Goal: Task Accomplishment & Management: Manage account settings

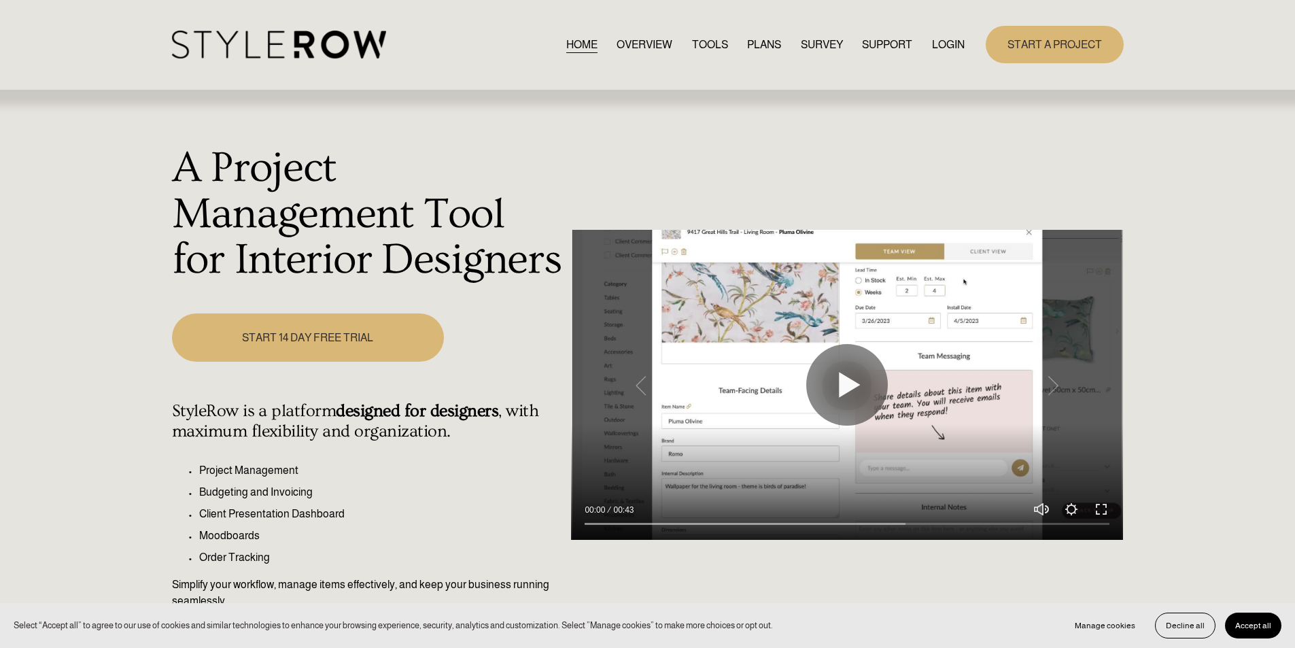
click at [945, 43] on link "LOGIN" at bounding box center [948, 44] width 33 height 18
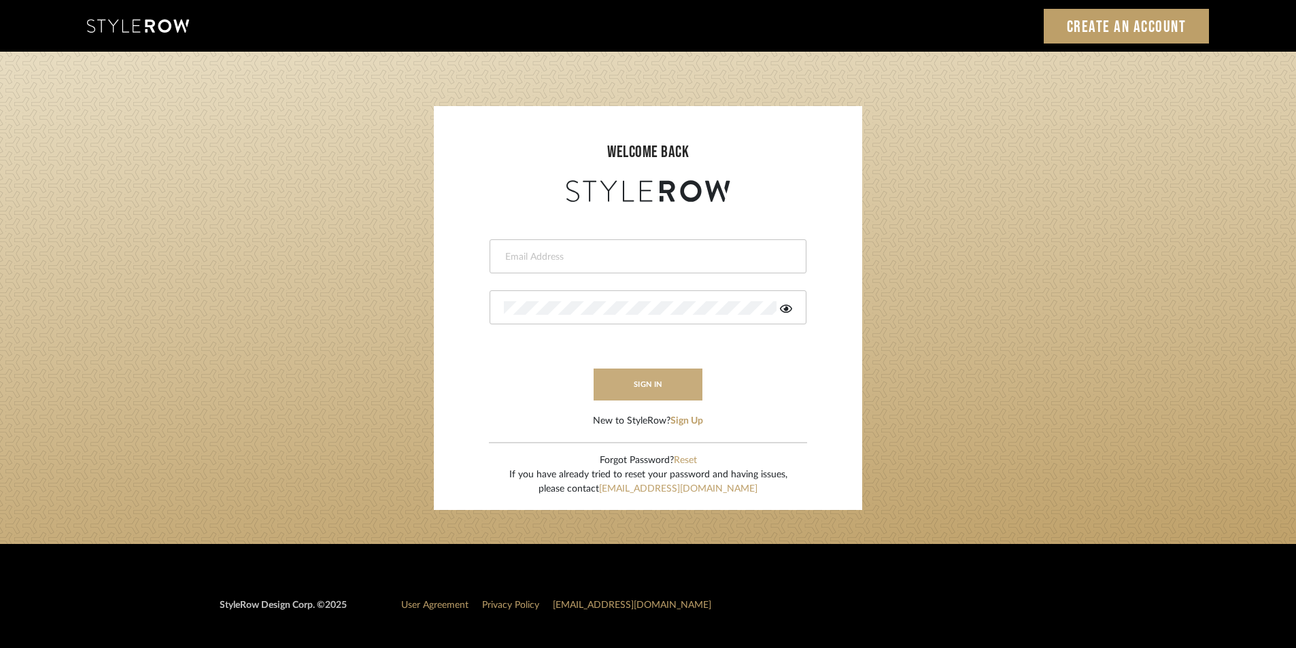
type input "jensalmon@perlalichi.com"
click at [655, 379] on button "sign in" at bounding box center [647, 384] width 109 height 32
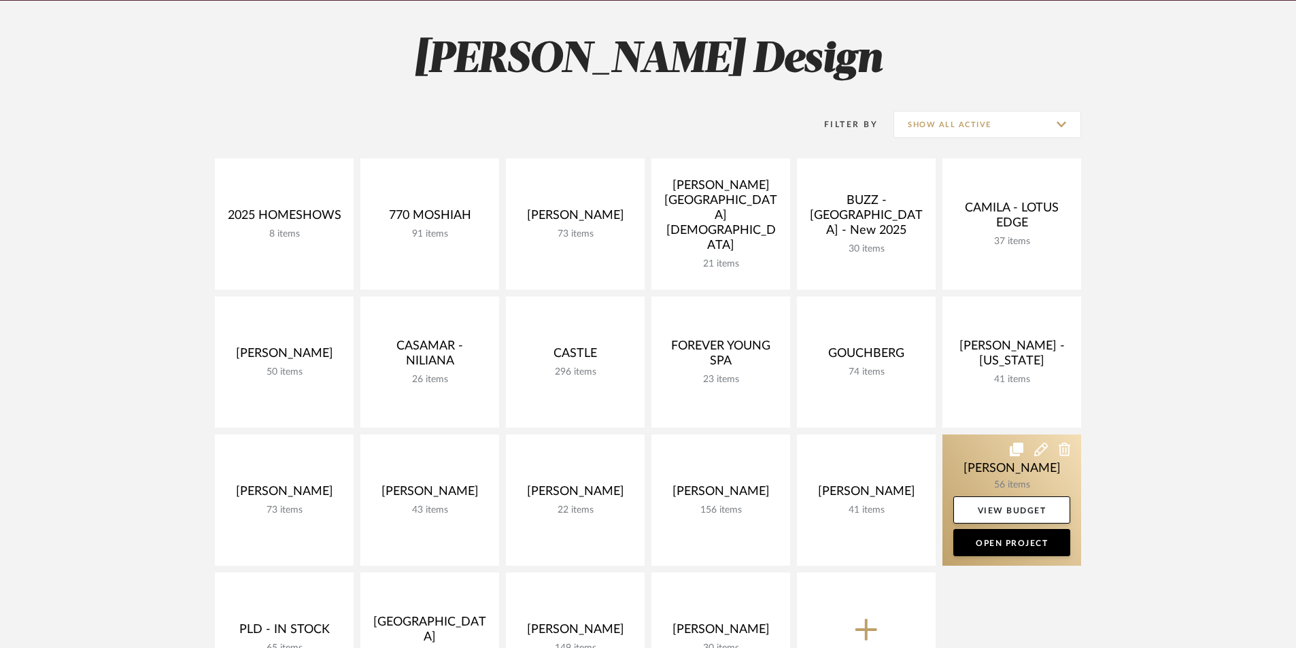
scroll to position [317, 0]
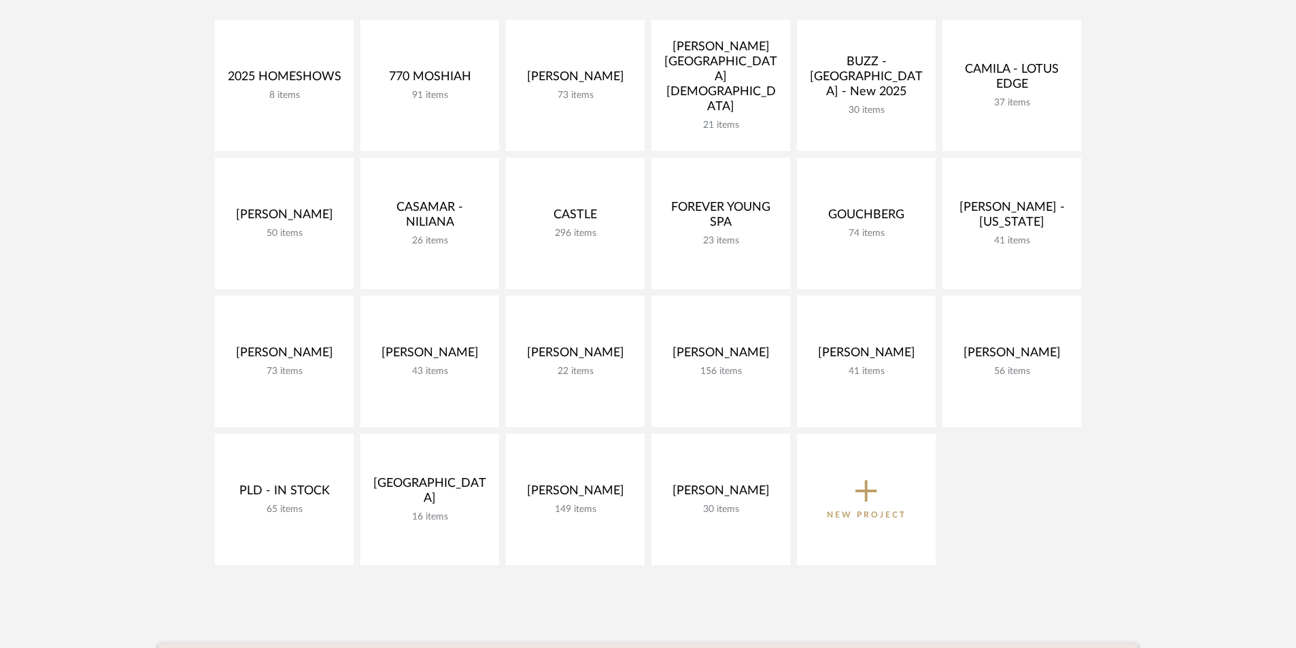
click at [858, 496] on icon at bounding box center [866, 490] width 22 height 29
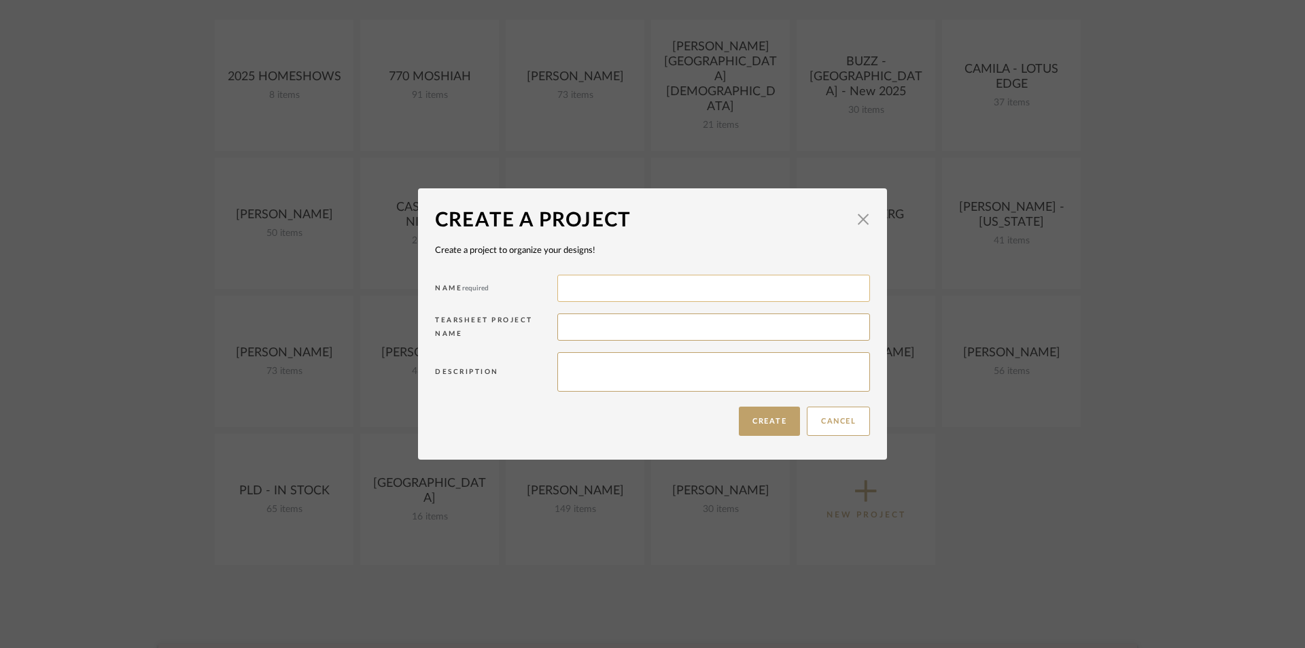
click at [637, 290] on input at bounding box center [713, 288] width 313 height 27
type input "p"
type input "POPKINS - CASAMAR"
click at [769, 414] on button "Create" at bounding box center [769, 420] width 61 height 29
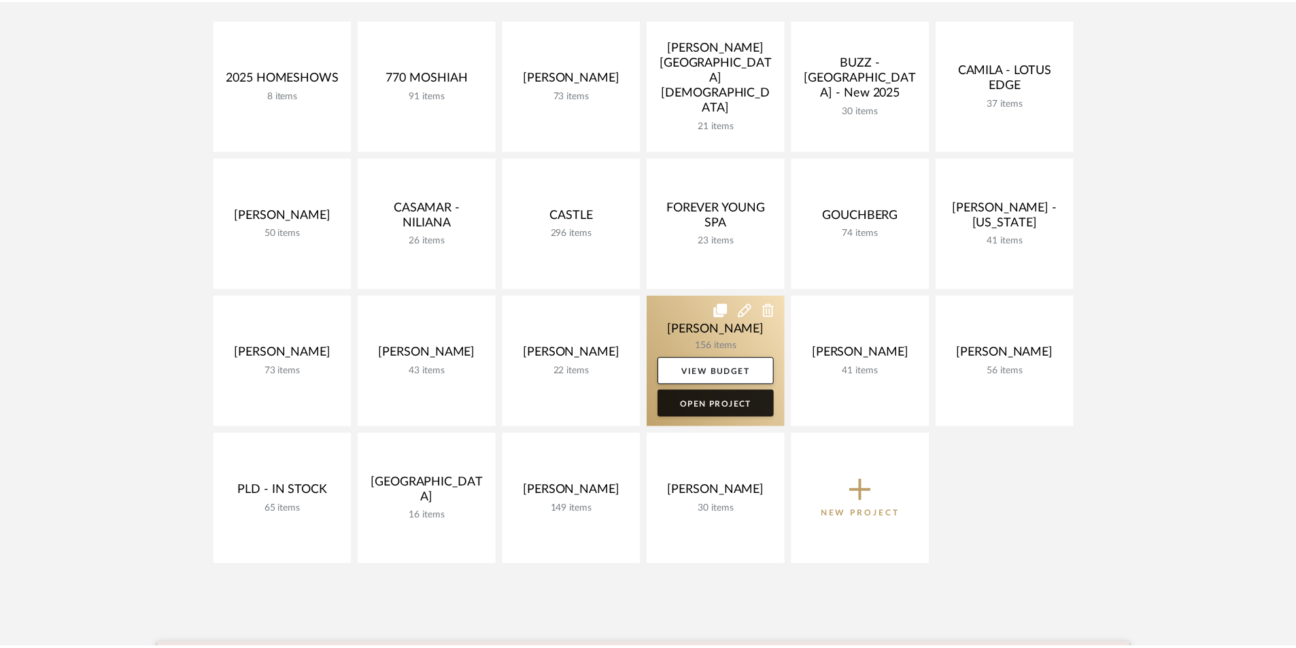
scroll to position [317, 0]
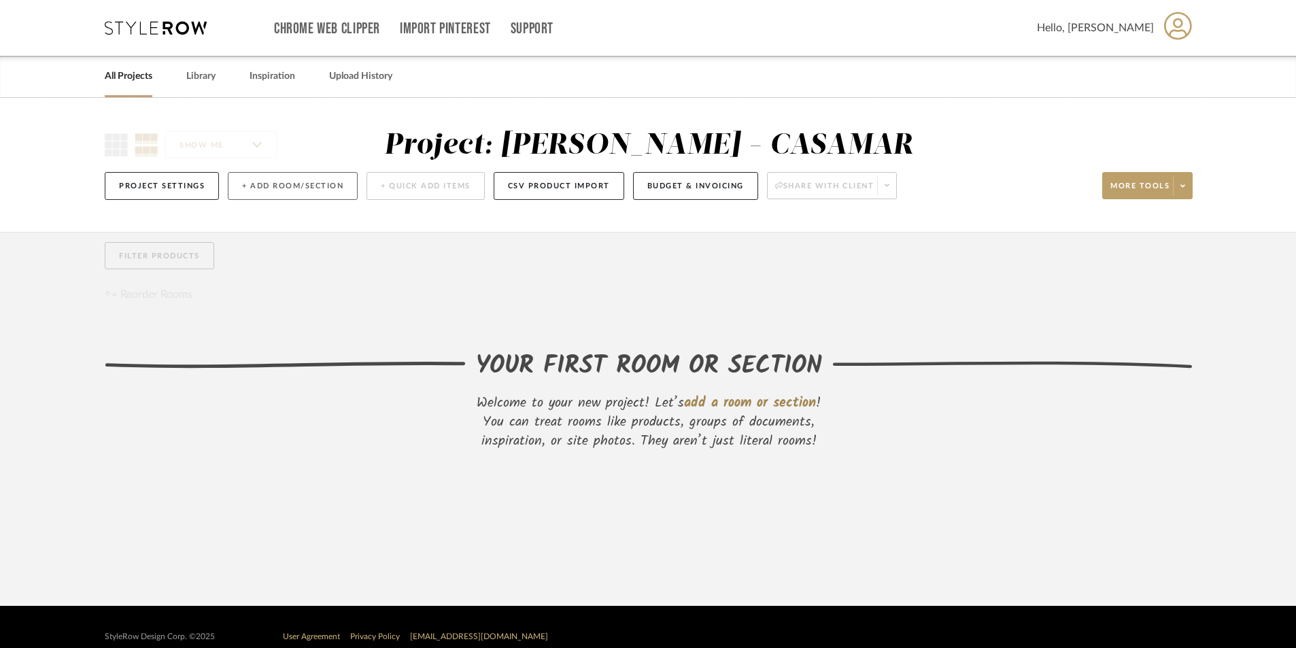
click at [306, 184] on button "+ Add Room/Section" at bounding box center [293, 186] width 130 height 28
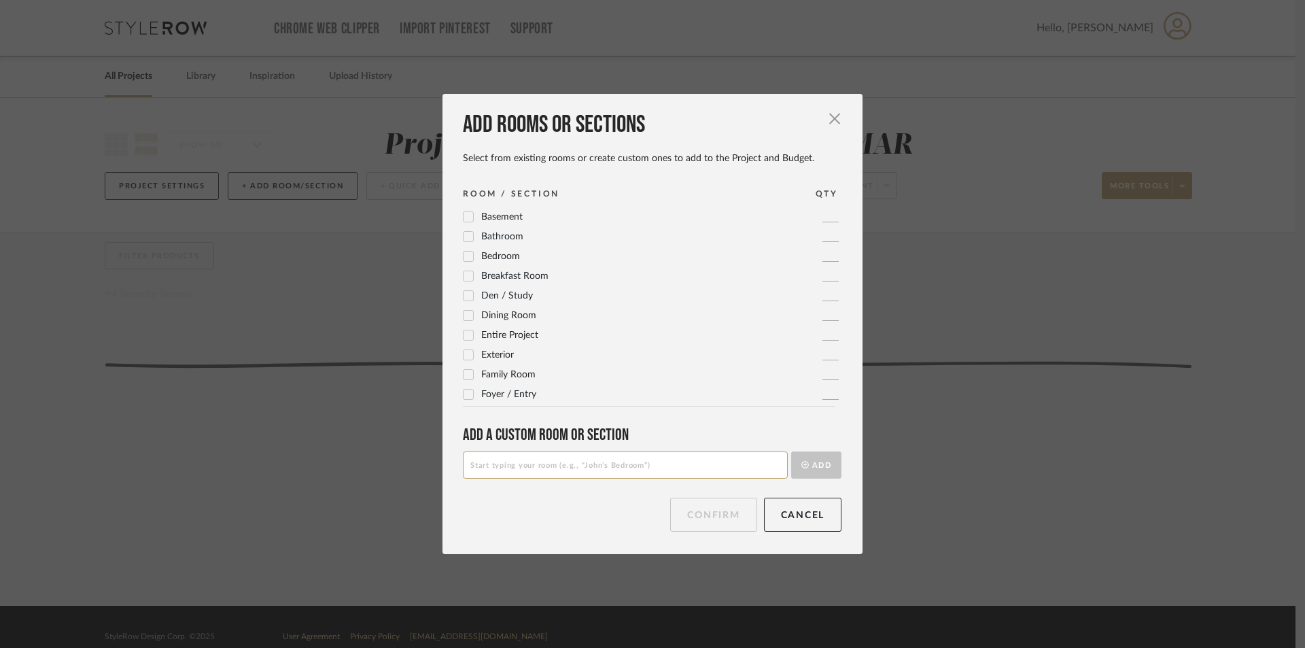
click at [565, 468] on input at bounding box center [625, 464] width 325 height 27
type input "MAIN TEXTURES"
click at [791, 451] on button "Add" at bounding box center [816, 464] width 50 height 27
click at [721, 514] on button "Confirm" at bounding box center [713, 515] width 86 height 34
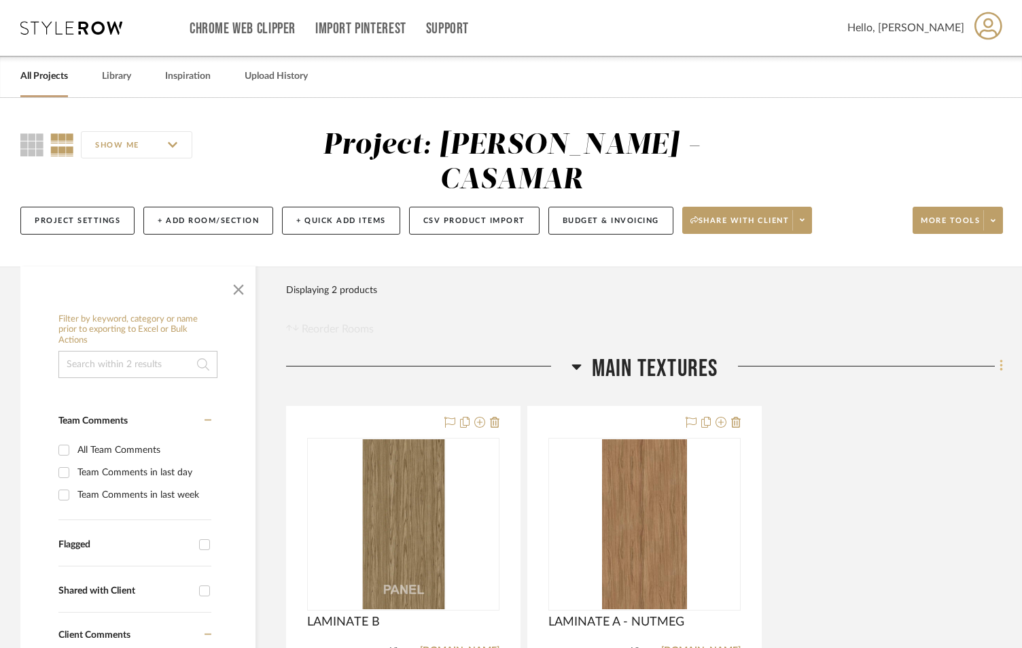
click at [1001, 358] on icon at bounding box center [1002, 365] width 4 height 15
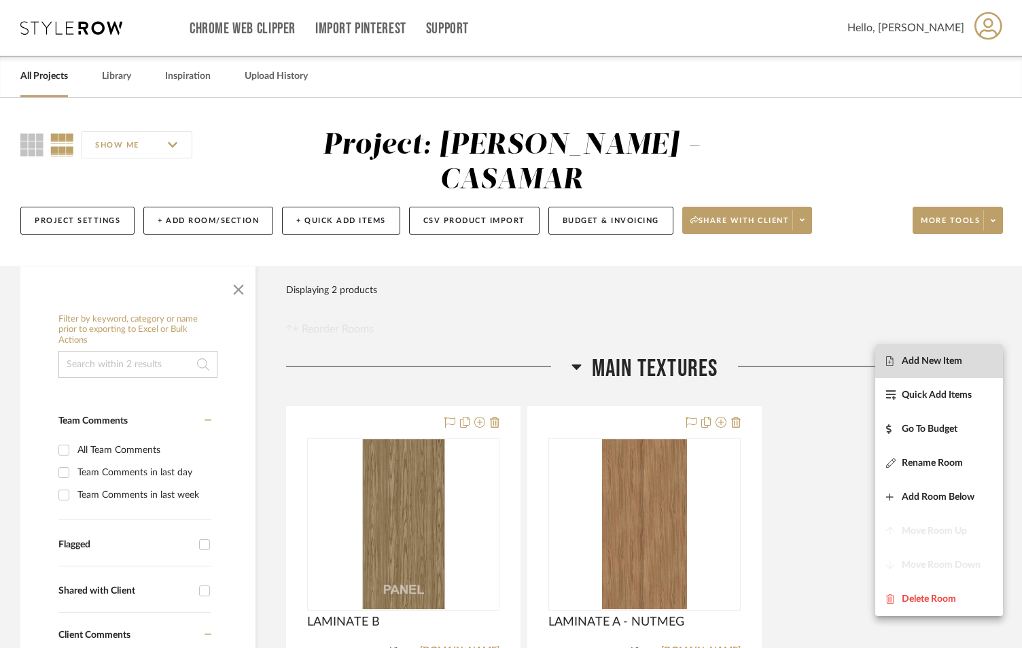
click at [926, 358] on span "Add New Item" at bounding box center [932, 361] width 60 height 12
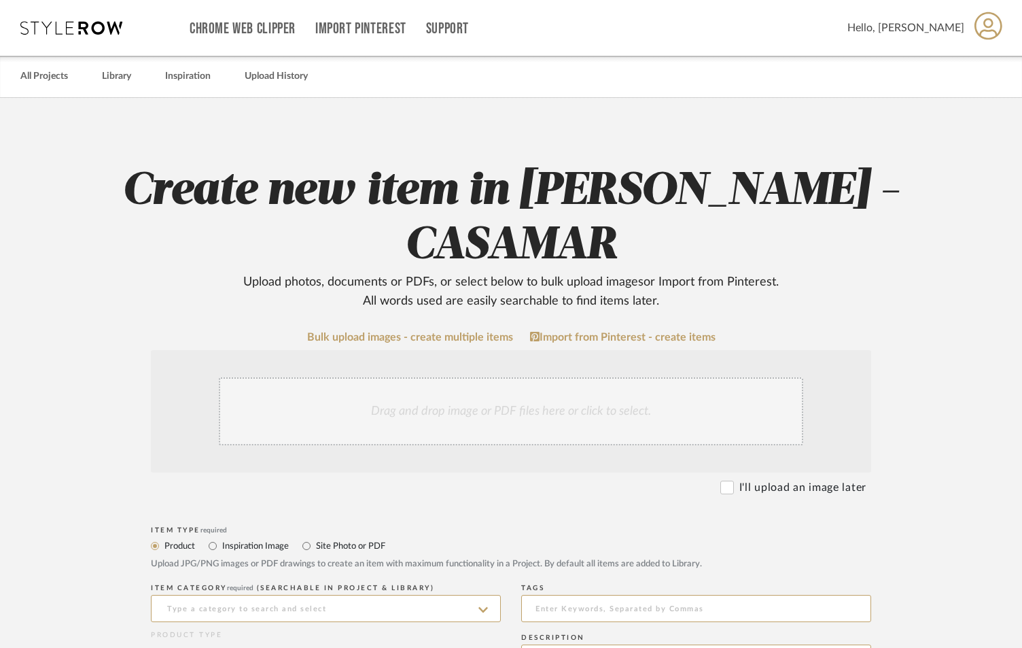
click at [454, 377] on div "Drag and drop image or PDF files here or click to select." at bounding box center [511, 411] width 585 height 68
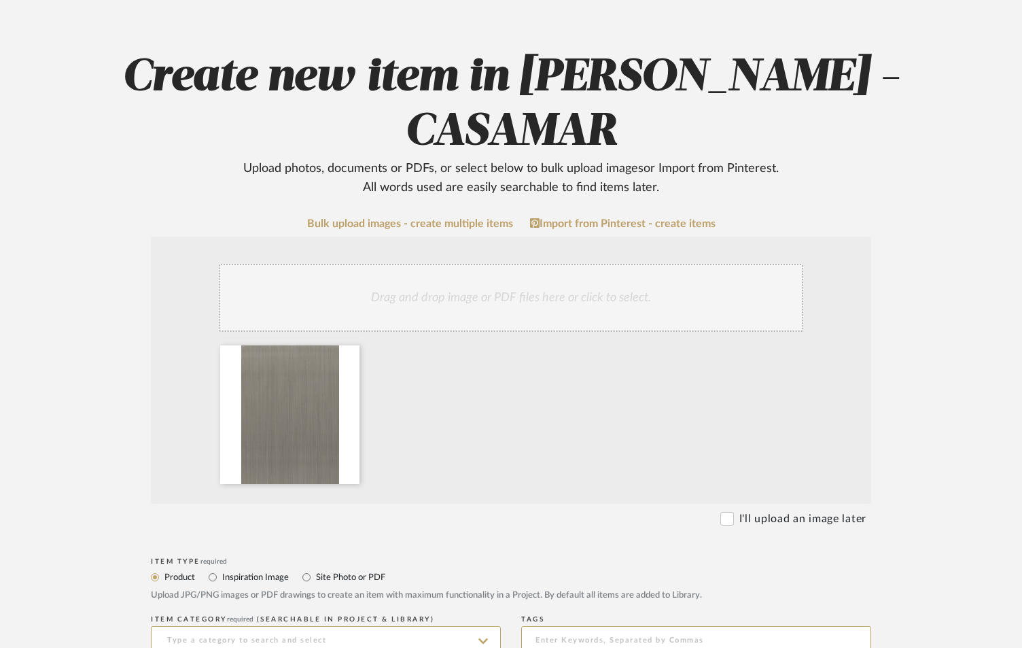
scroll to position [226, 0]
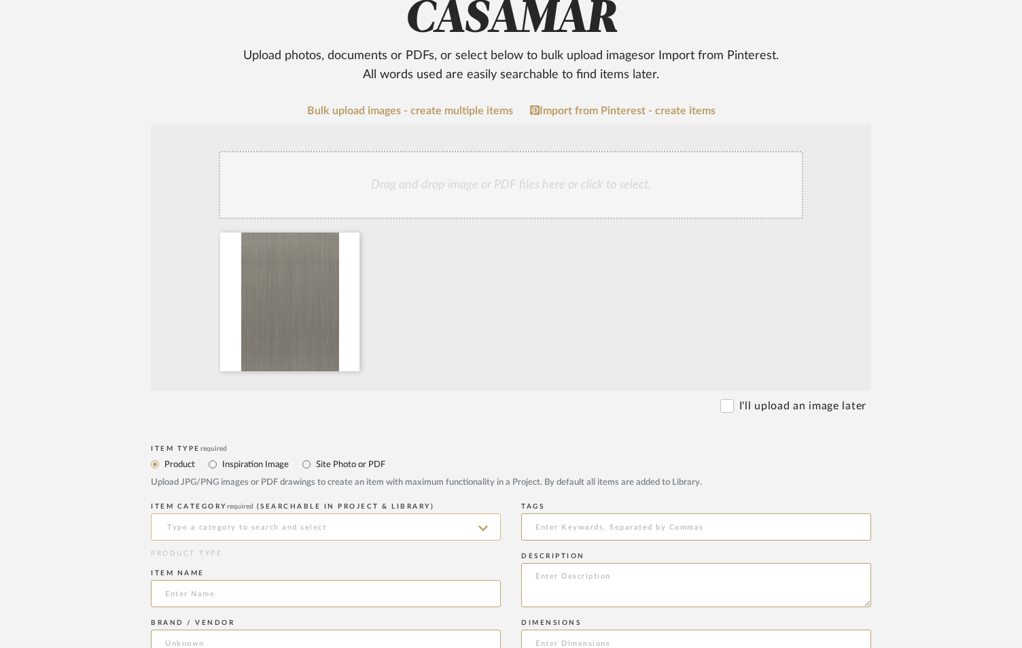
click at [307, 513] on input at bounding box center [326, 526] width 350 height 27
click at [296, 445] on div "Laminate" at bounding box center [326, 438] width 349 height 35
type input "Laminate"
click at [238, 580] on input at bounding box center [326, 593] width 350 height 27
type input "LAMINATE C"
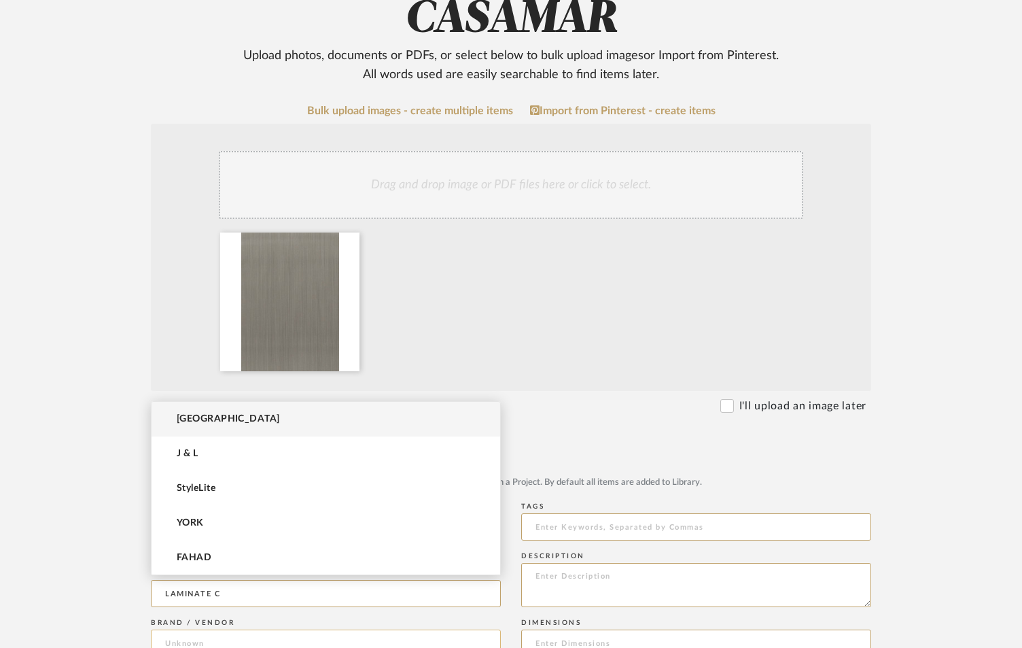
click at [248, 629] on input at bounding box center [326, 642] width 350 height 27
type input "STYLE"
click at [253, 629] on input at bounding box center [326, 642] width 350 height 27
type input "STY"
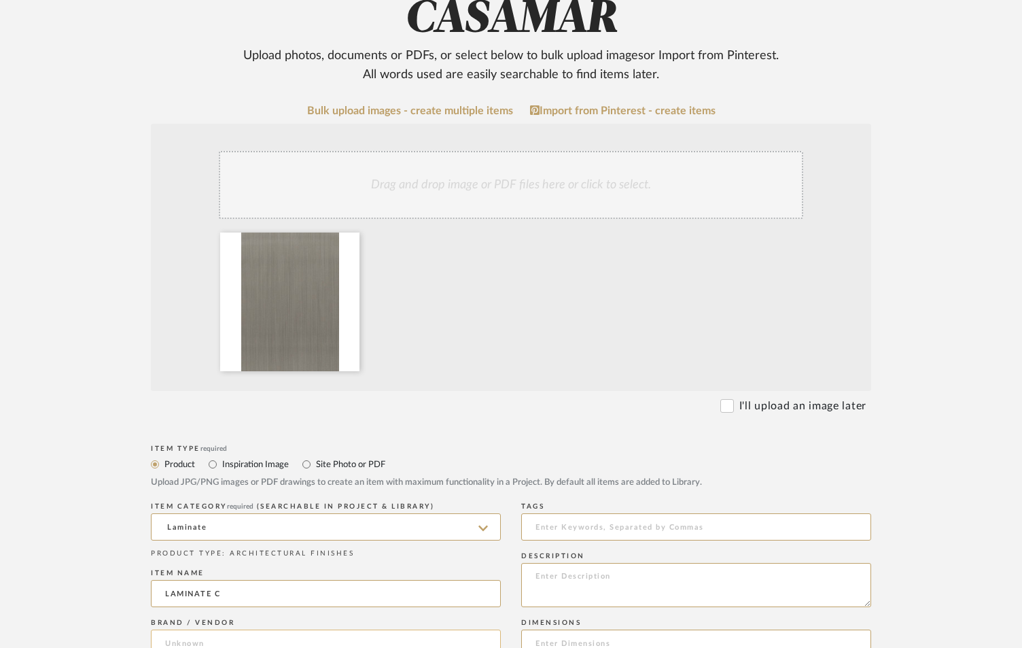
click at [189, 629] on input at bounding box center [326, 642] width 350 height 27
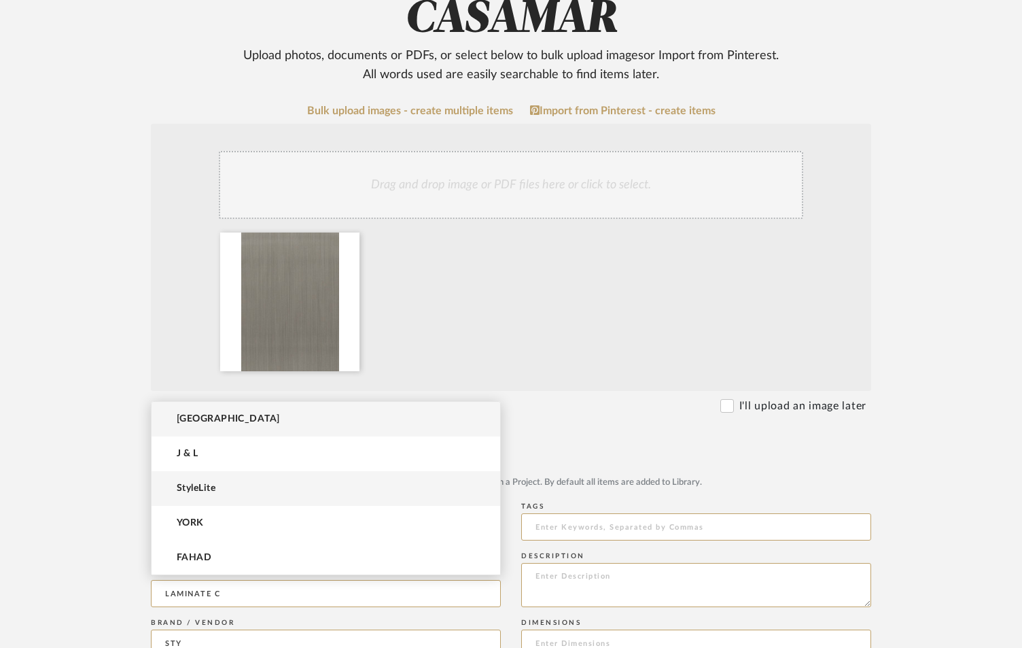
type input "STY"
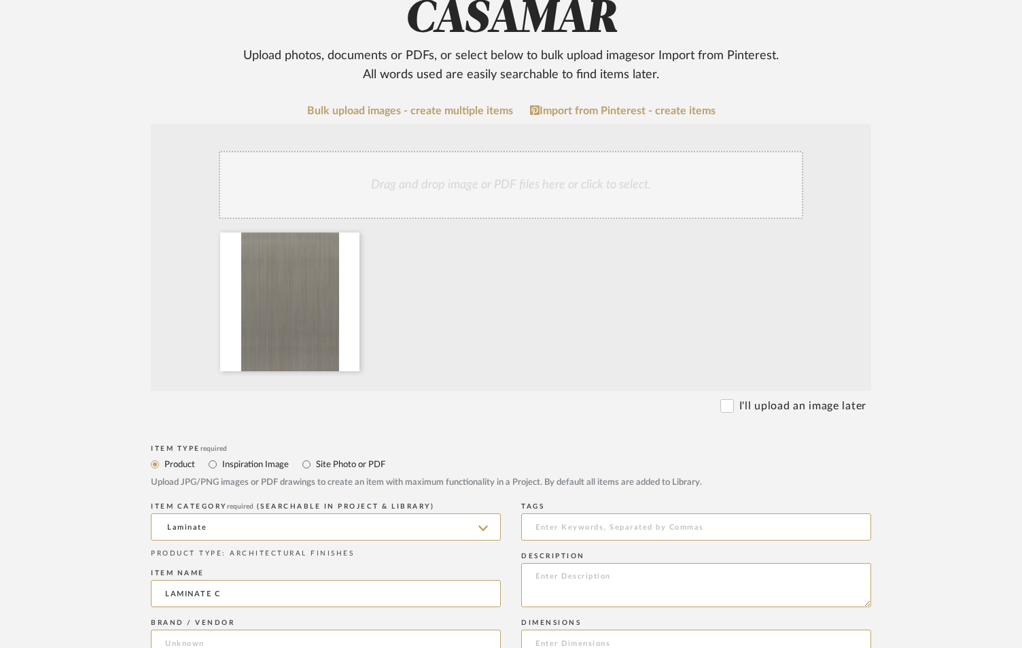
click at [213, 421] on body "Chrome Web Clipper Import Pinterest Support All Projects Library Inspiration Up…" at bounding box center [511, 98] width 1022 height 648
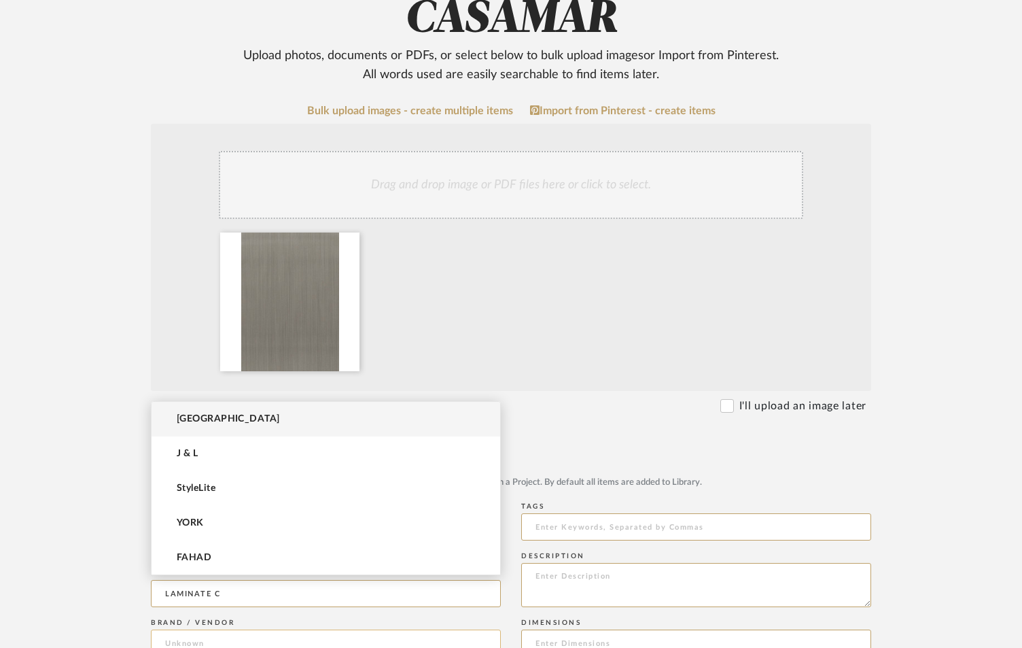
click at [211, 629] on input at bounding box center [326, 642] width 350 height 27
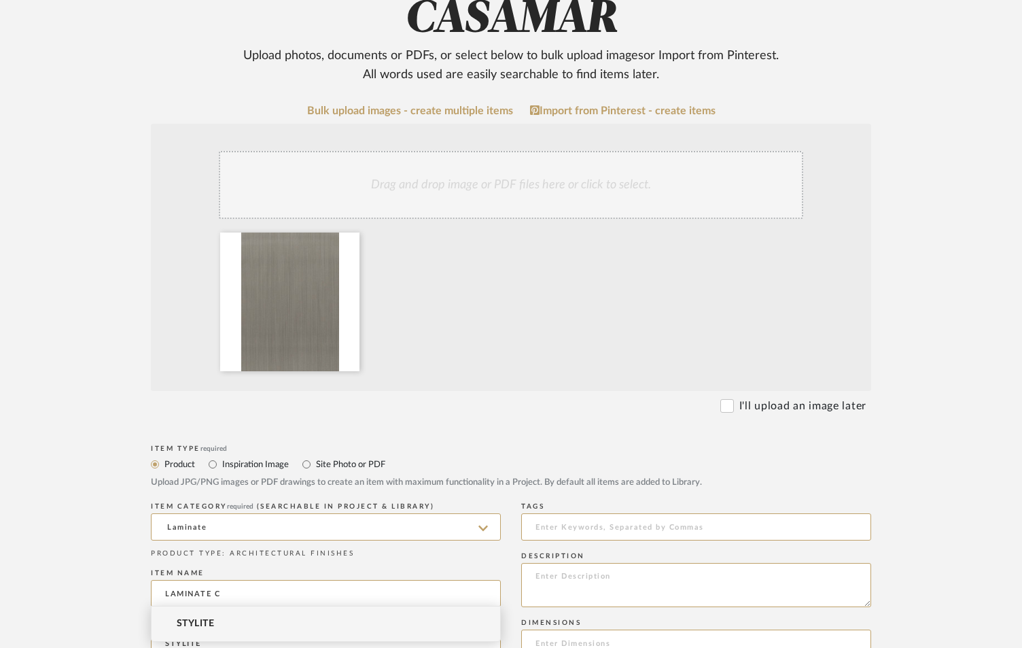
type input "STYLITE"
click at [219, 621] on mat-option "STYLITE" at bounding box center [326, 623] width 349 height 35
click at [606, 563] on textarea at bounding box center [696, 585] width 350 height 44
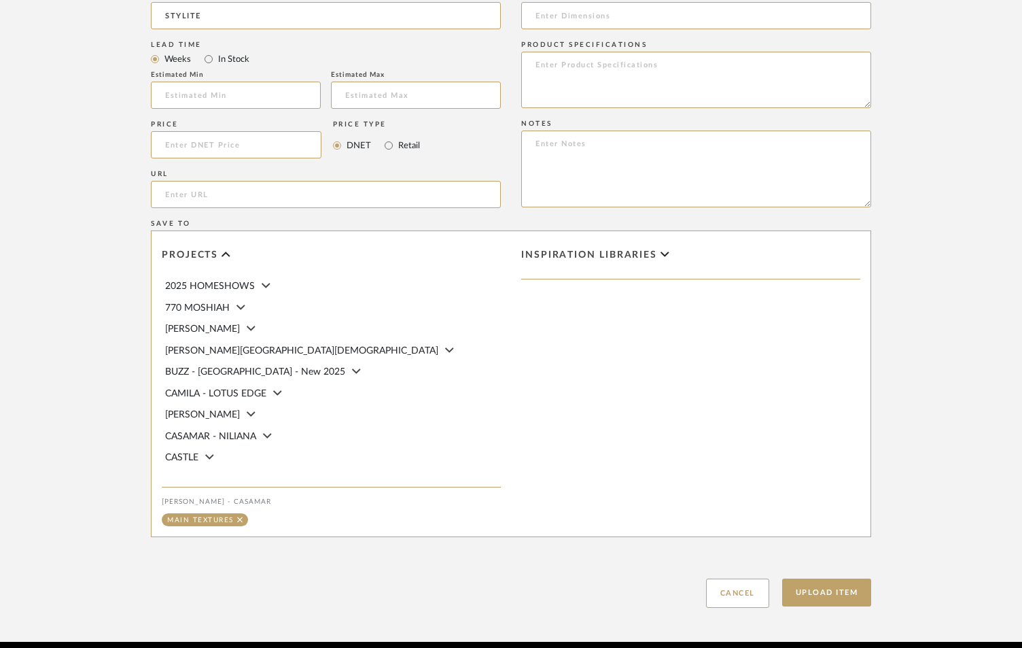
scroll to position [856, 0]
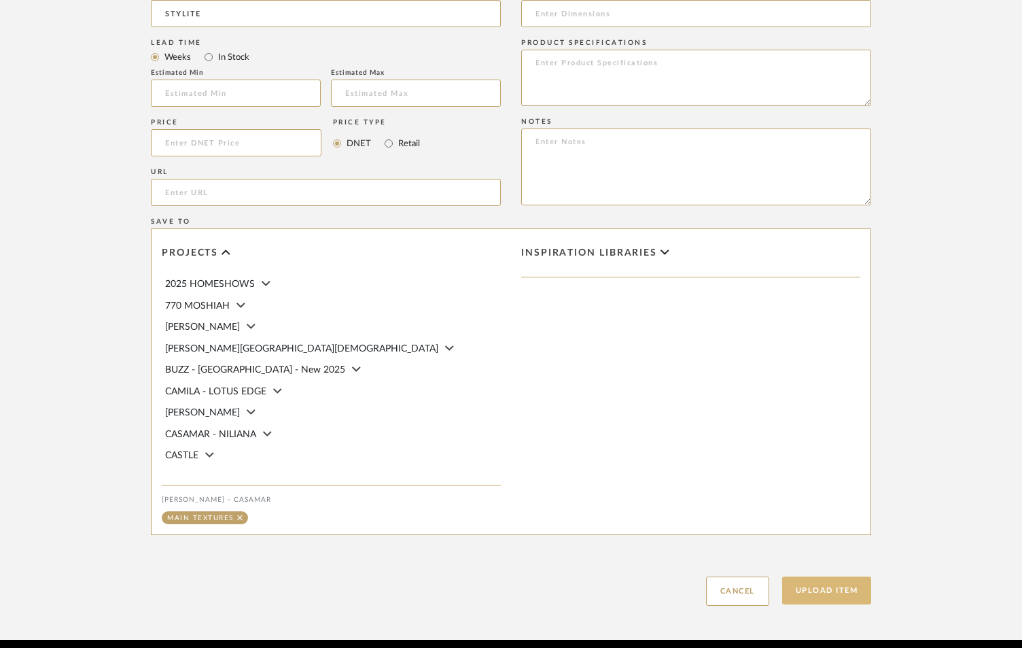
type textarea "WIRED MERCURY MATTE"
click at [806, 576] on button "Upload Item" at bounding box center [827, 590] width 90 height 28
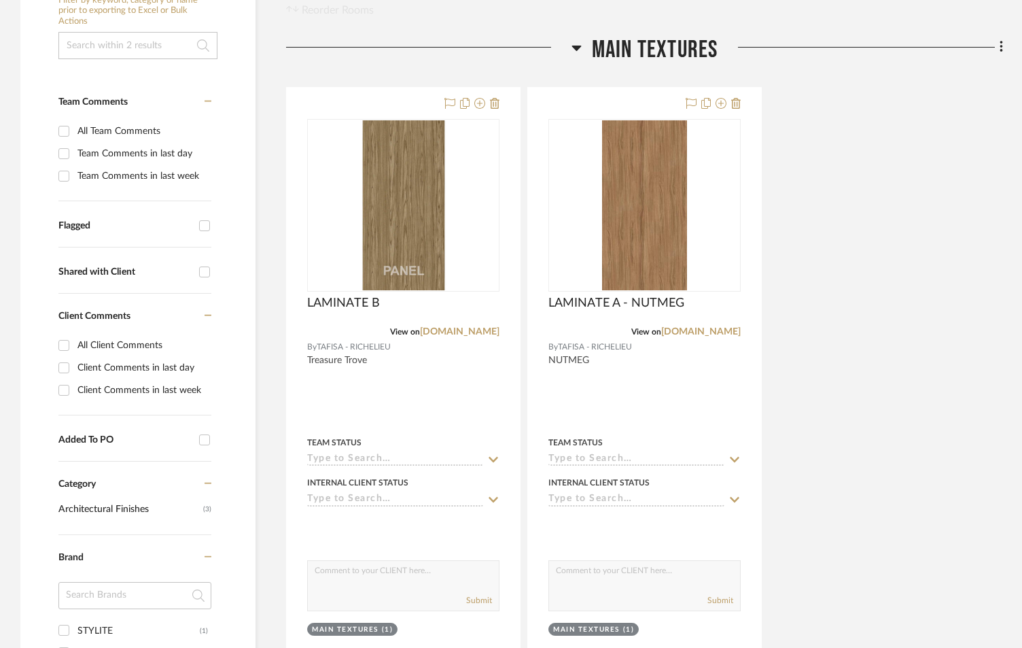
scroll to position [319, 0]
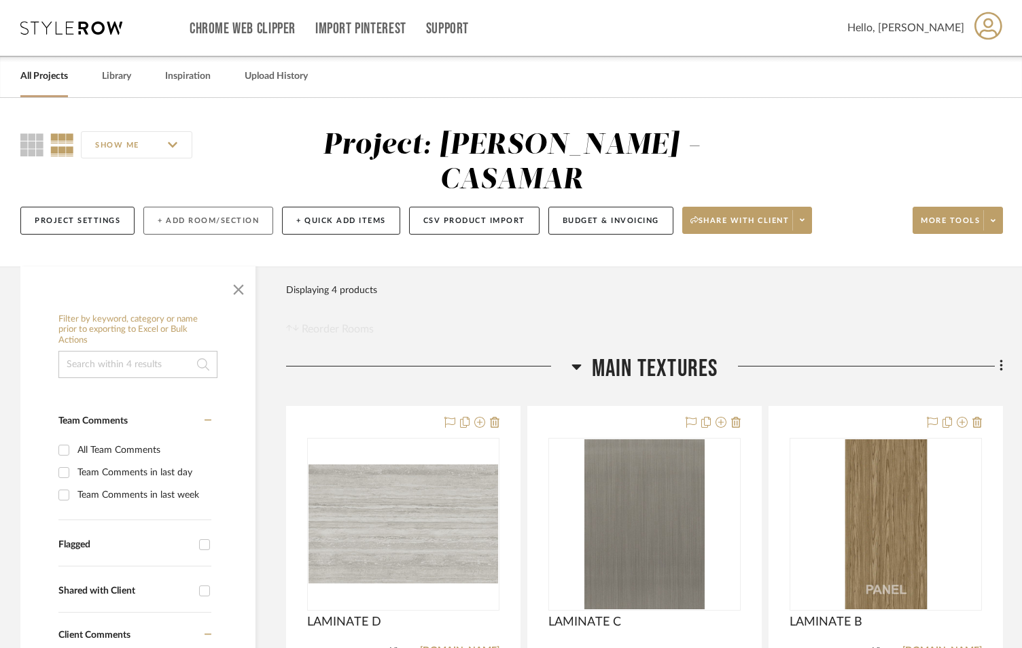
click at [221, 207] on button "+ Add Room/Section" at bounding box center [208, 221] width 130 height 28
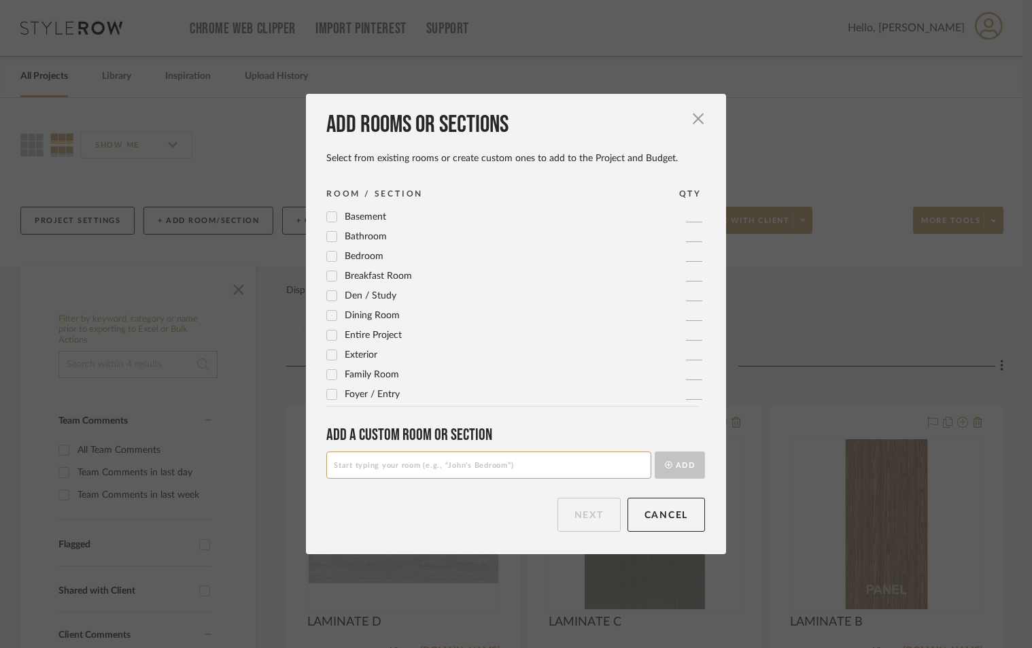
click at [428, 462] on input at bounding box center [488, 464] width 325 height 27
drag, startPoint x: 386, startPoint y: 462, endPoint x: 280, endPoint y: 475, distance: 106.8
click at [280, 475] on div "Add rooms or sections Select from existing rooms or create custom ones to add t…" at bounding box center [516, 324] width 1032 height 648
type input "ENTRY/HALL/LIVING/DINING"
click at [655, 451] on button "Add" at bounding box center [680, 464] width 50 height 27
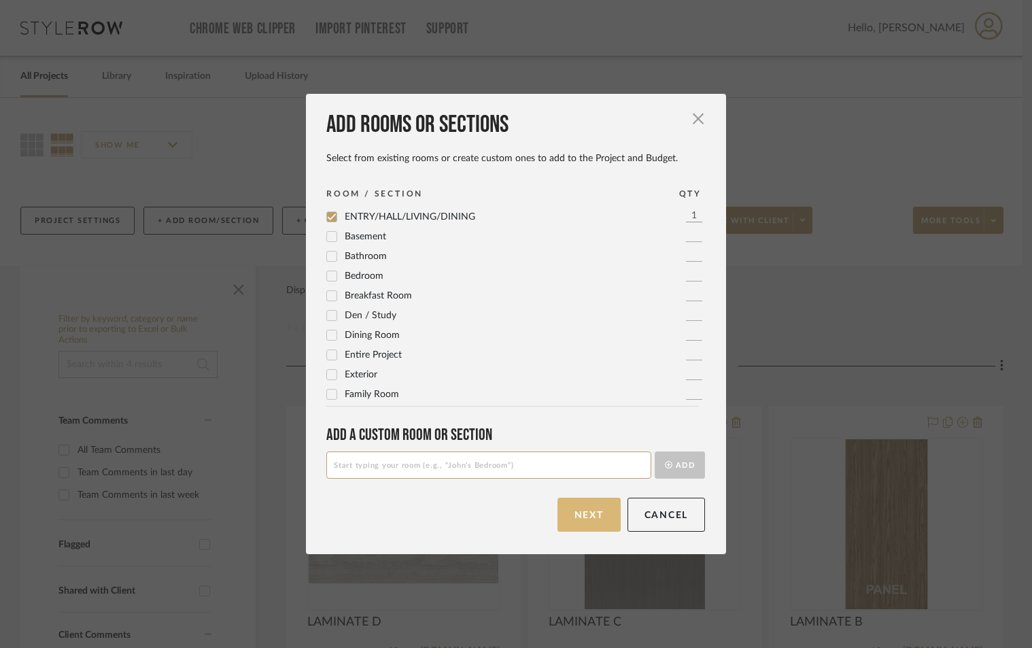
click at [576, 518] on button "Next" at bounding box center [588, 515] width 63 height 34
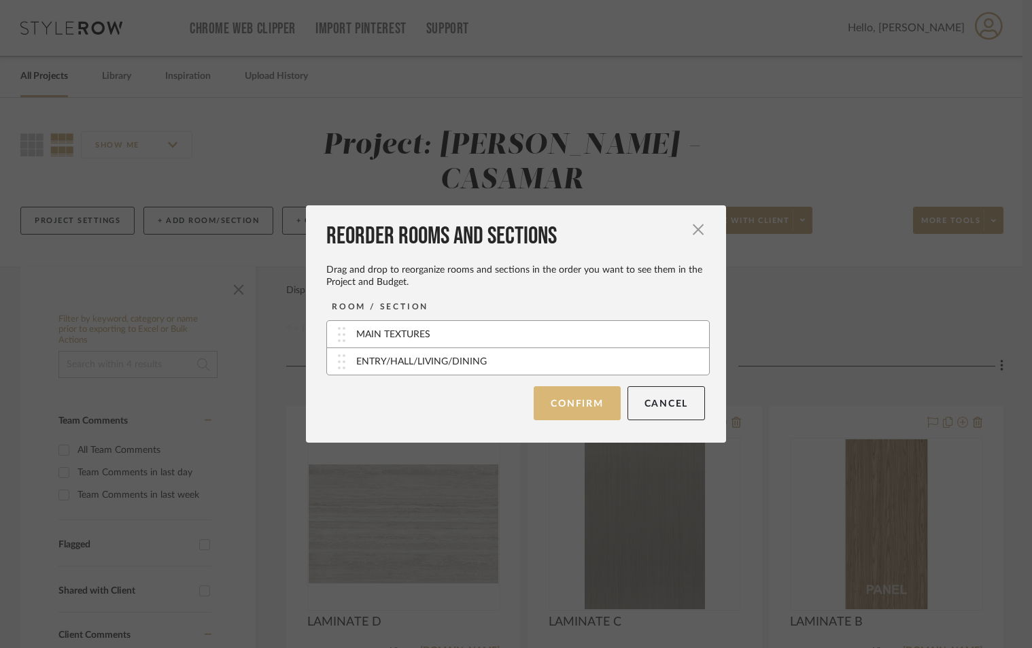
drag, startPoint x: 576, startPoint y: 403, endPoint x: 556, endPoint y: 410, distance: 20.9
click at [576, 404] on button "Confirm" at bounding box center [577, 403] width 86 height 34
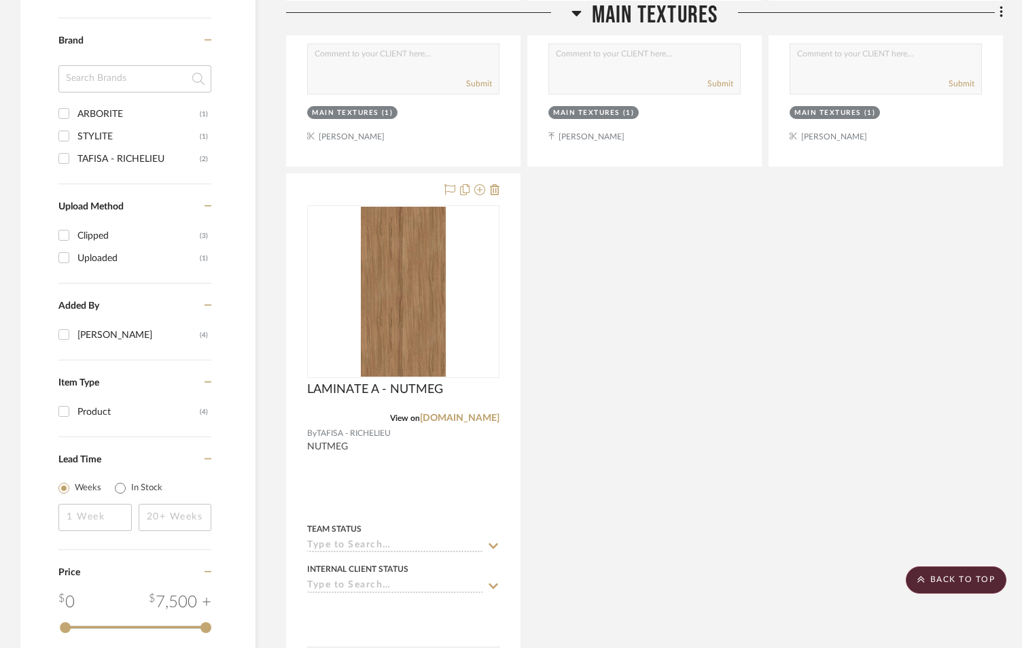
scroll to position [1148, 0]
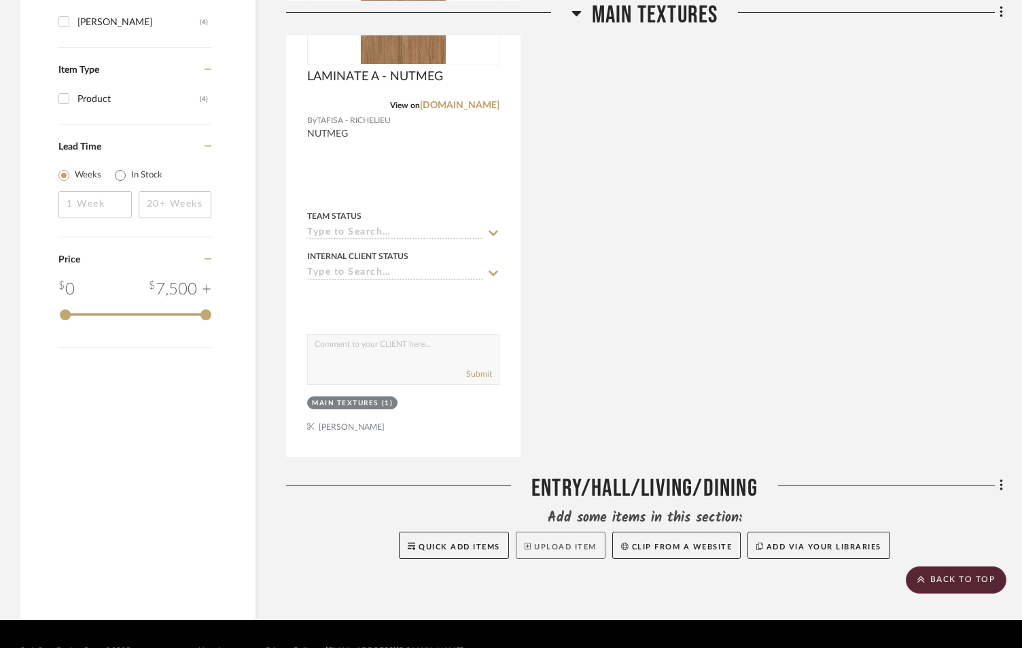
click at [558, 532] on button "Upload Item" at bounding box center [561, 545] width 90 height 27
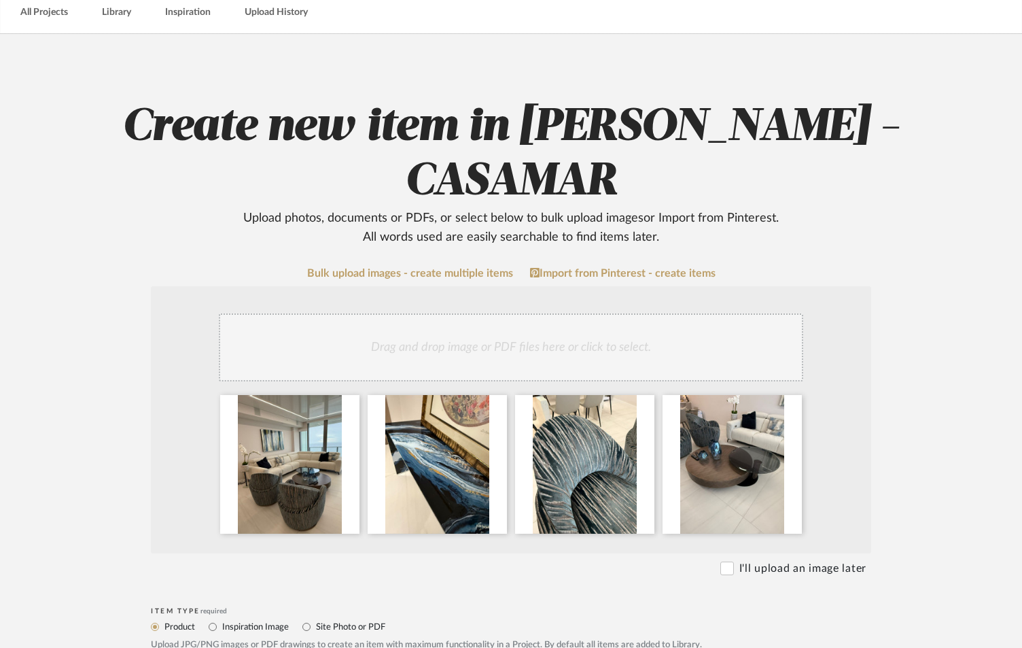
scroll to position [226, 0]
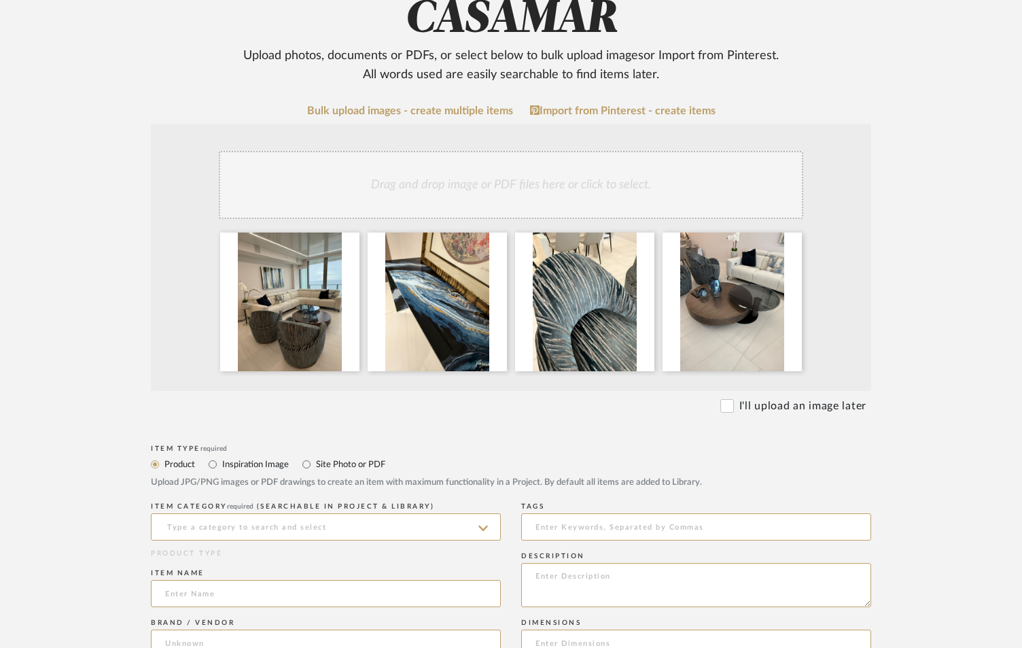
click at [316, 457] on label "Site Photo or PDF" at bounding box center [350, 464] width 71 height 15
click at [315, 456] on input "Site Photo or PDF" at bounding box center [306, 464] width 16 height 16
radio input "true"
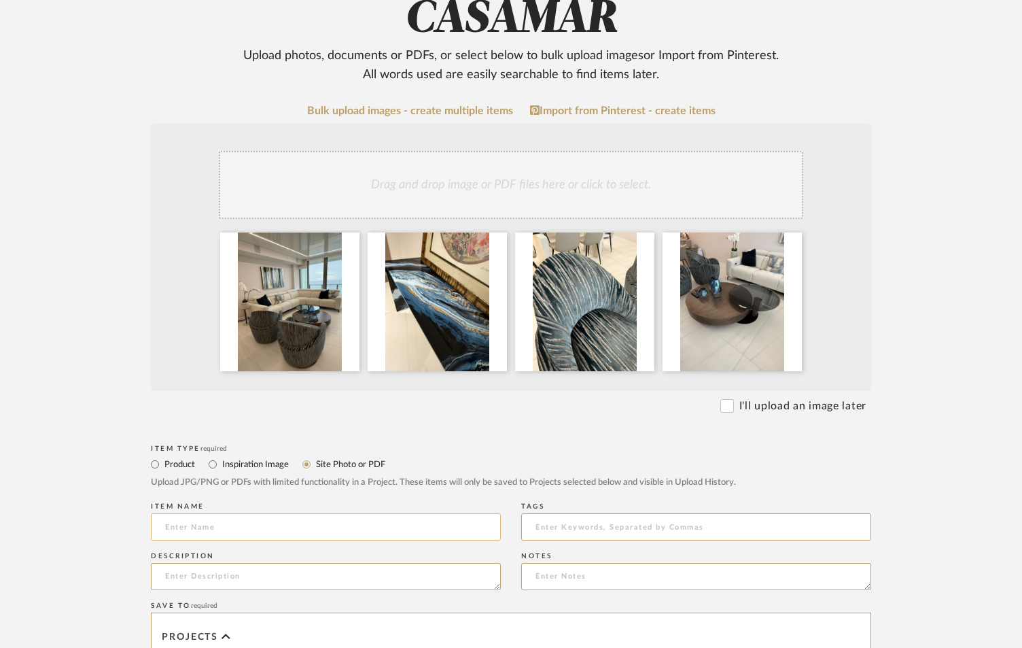
click at [285, 513] on input at bounding box center [326, 526] width 350 height 27
type input "EXISTING LIVING FURNITURE."
click at [312, 549] on div "Description" at bounding box center [326, 574] width 350 height 50
click at [313, 563] on textarea at bounding box center [326, 576] width 350 height 27
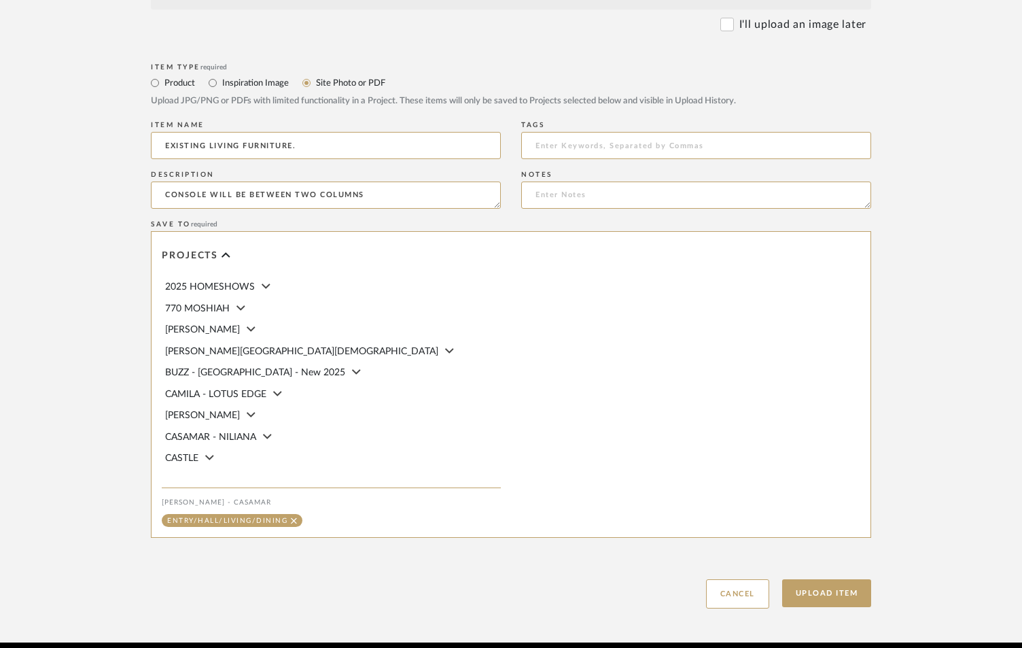
scroll to position [610, 0]
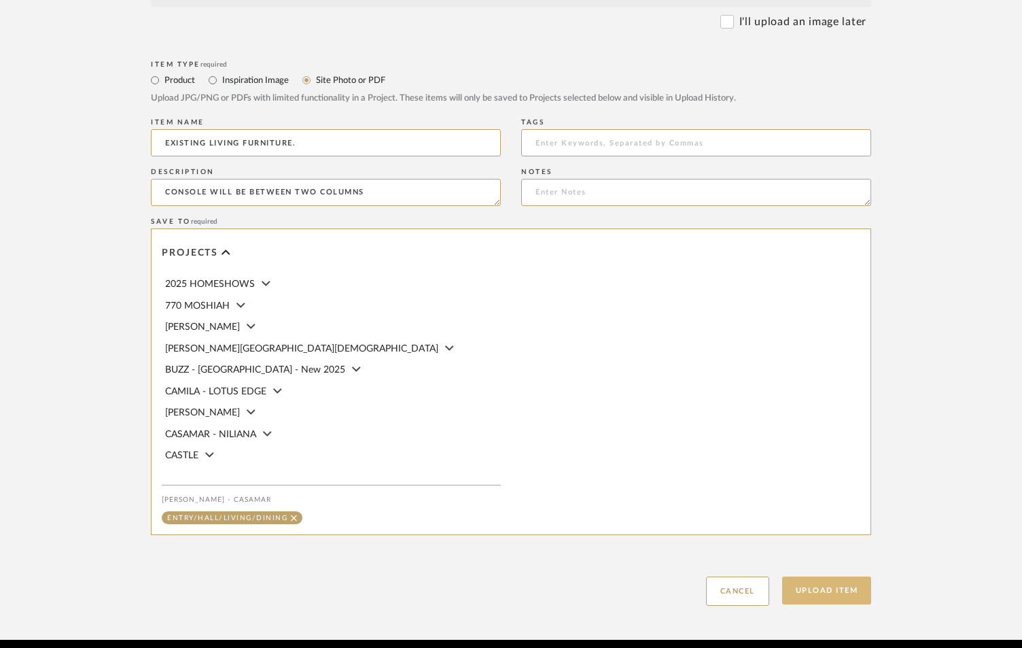
type textarea "CONSOLE WILL BE BETWEEN TWO COLUMNS"
click at [827, 576] on button "Upload Item" at bounding box center [827, 590] width 90 height 28
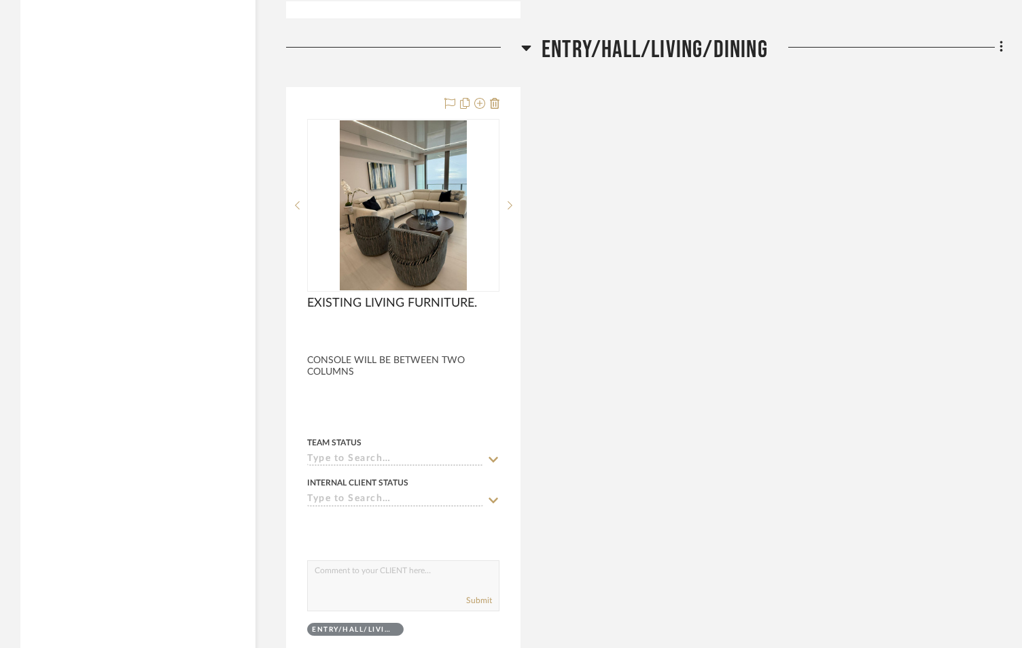
scroll to position [1587, 0]
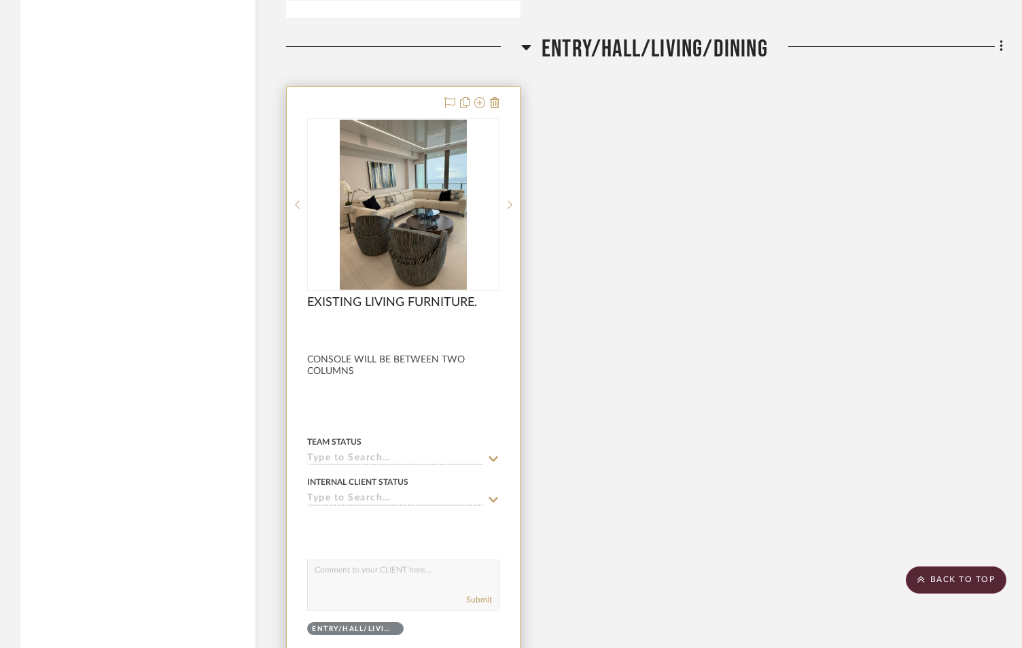
click at [434, 353] on div at bounding box center [403, 384] width 233 height 595
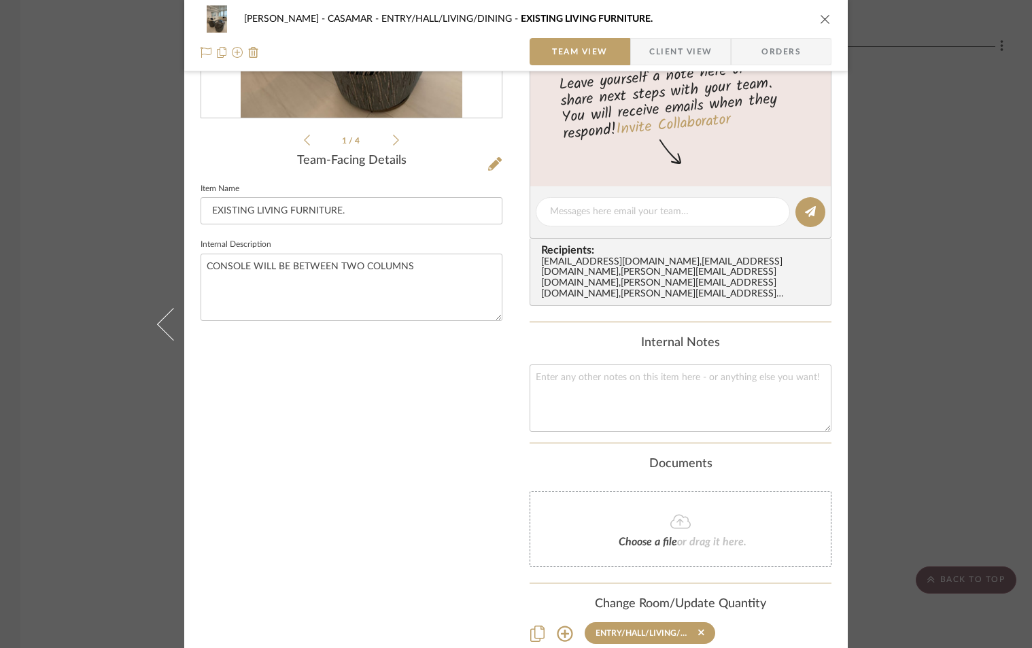
scroll to position [272, 0]
click at [583, 394] on textarea at bounding box center [680, 396] width 302 height 67
paste textarea "Chairs 31w x 33d x 33h"
type textarea "Chairs 31w x 33d x 33h"
click at [823, 19] on icon "close" at bounding box center [825, 19] width 11 height 11
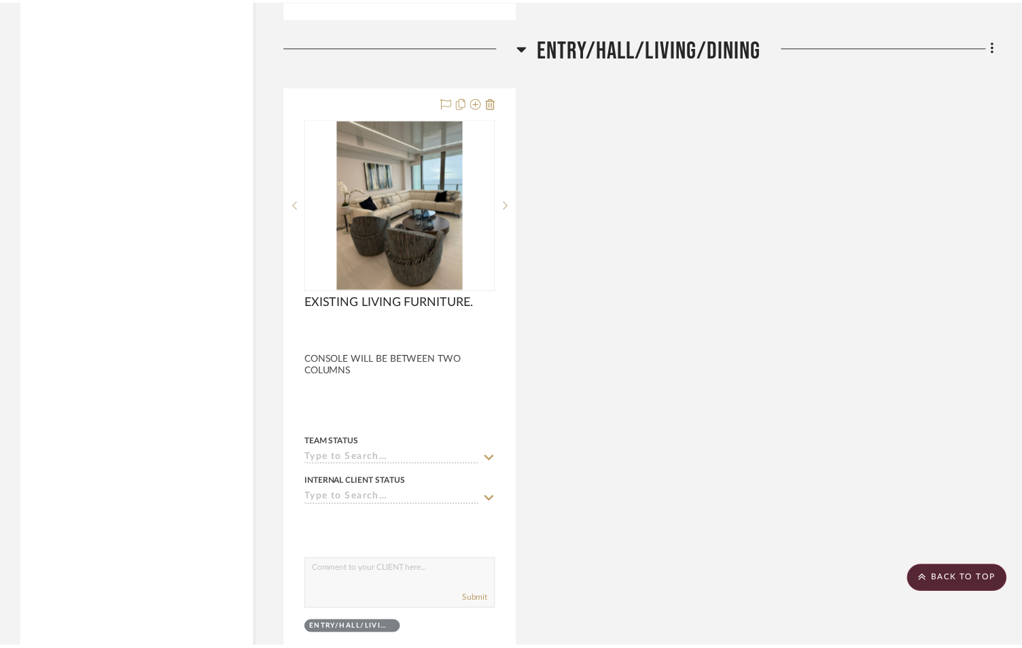
scroll to position [1587, 0]
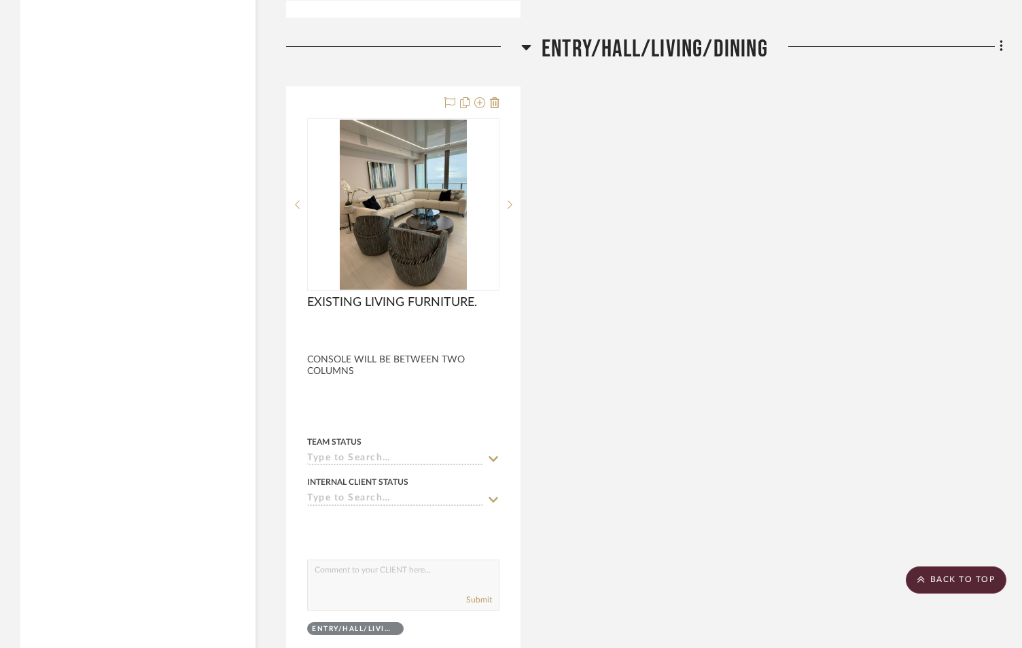
click at [870, 345] on div "EXISTING LIVING FURNITURE. By Unknown CONSOLE WILL BE BETWEEN TWO COLUMNS Team …" at bounding box center [644, 384] width 717 height 596
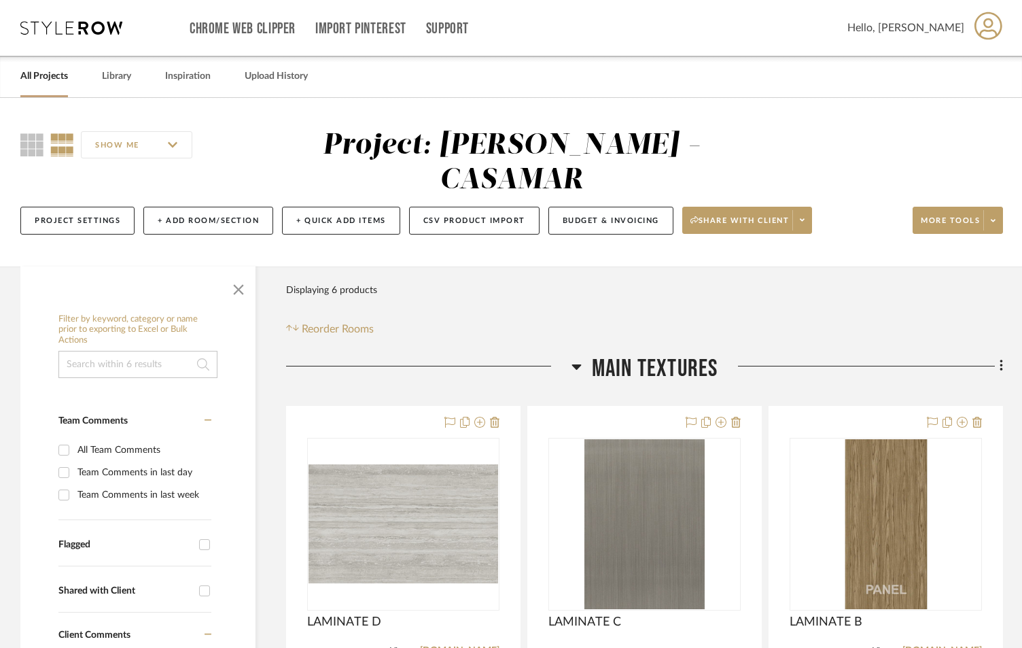
click at [575, 358] on icon at bounding box center [577, 366] width 10 height 16
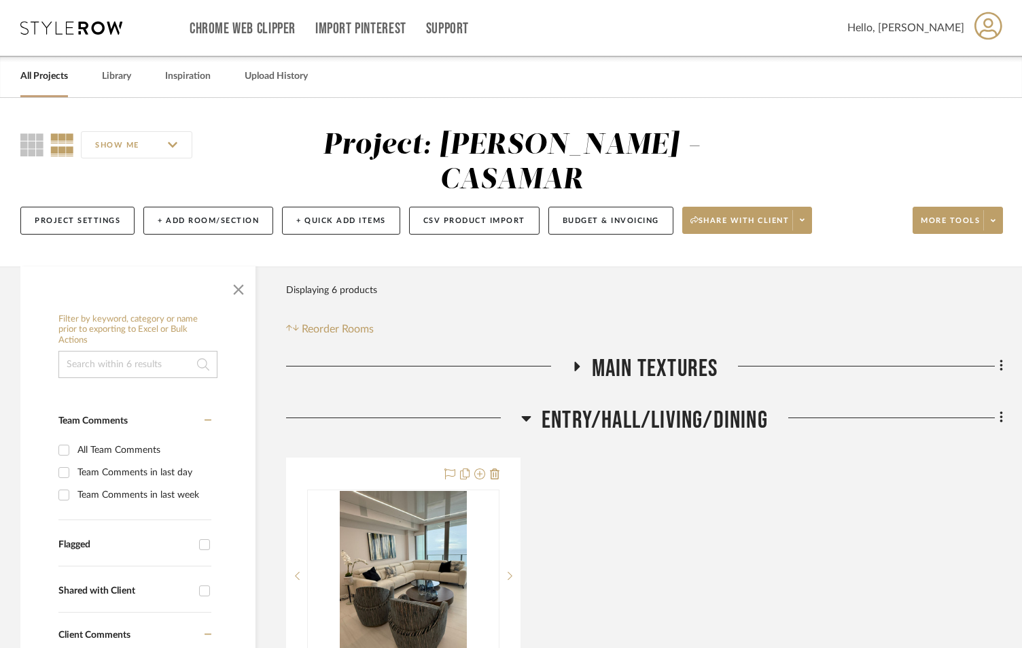
click at [527, 416] on icon at bounding box center [527, 418] width 10 height 5
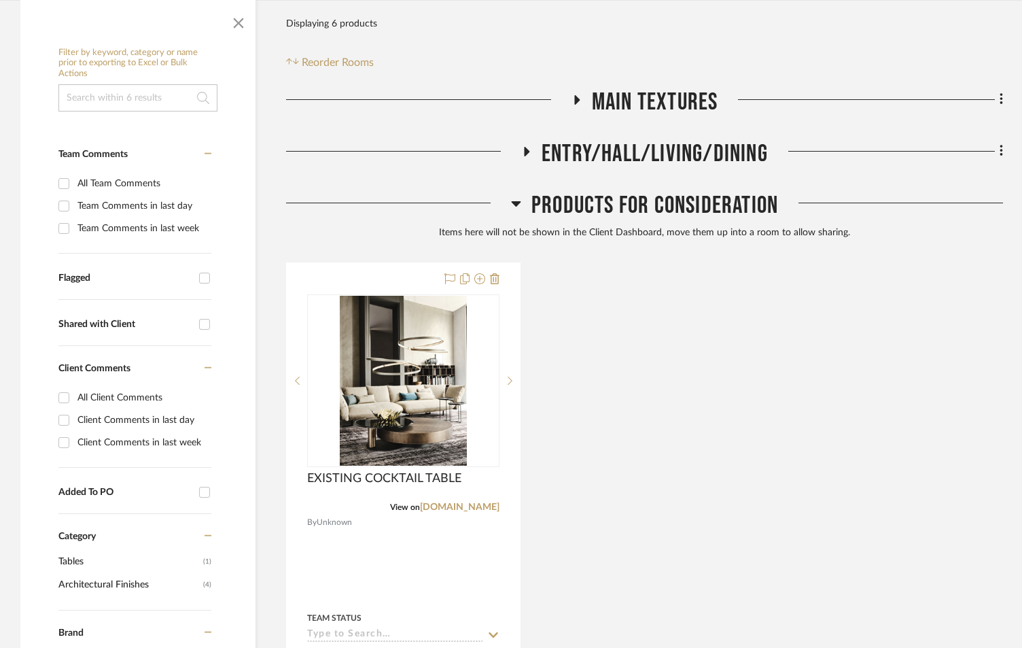
scroll to position [272, 0]
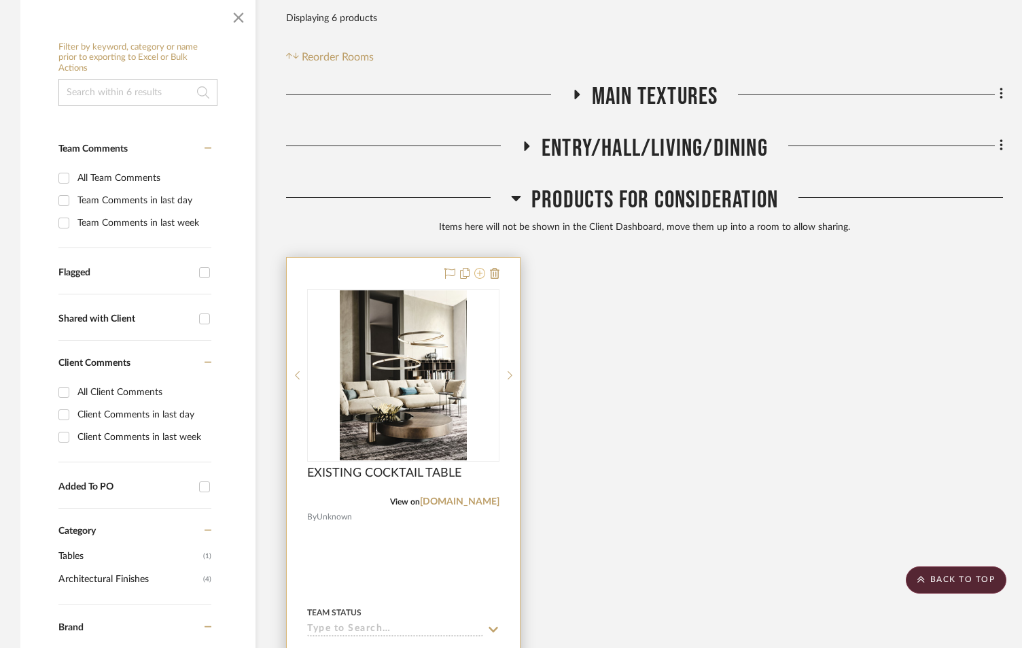
click at [481, 268] on icon at bounding box center [479, 273] width 11 height 11
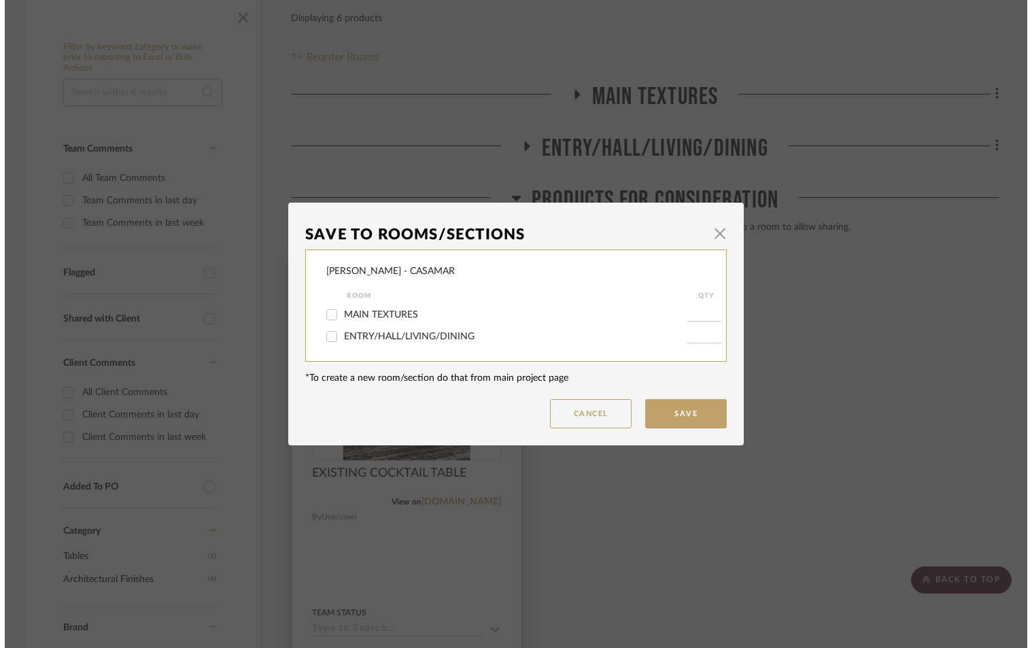
scroll to position [0, 0]
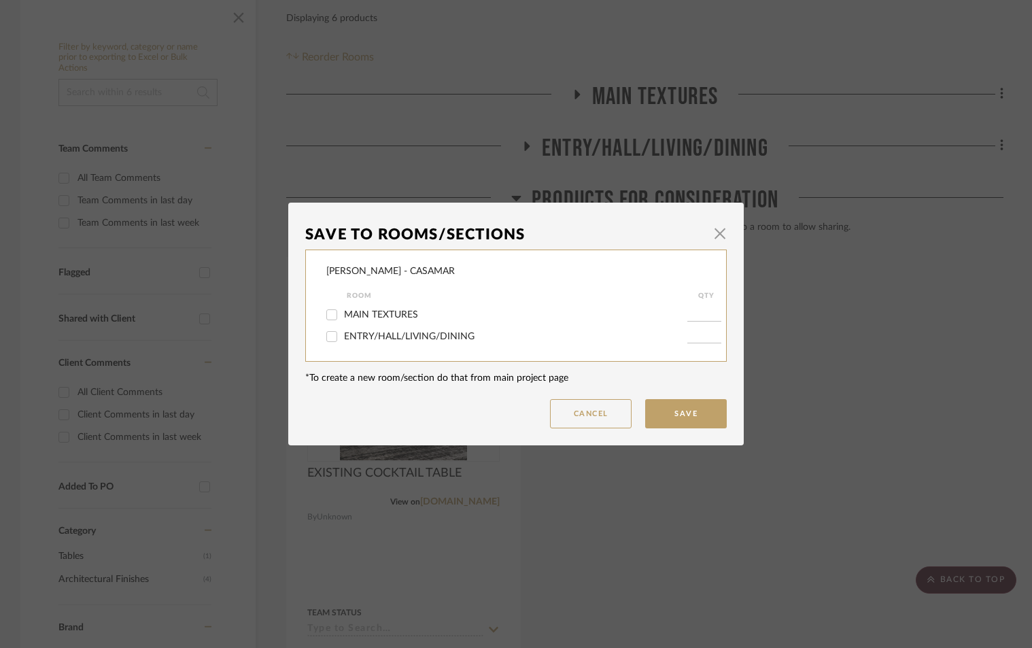
click at [358, 332] on span "ENTRY/HALL/LIVING/DINING" at bounding box center [409, 337] width 131 height 10
click at [343, 331] on input "ENTRY/HALL/LIVING/DINING" at bounding box center [332, 337] width 22 height 22
checkbox input "true"
type input "1"
click at [689, 406] on button "Save" at bounding box center [686, 413] width 82 height 29
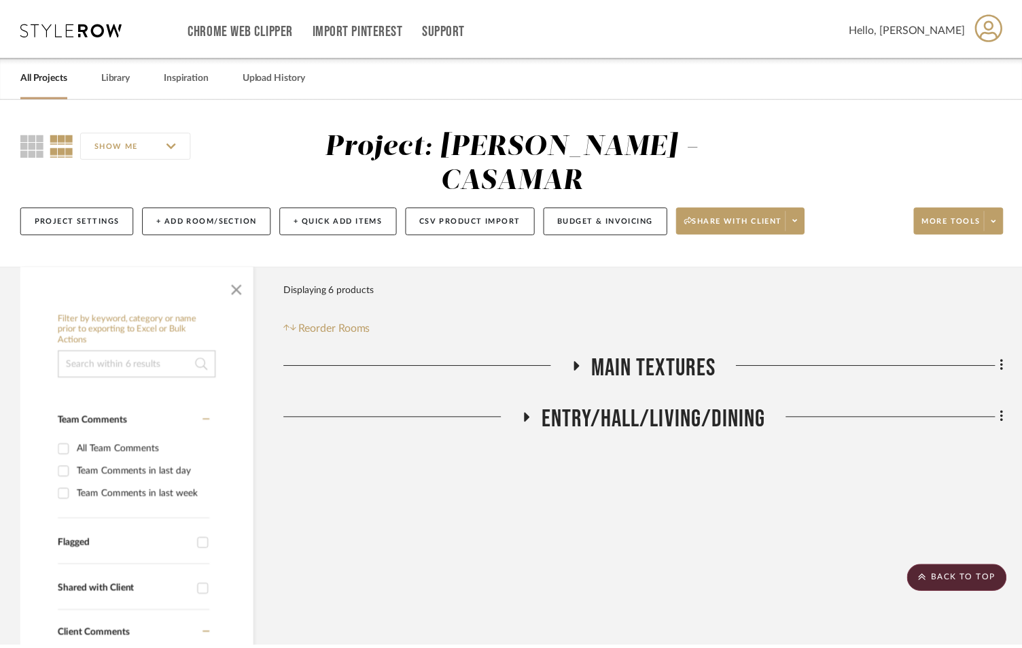
scroll to position [272, 0]
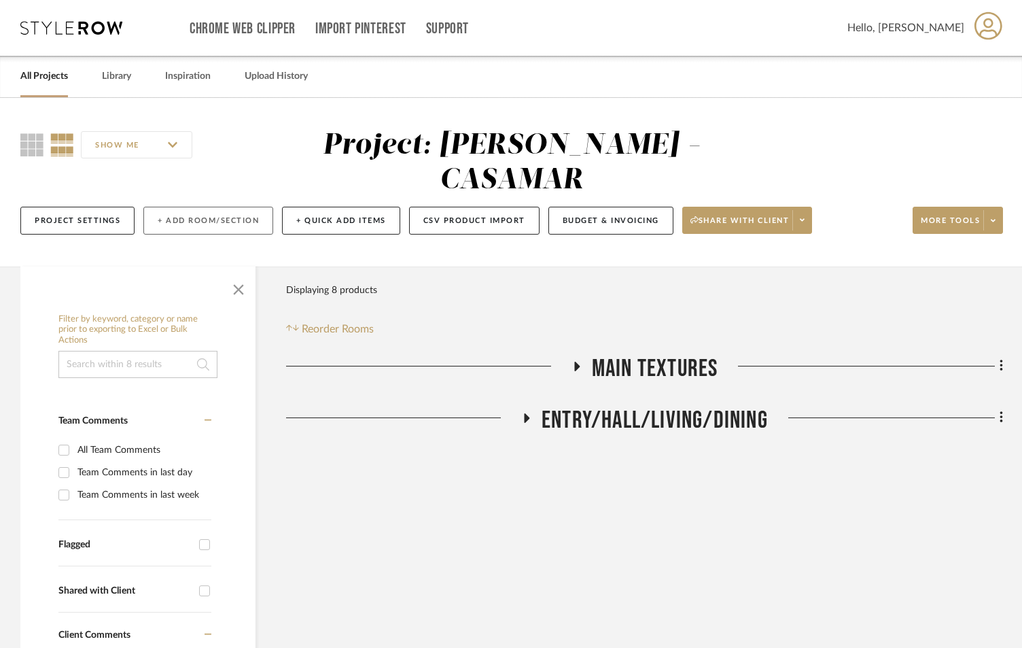
click at [227, 207] on button "+ Add Room/Section" at bounding box center [208, 221] width 130 height 28
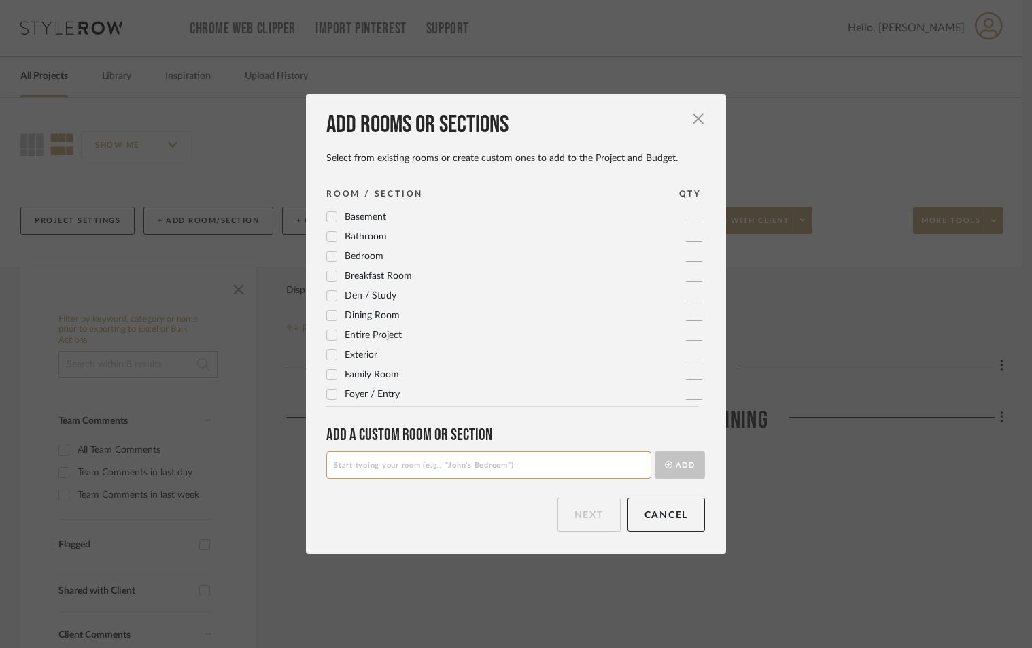
click at [479, 463] on input at bounding box center [488, 464] width 325 height 27
type input "KITCHEN"
click at [655, 451] on button "Add" at bounding box center [680, 464] width 50 height 27
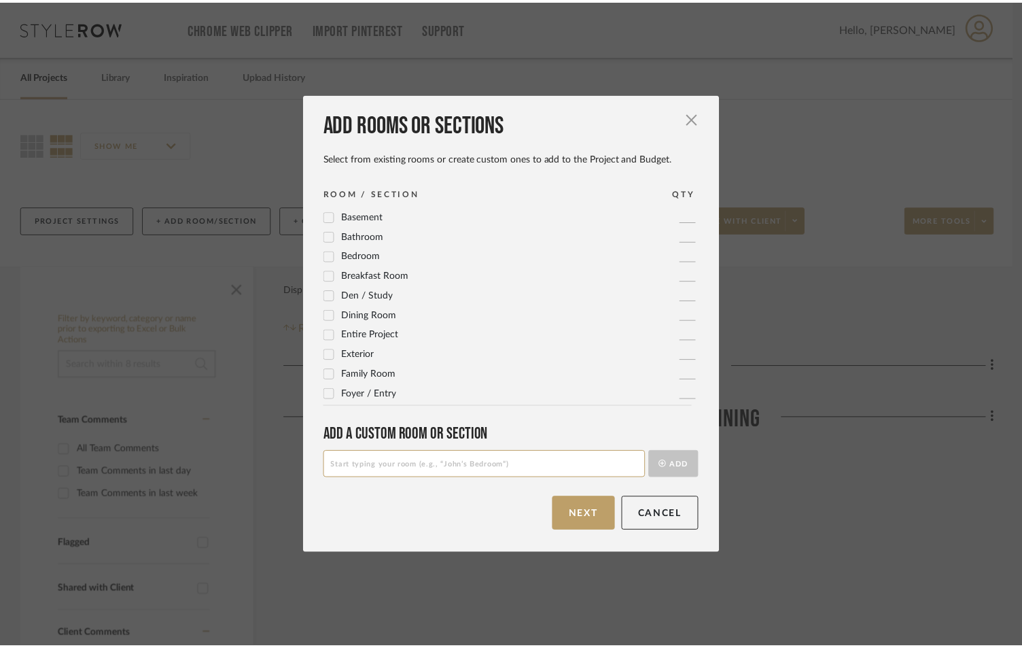
scroll to position [355, 0]
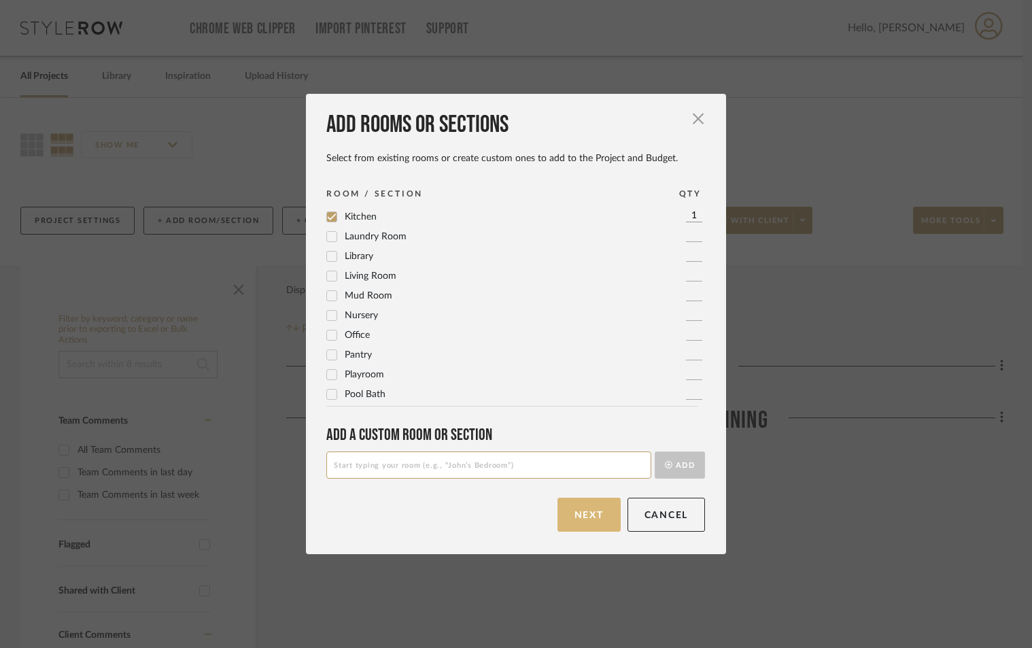
click at [587, 503] on button "Next" at bounding box center [588, 515] width 63 height 34
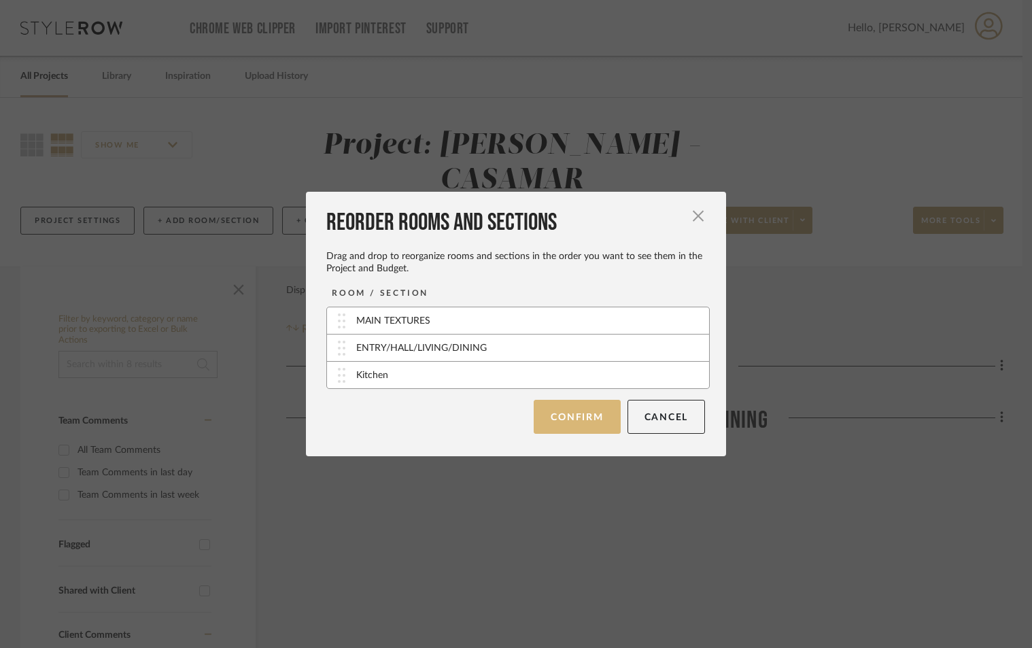
click at [583, 409] on button "Confirm" at bounding box center [577, 417] width 86 height 34
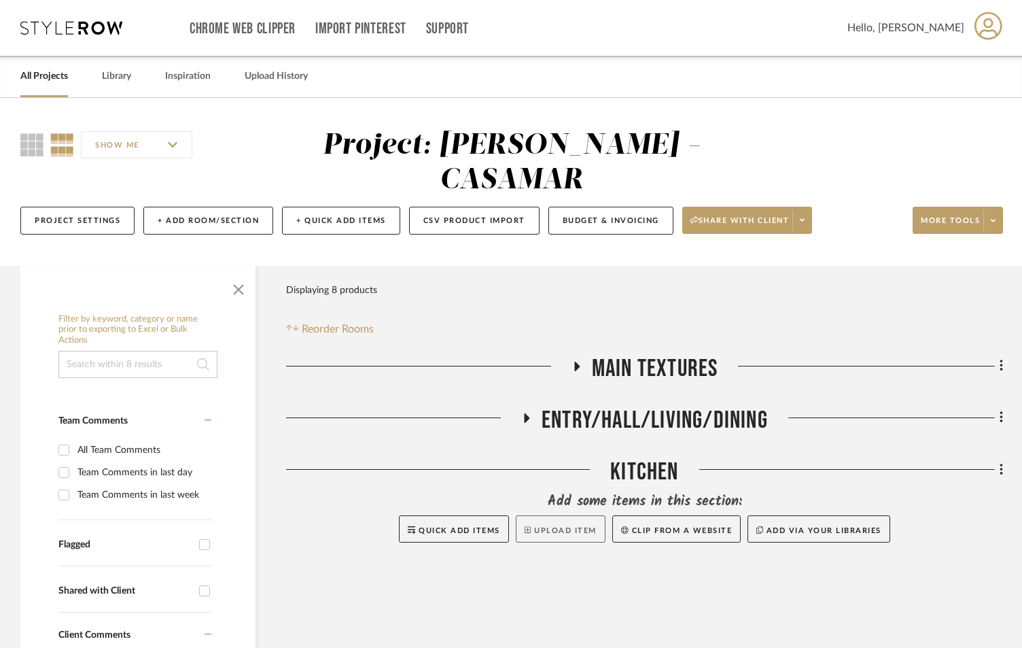
click at [540, 515] on button "Upload Item" at bounding box center [561, 528] width 90 height 27
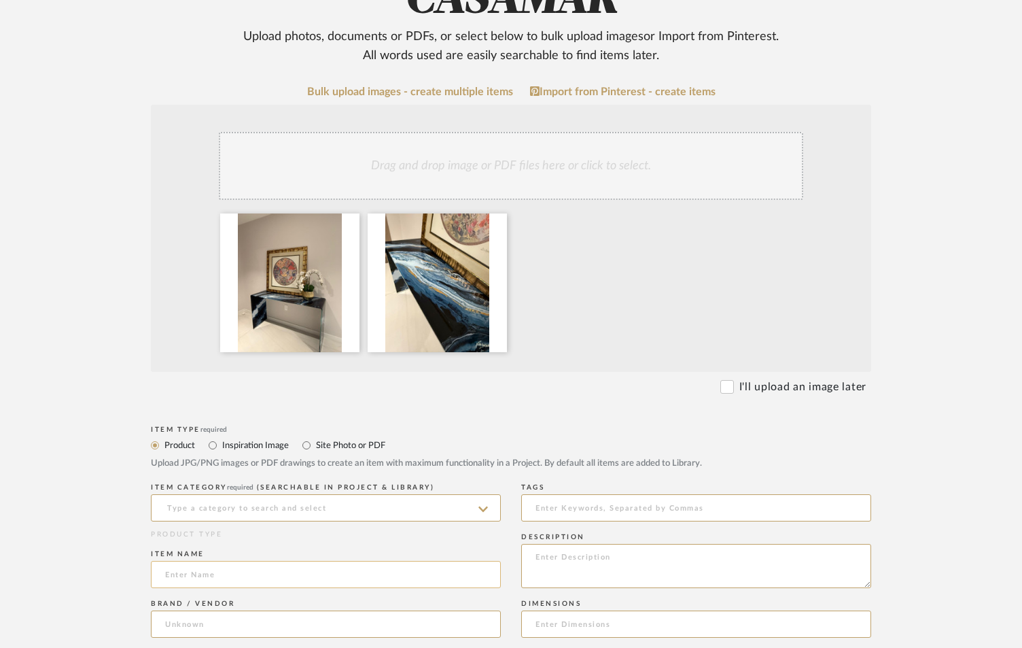
scroll to position [272, 0]
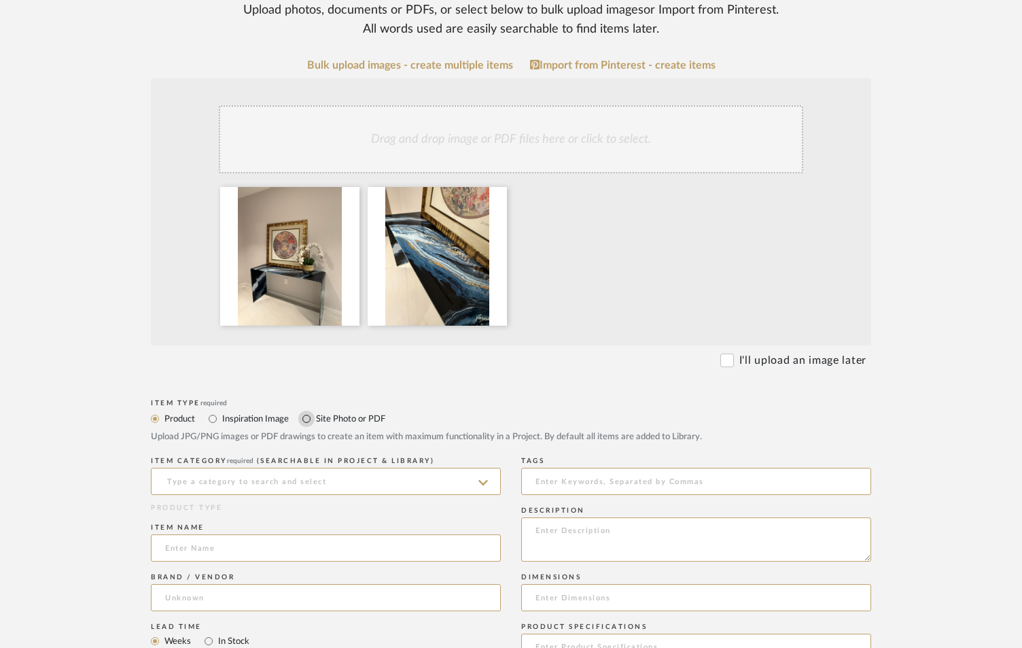
click at [302, 411] on input "Site Photo or PDF" at bounding box center [306, 419] width 16 height 16
radio input "true"
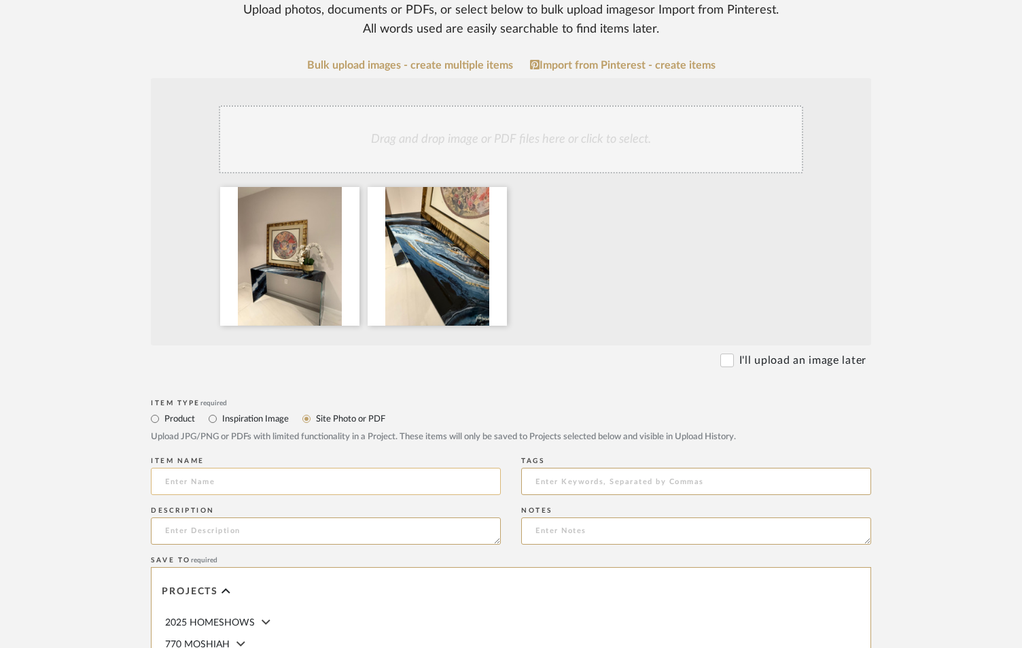
click at [304, 468] on input at bounding box center [326, 481] width 350 height 27
type input "EXISTING CONSOLE BETWEEN COLUMNS"
click at [266, 517] on textarea at bounding box center [326, 530] width 350 height 27
paste textarea "57.1 x 17.7 x 31.5h"
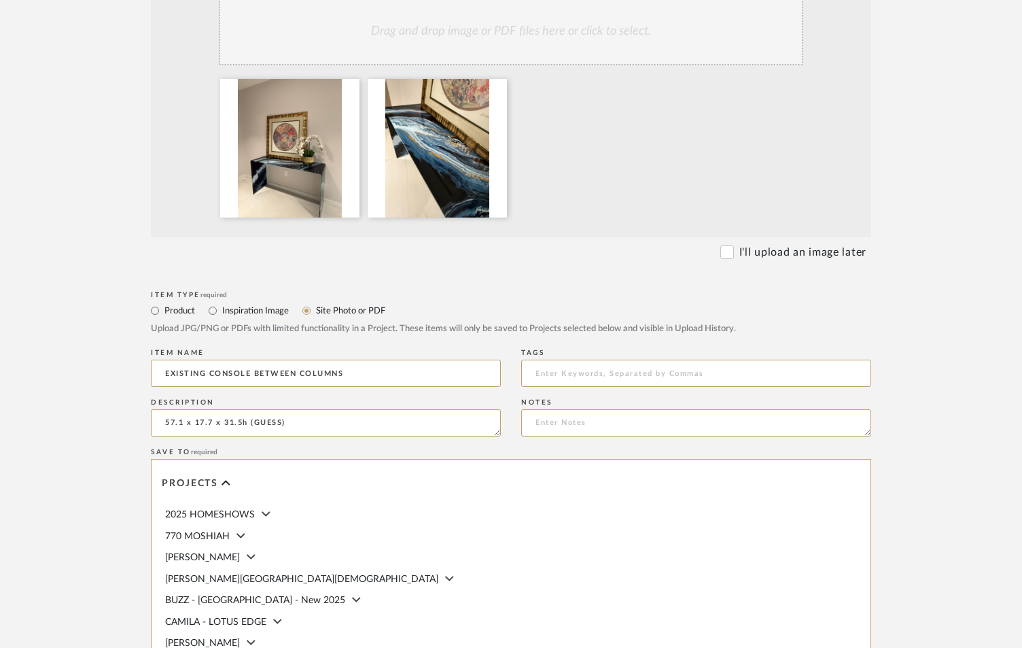
scroll to position [610, 0]
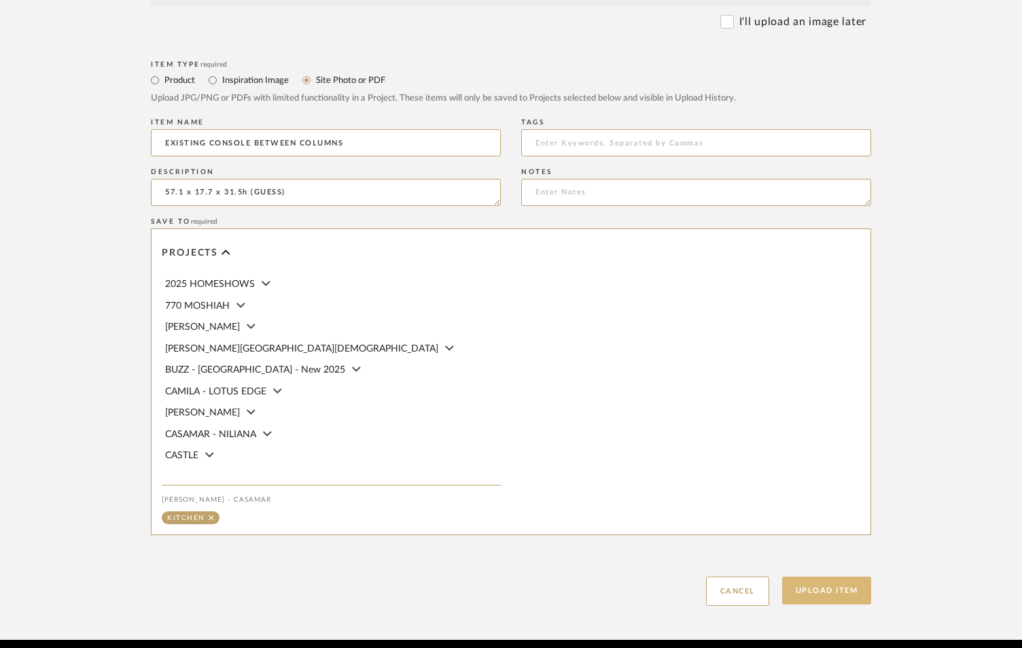
type textarea "57.1 x 17.7 x 31.5h (GUESS)"
click at [829, 576] on button "Upload Item" at bounding box center [827, 590] width 90 height 28
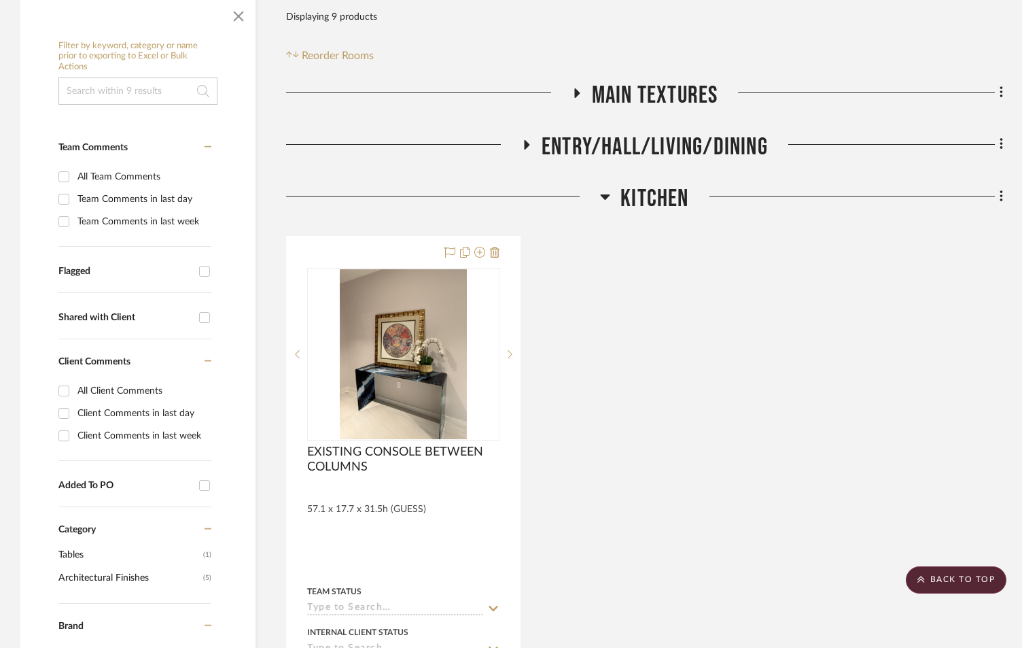
scroll to position [60, 0]
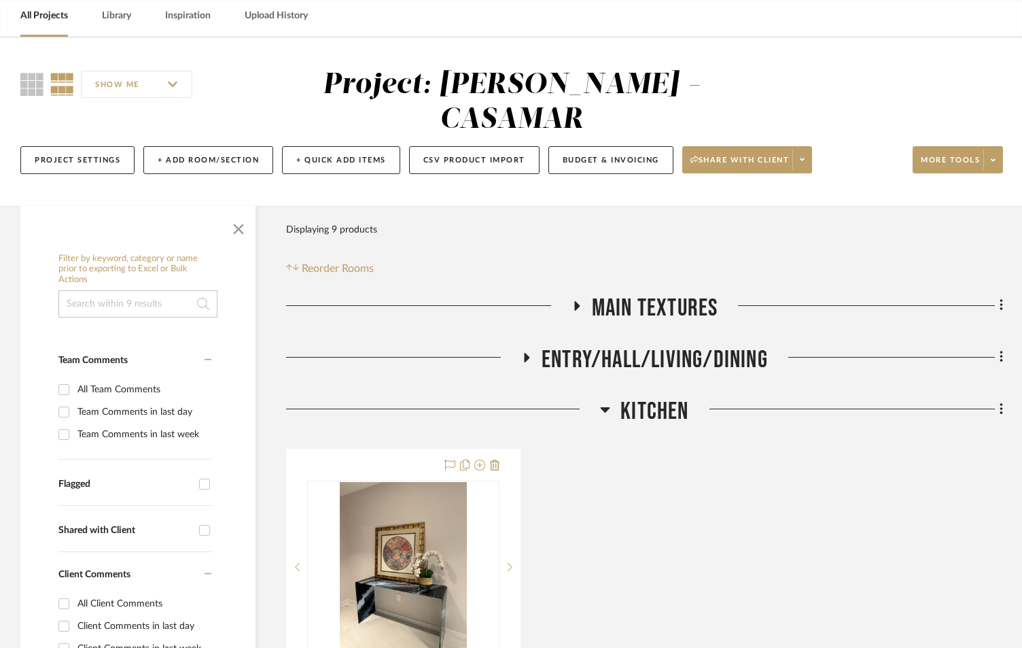
click at [580, 300] on icon at bounding box center [576, 305] width 16 height 10
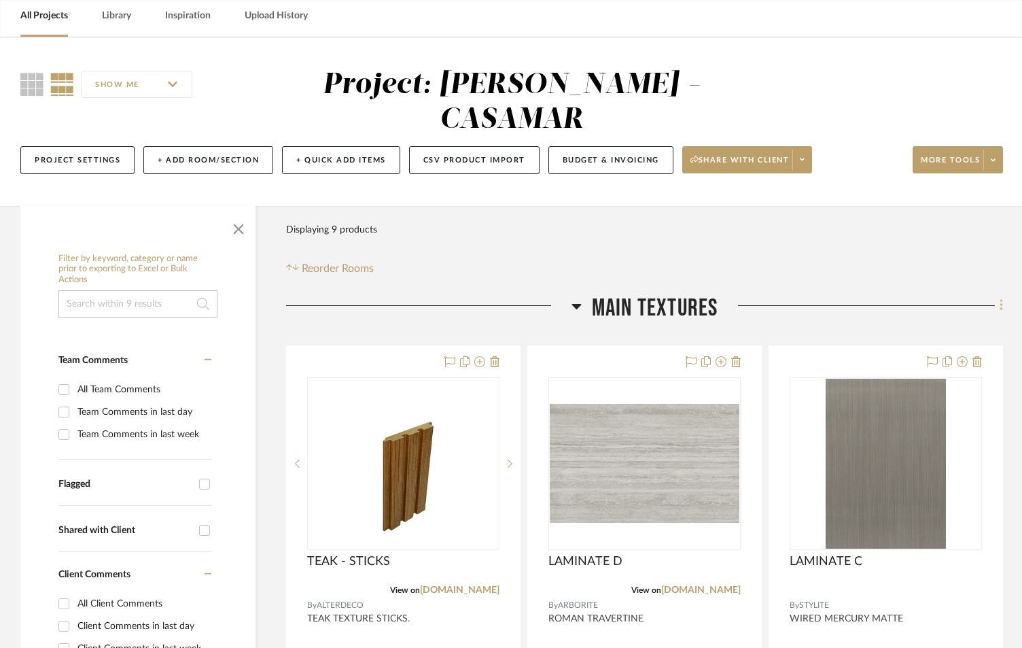
click at [996, 296] on fa-icon at bounding box center [999, 307] width 9 height 22
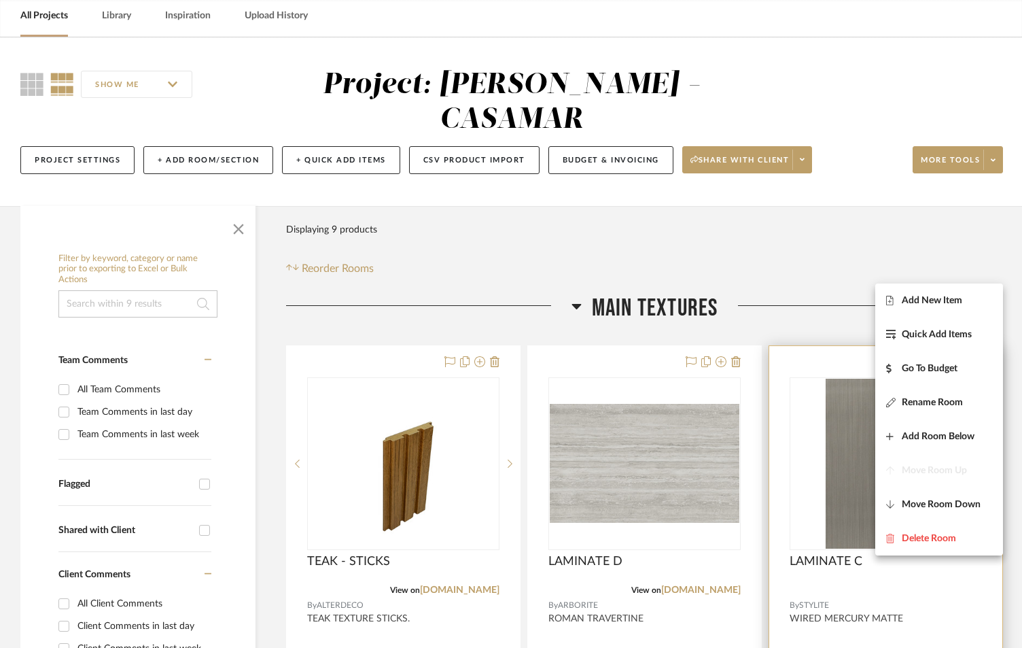
click at [900, 311] on button "Add New Item" at bounding box center [939, 300] width 128 height 34
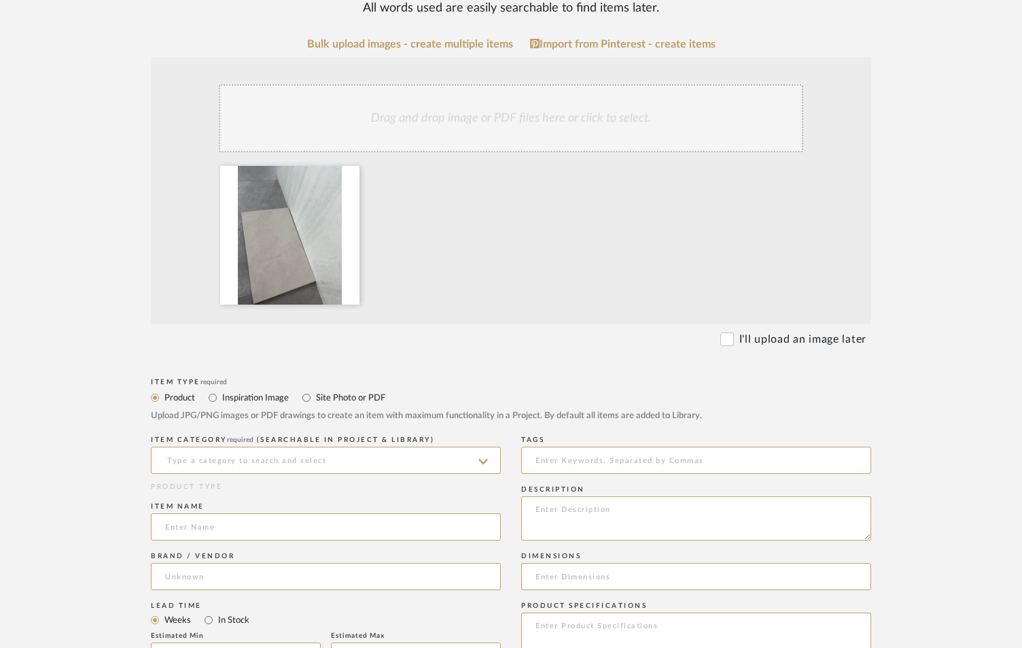
scroll to position [317, 0]
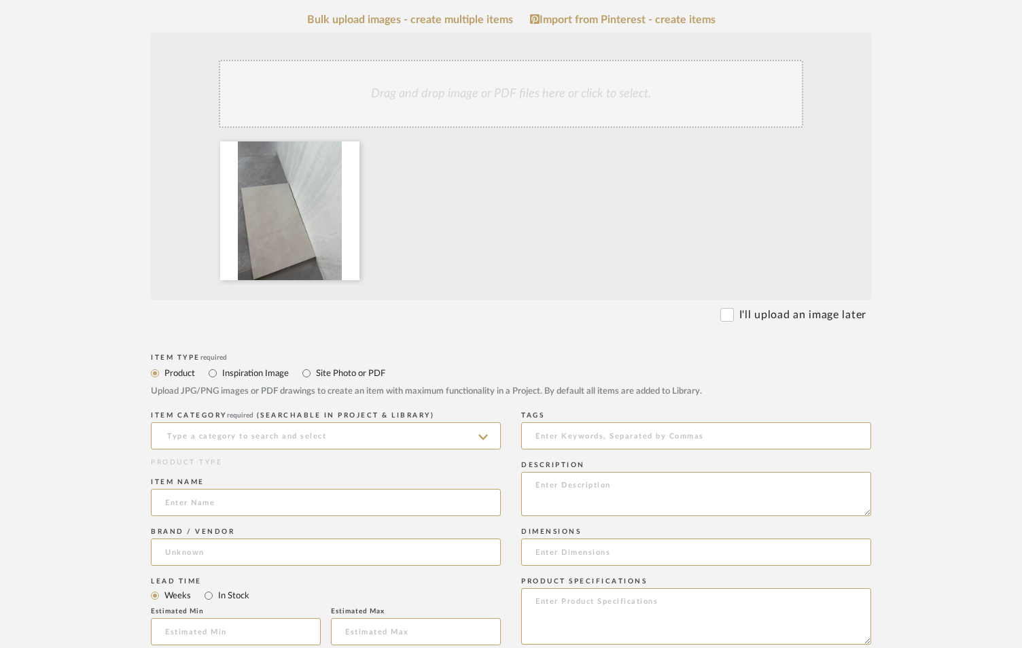
click at [348, 366] on label "Site Photo or PDF" at bounding box center [350, 373] width 71 height 15
click at [315, 365] on input "Site Photo or PDF" at bounding box center [306, 373] width 16 height 16
radio input "true"
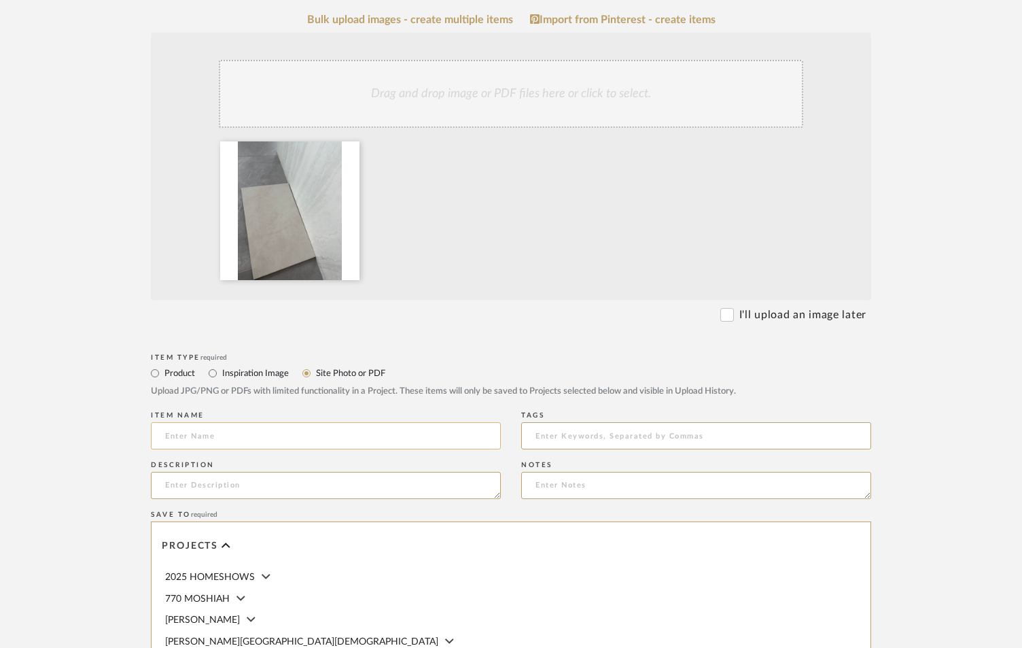
drag, startPoint x: 302, startPoint y: 368, endPoint x: 306, endPoint y: 376, distance: 8.5
click at [305, 422] on input at bounding box center [326, 435] width 350 height 27
click at [360, 422] on input "NEW TILE 24" X 48" at bounding box center [326, 435] width 350 height 27
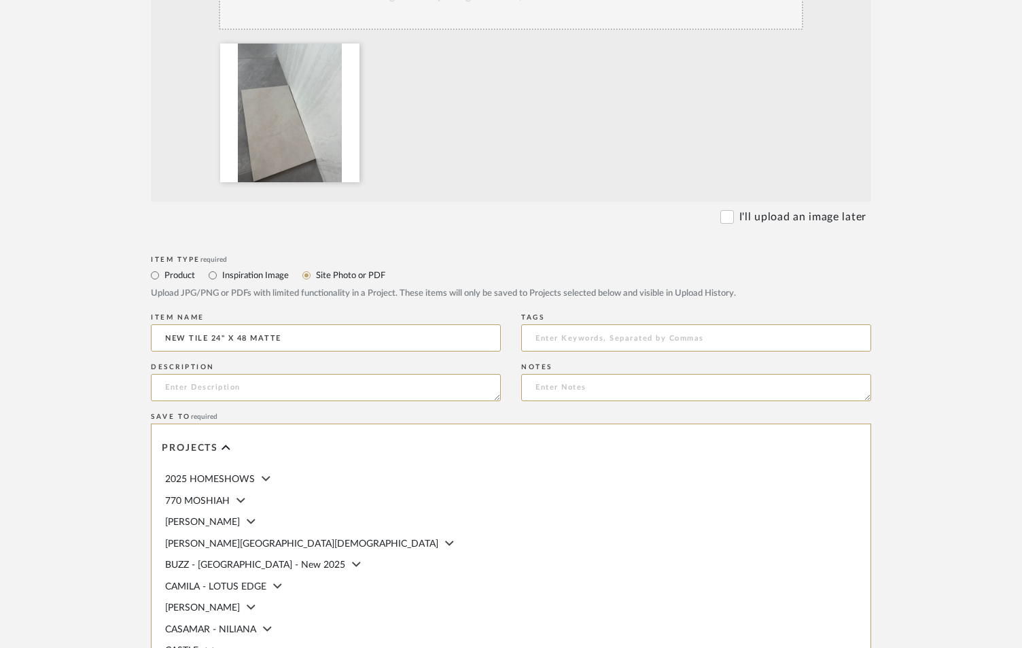
scroll to position [610, 0]
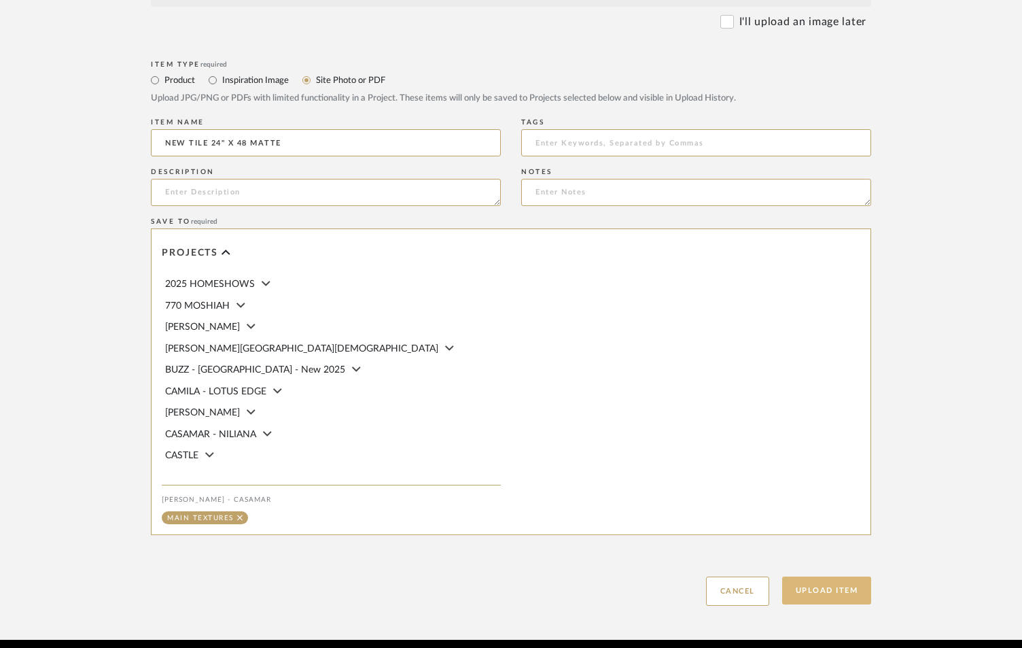
type input "NEW TILE 24" X 48 MATTE"
click at [845, 576] on button "Upload Item" at bounding box center [827, 590] width 90 height 28
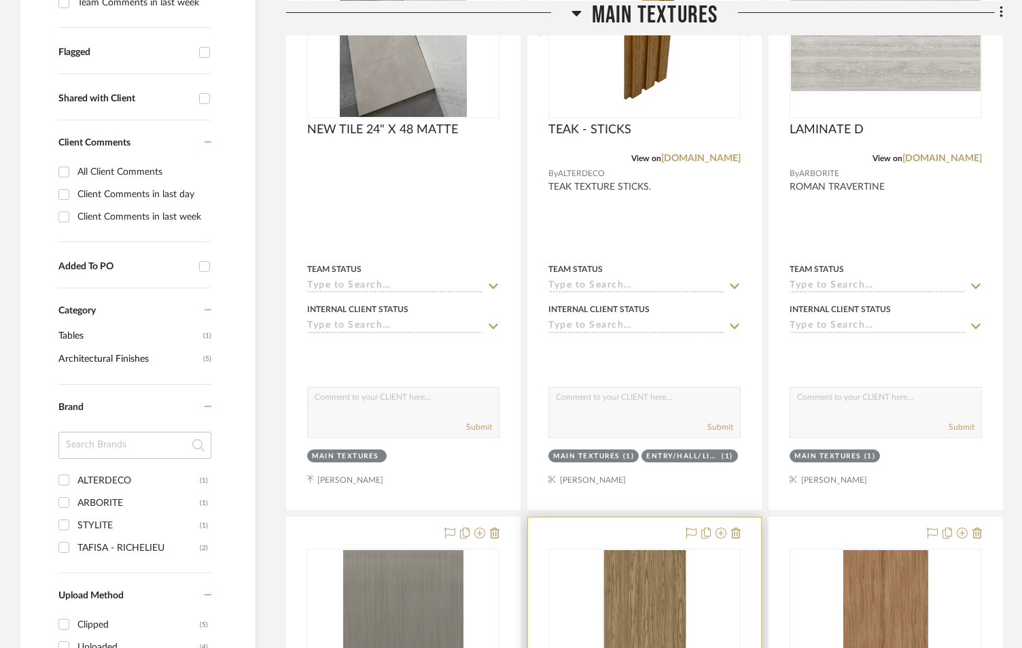
scroll to position [527, 0]
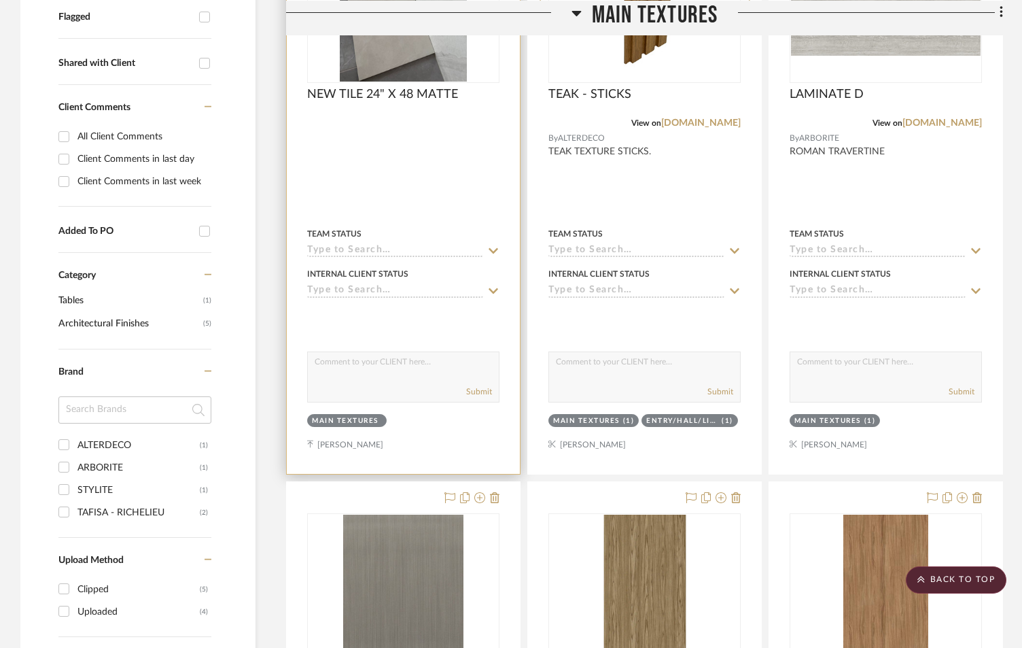
click at [343, 225] on div "Team Status" at bounding box center [403, 241] width 192 height 33
click at [343, 245] on input at bounding box center [395, 251] width 176 height 13
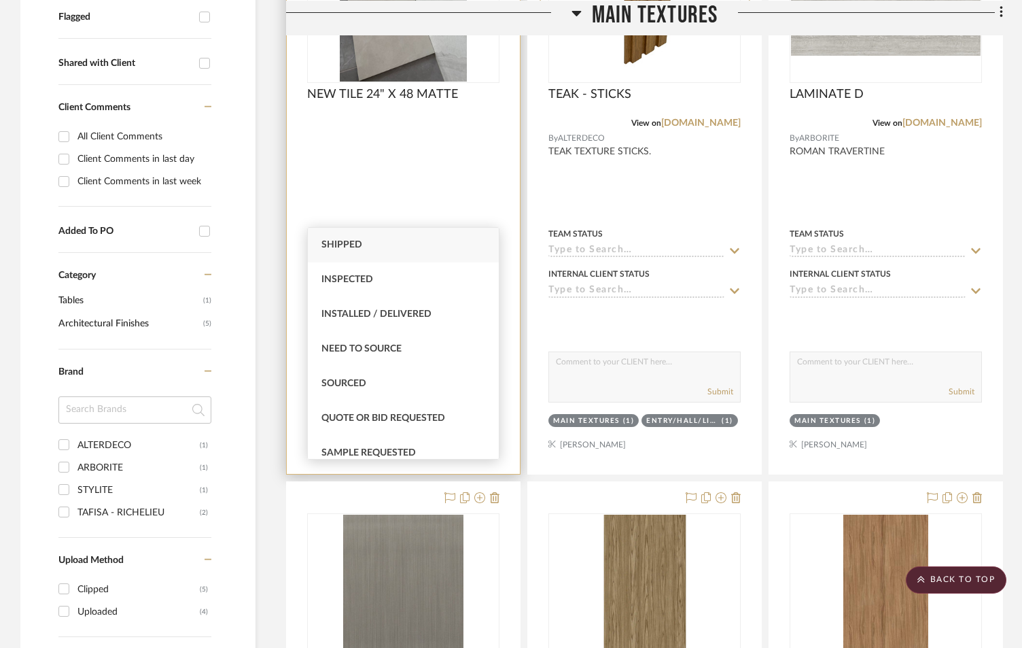
type input "S"
click at [352, 388] on span "Sourced" at bounding box center [344, 384] width 45 height 10
type input "9/16/2025"
type input "Sourced"
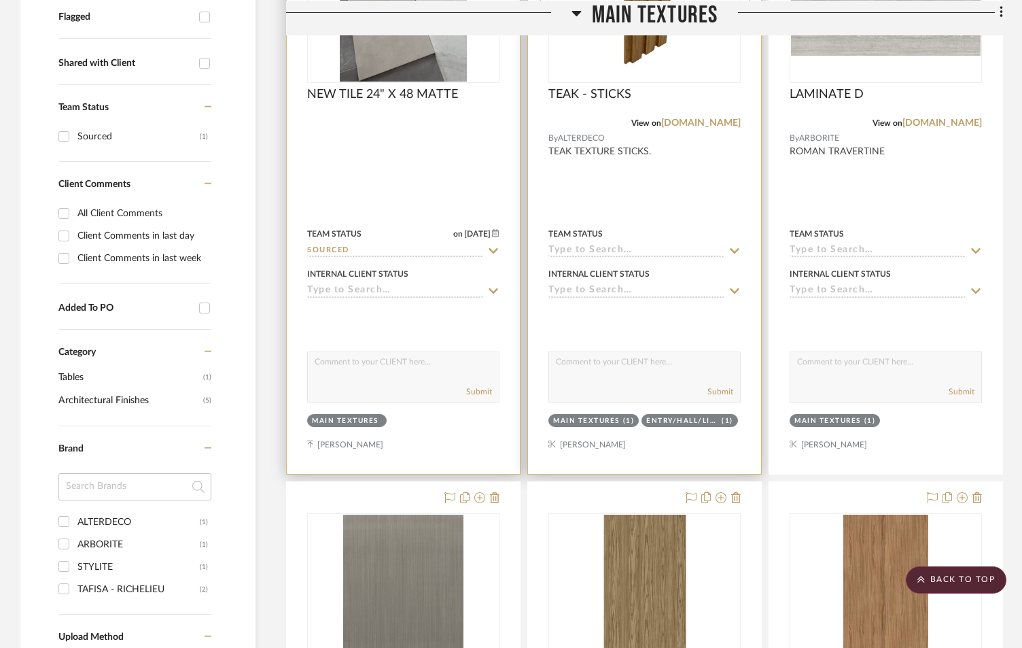
click at [578, 245] on input at bounding box center [637, 251] width 176 height 13
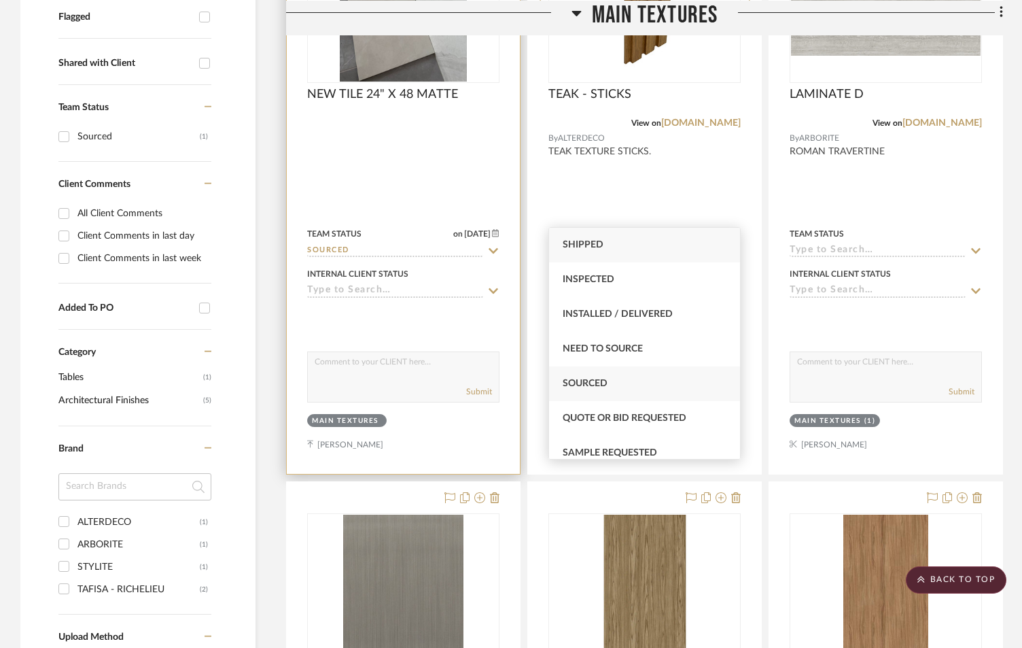
type input "S"
click at [597, 389] on div "Sourced" at bounding box center [644, 383] width 191 height 35
type input "9/16/2025"
type input "Sourced"
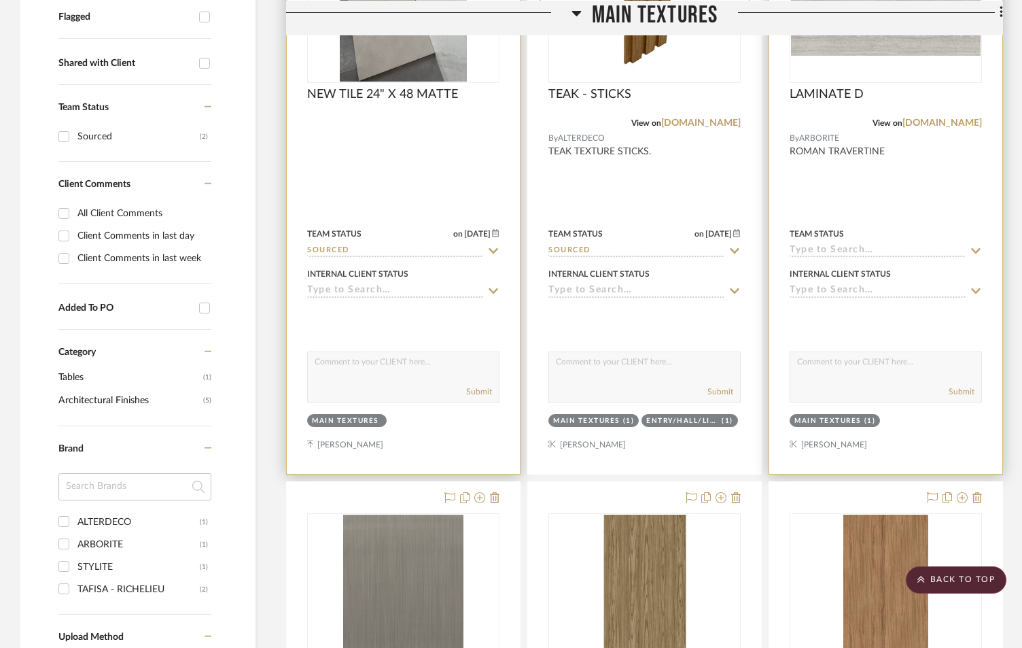
click at [843, 245] on input at bounding box center [878, 251] width 176 height 13
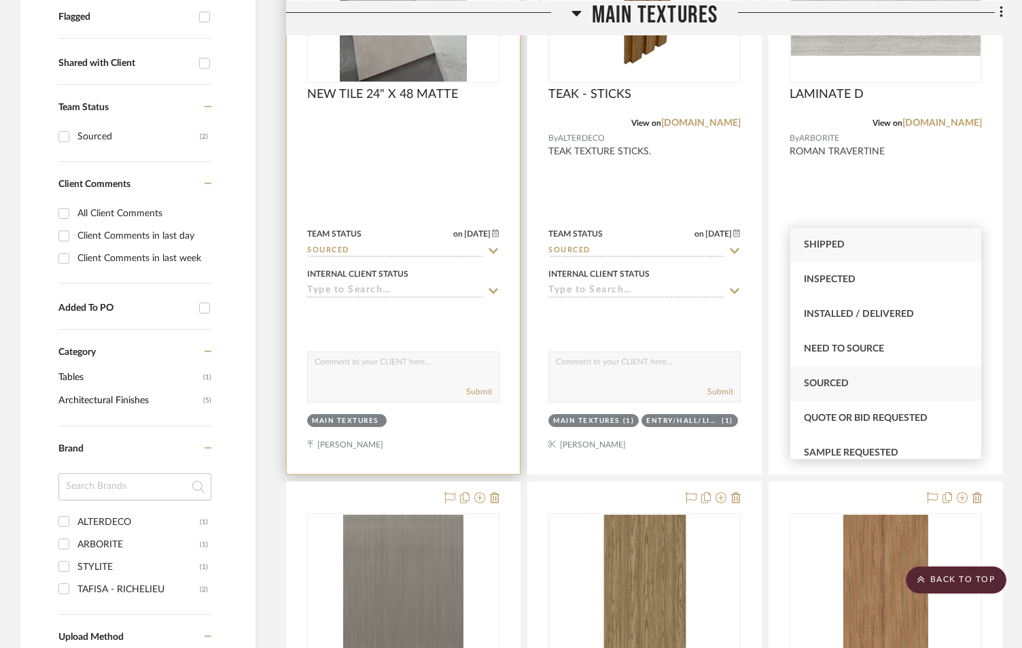
type input "S"
click at [835, 377] on div "Sourced" at bounding box center [886, 383] width 191 height 35
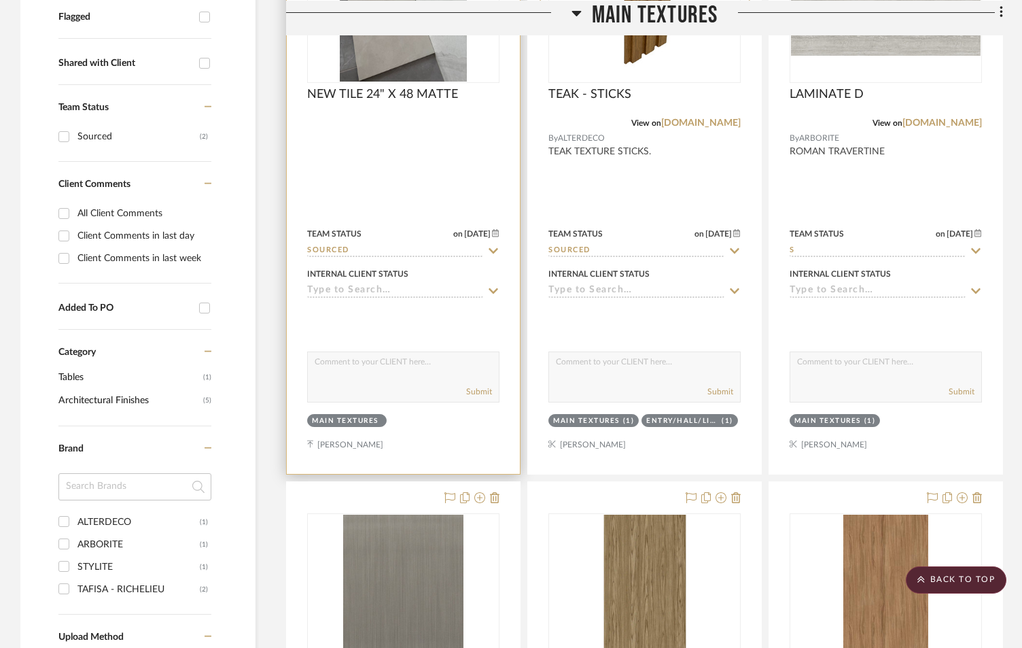
type input "9/16/2025"
type input "Sourced"
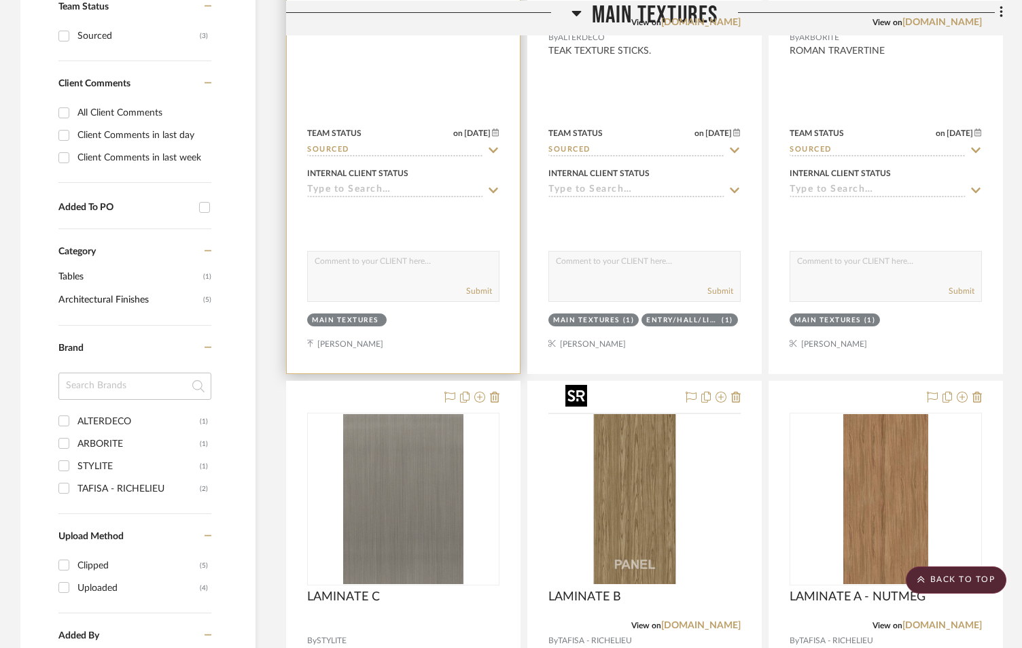
scroll to position [890, 0]
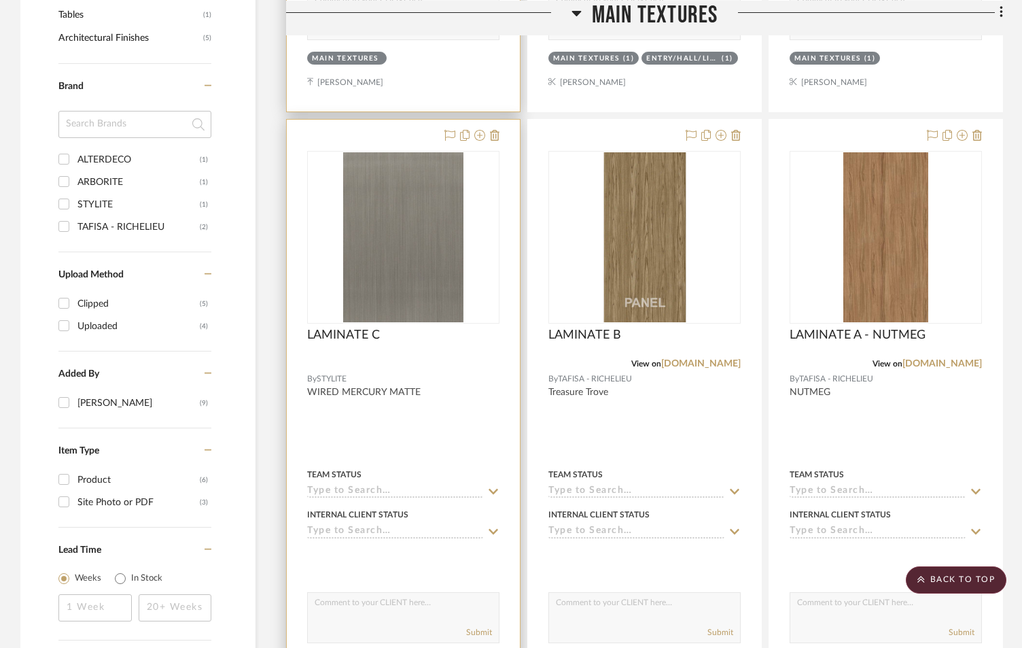
click at [338, 485] on input at bounding box center [395, 491] width 176 height 13
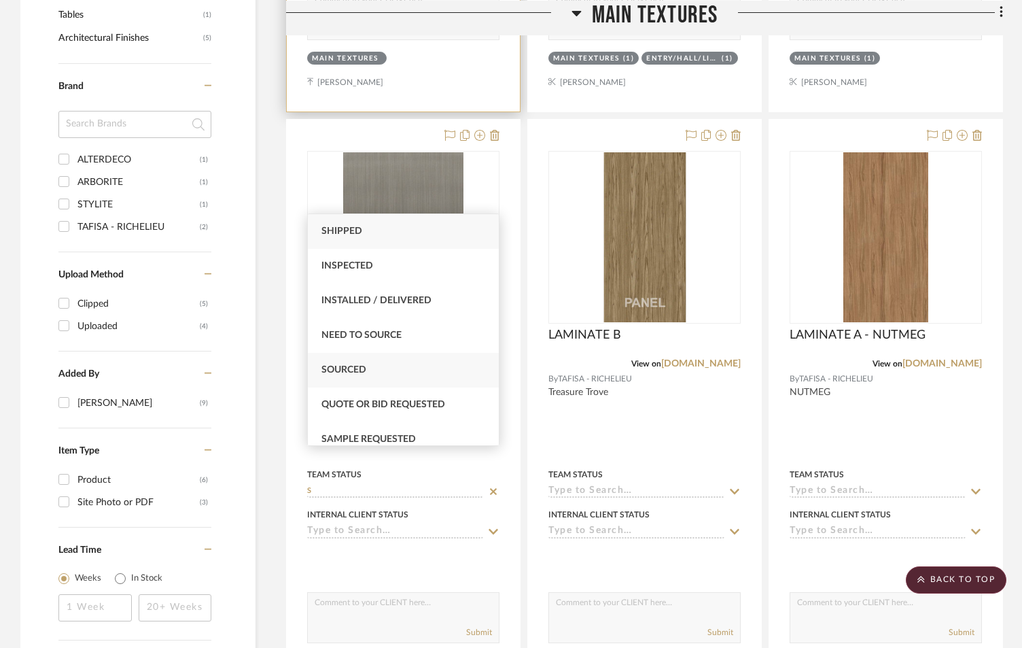
type input "S"
click at [364, 376] on div "Sourced" at bounding box center [403, 370] width 191 height 35
type input "9/16/2025"
type input "Sourced"
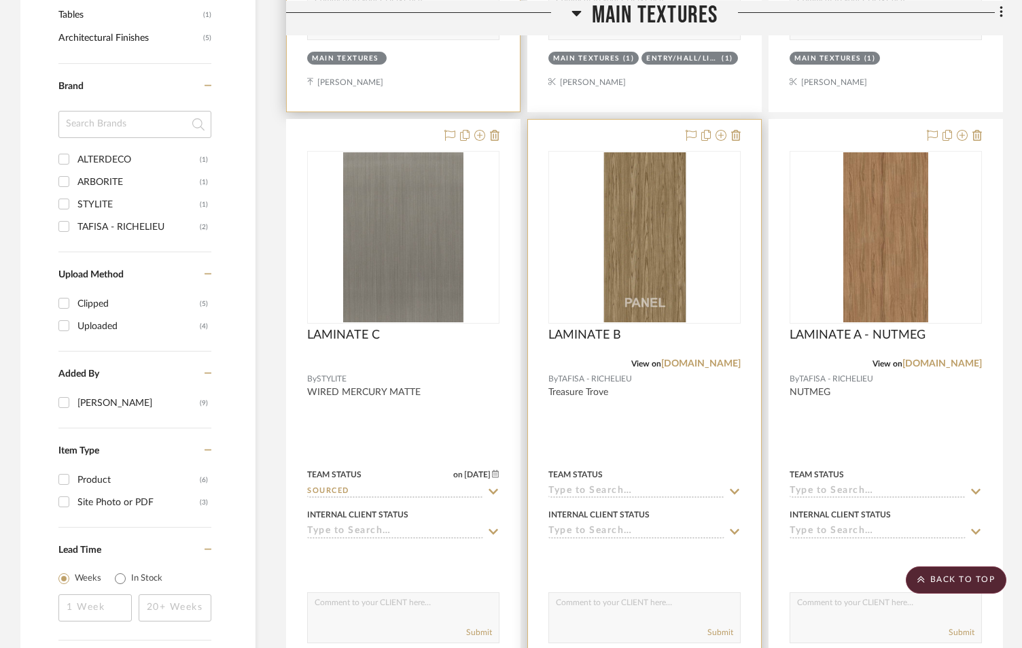
click at [582, 485] on input at bounding box center [637, 491] width 176 height 13
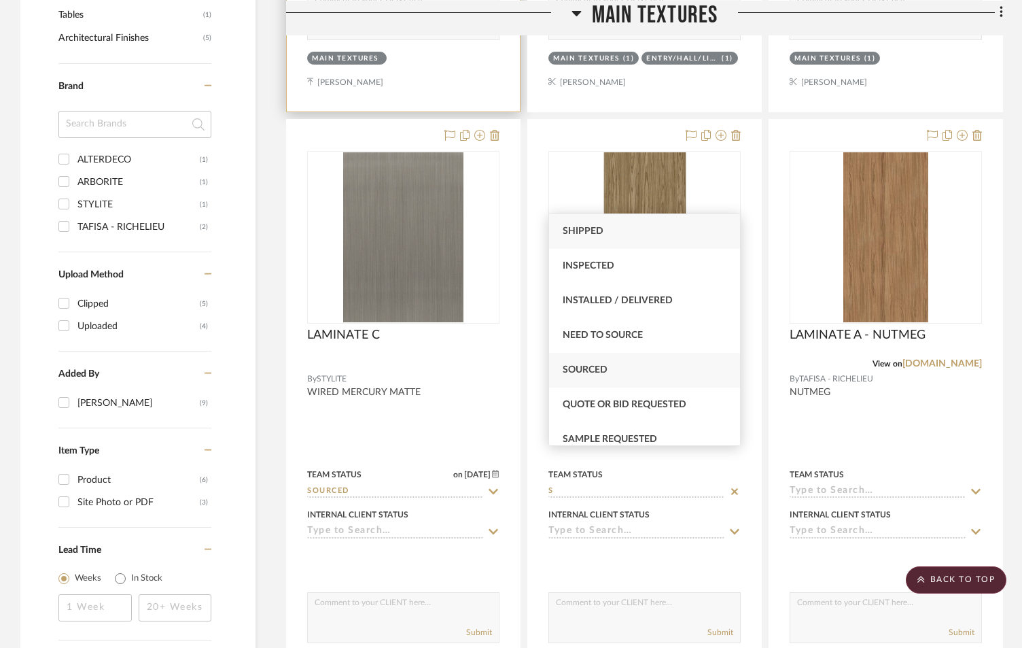
type input "S"
click at [599, 367] on span "Sourced" at bounding box center [585, 370] width 45 height 10
type input "9/16/2025"
type input "Sourced"
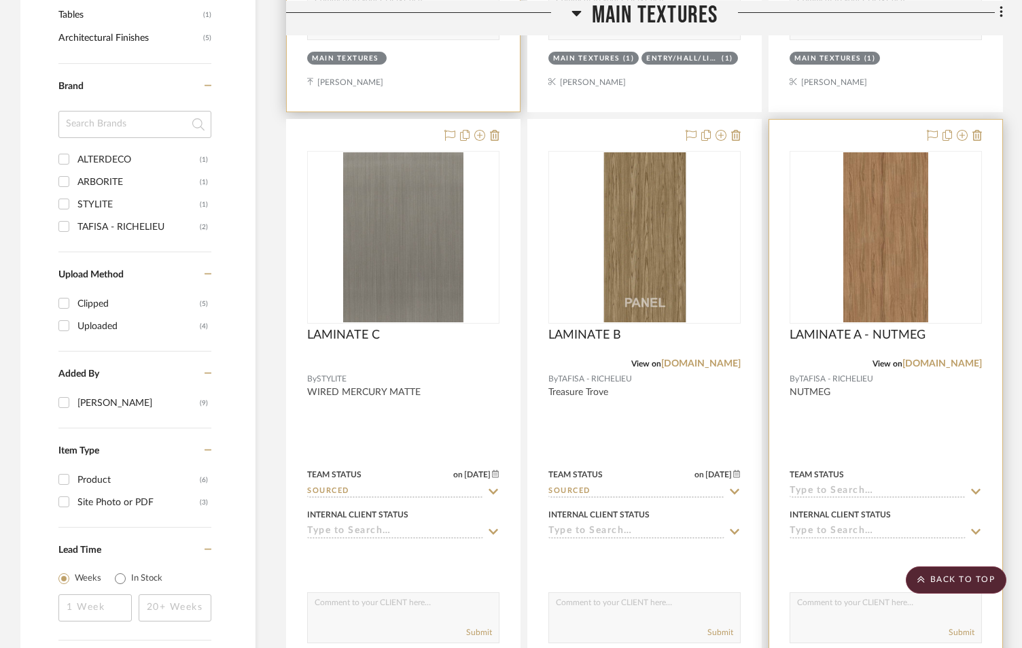
click at [867, 485] on input at bounding box center [878, 491] width 176 height 13
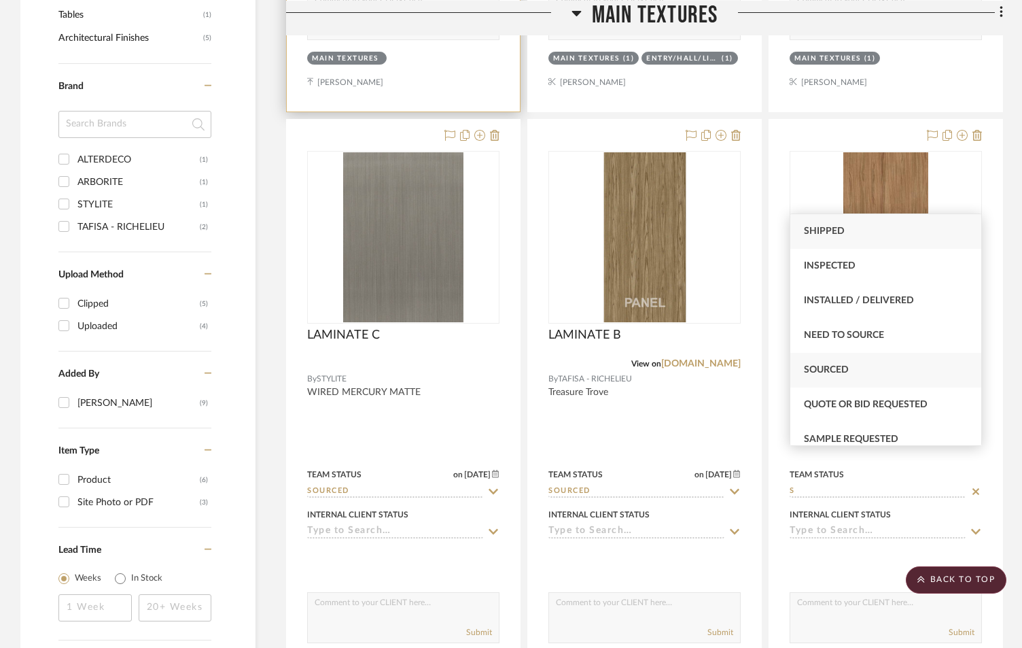
type input "S"
click at [831, 366] on span "Sourced" at bounding box center [826, 370] width 45 height 10
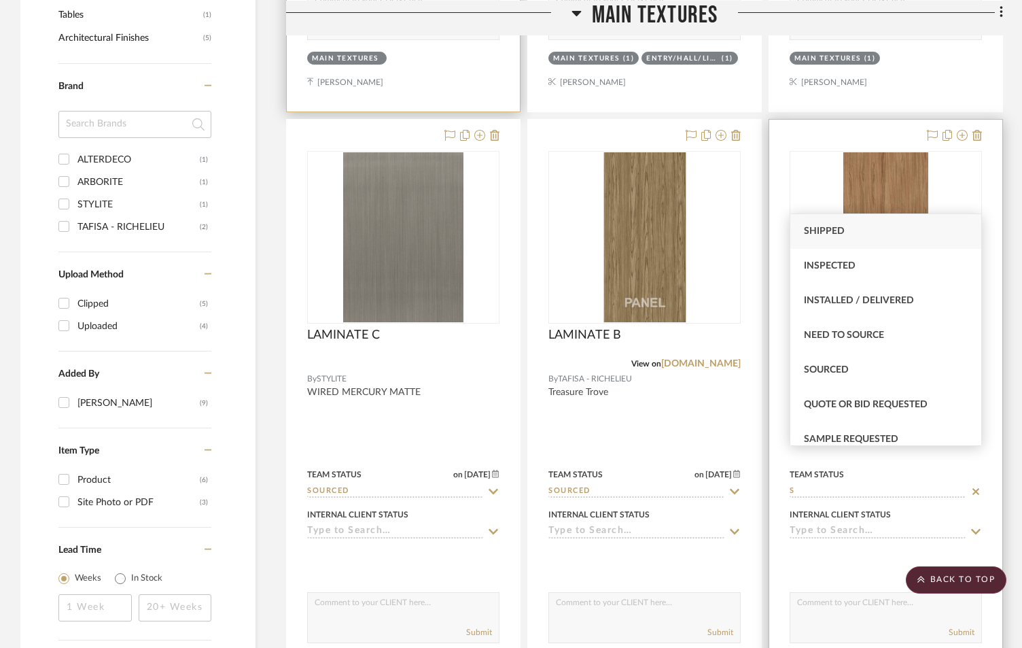
type input "9/16/2025"
type input "Sourced"
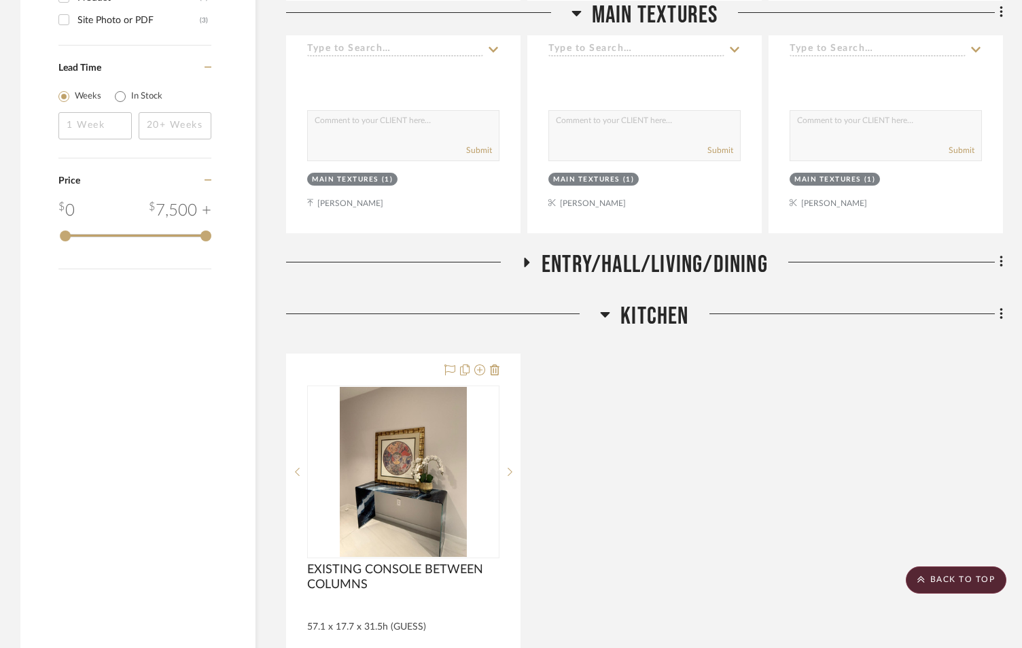
scroll to position [1569, 0]
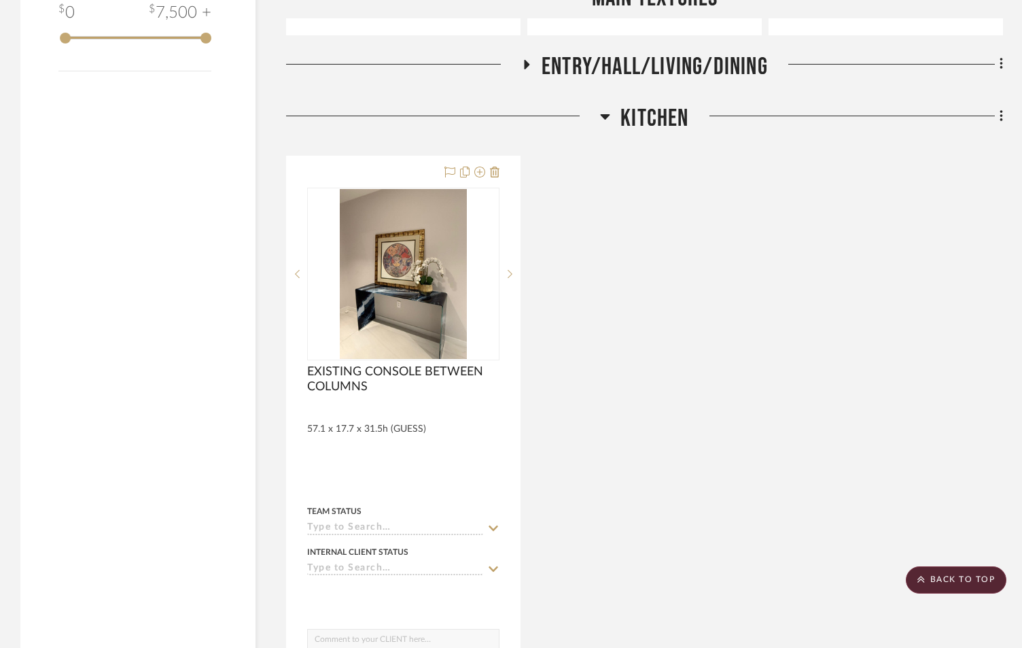
click at [529, 59] on icon at bounding box center [527, 64] width 16 height 10
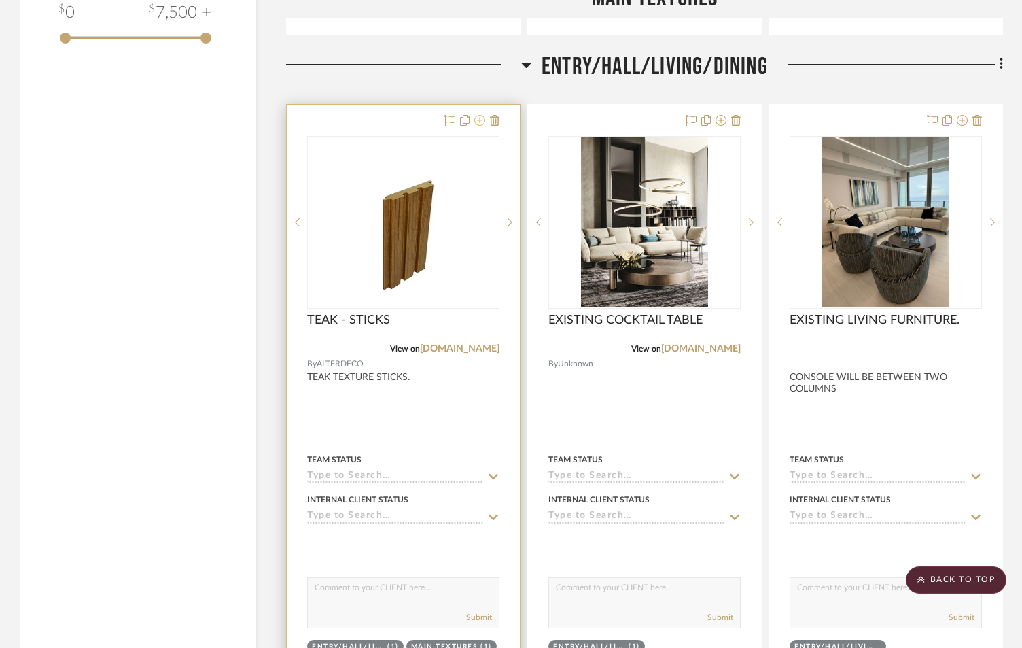
click at [483, 115] on icon at bounding box center [479, 120] width 11 height 11
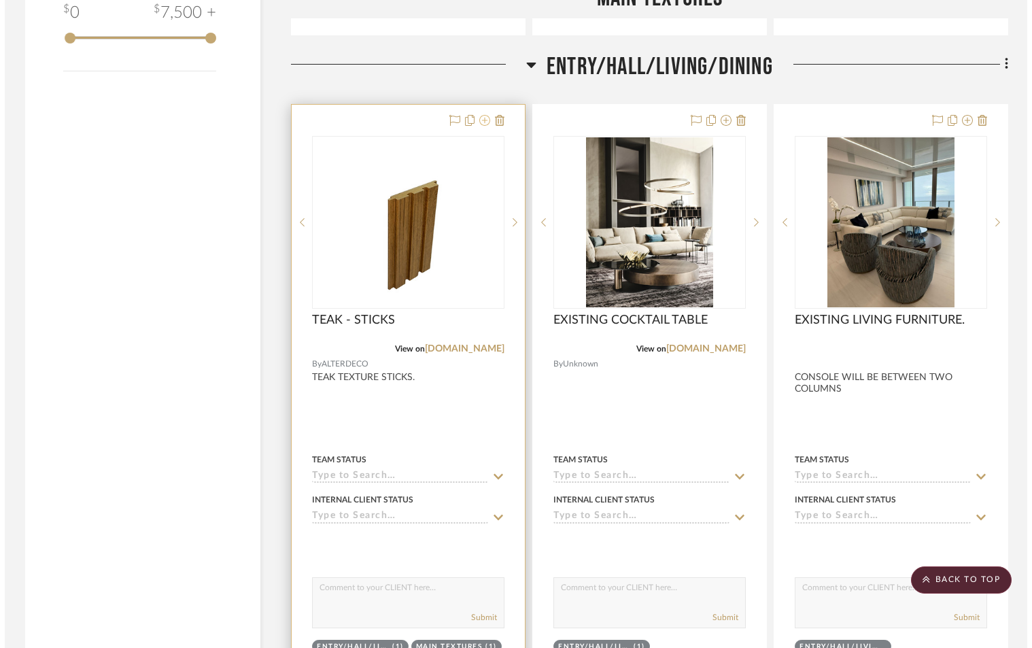
scroll to position [0, 0]
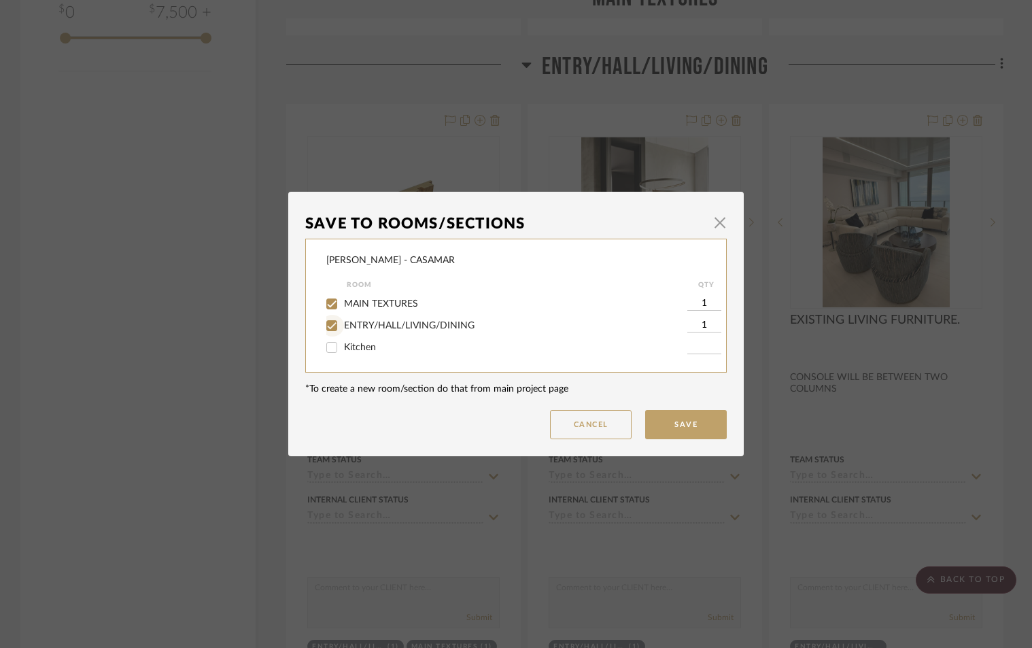
click at [329, 326] on input "ENTRY/HALL/LIVING/DINING" at bounding box center [332, 326] width 22 height 22
checkbox input "false"
click at [673, 423] on button "Save" at bounding box center [686, 424] width 82 height 29
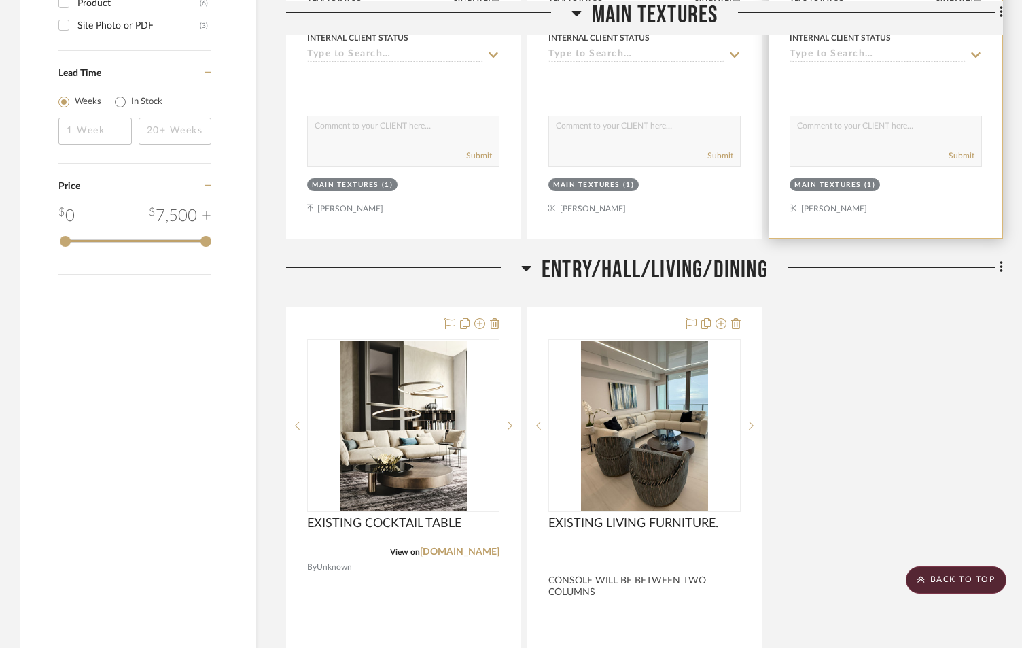
scroll to position [1344, 0]
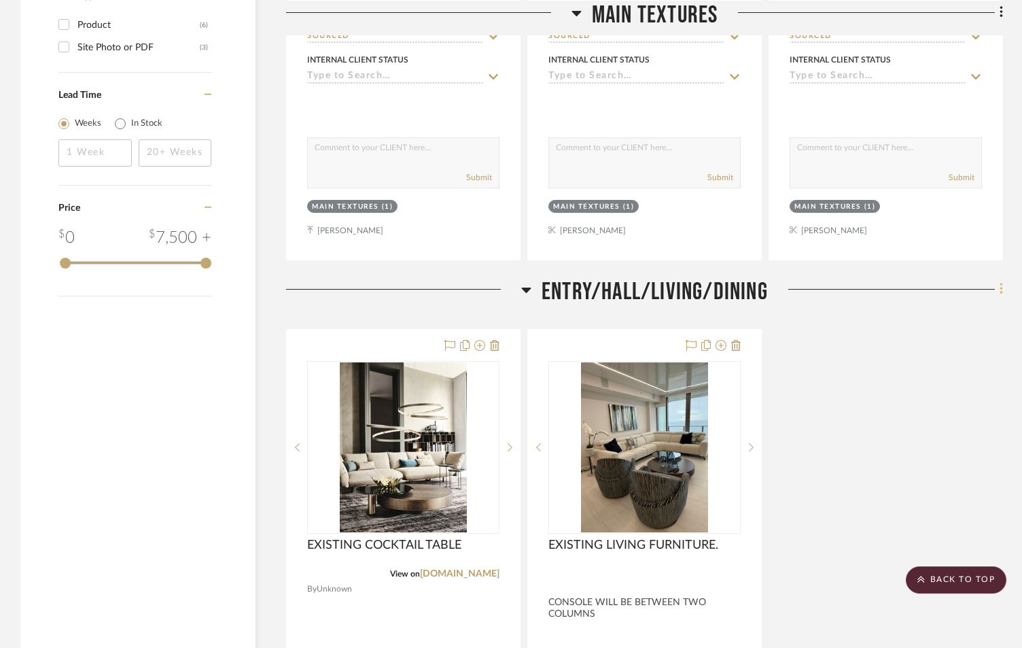
click at [1000, 281] on icon at bounding box center [1002, 288] width 4 height 15
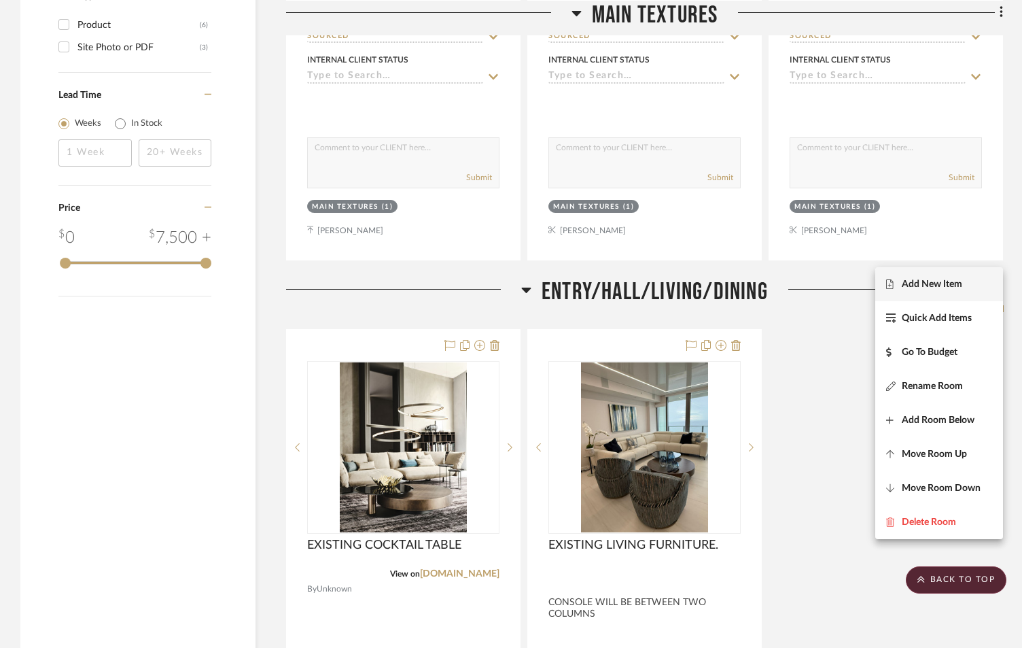
click at [945, 297] on button "Add New Item" at bounding box center [939, 284] width 128 height 34
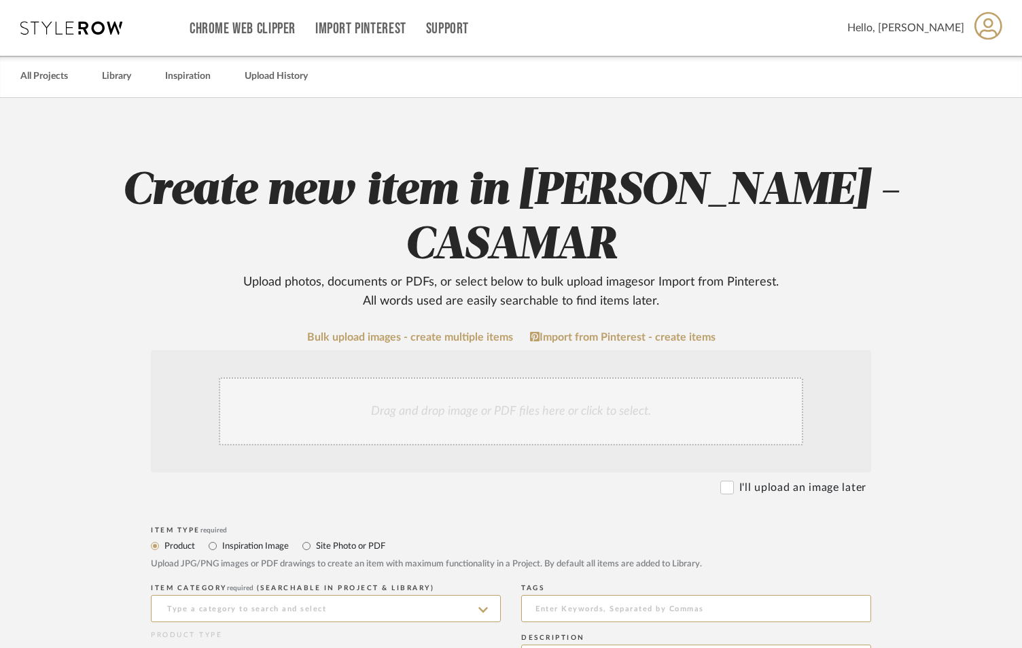
click at [319, 538] on label "Site Photo or PDF" at bounding box center [350, 545] width 71 height 15
click at [315, 538] on input "Site Photo or PDF" at bounding box center [306, 546] width 16 height 16
radio input "true"
click at [452, 377] on div "Drag and drop image or PDF files here or click to select." at bounding box center [511, 411] width 585 height 68
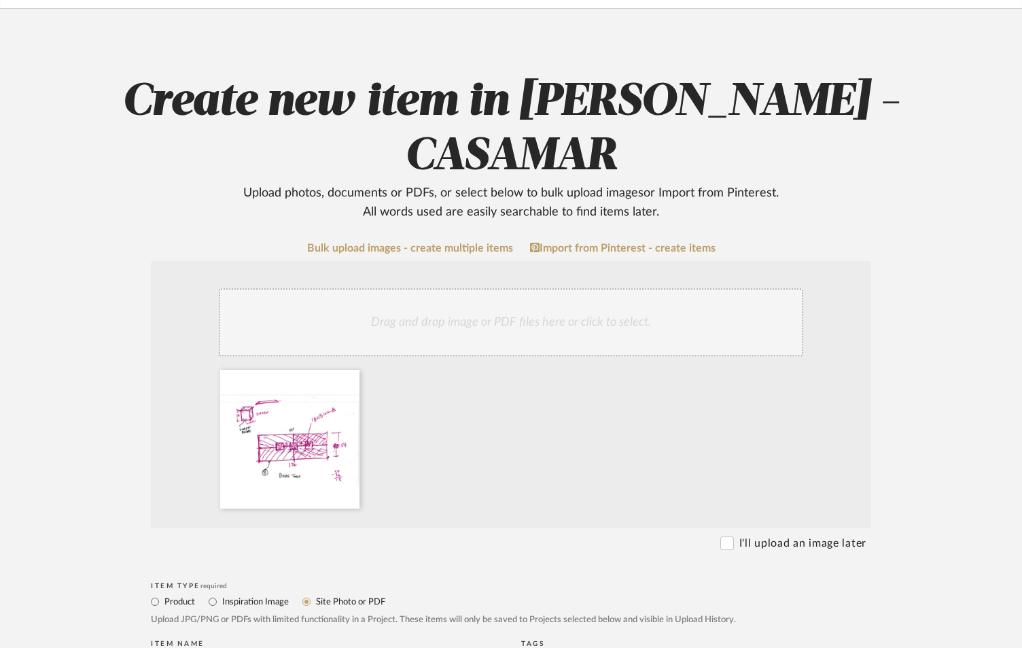
scroll to position [136, 0]
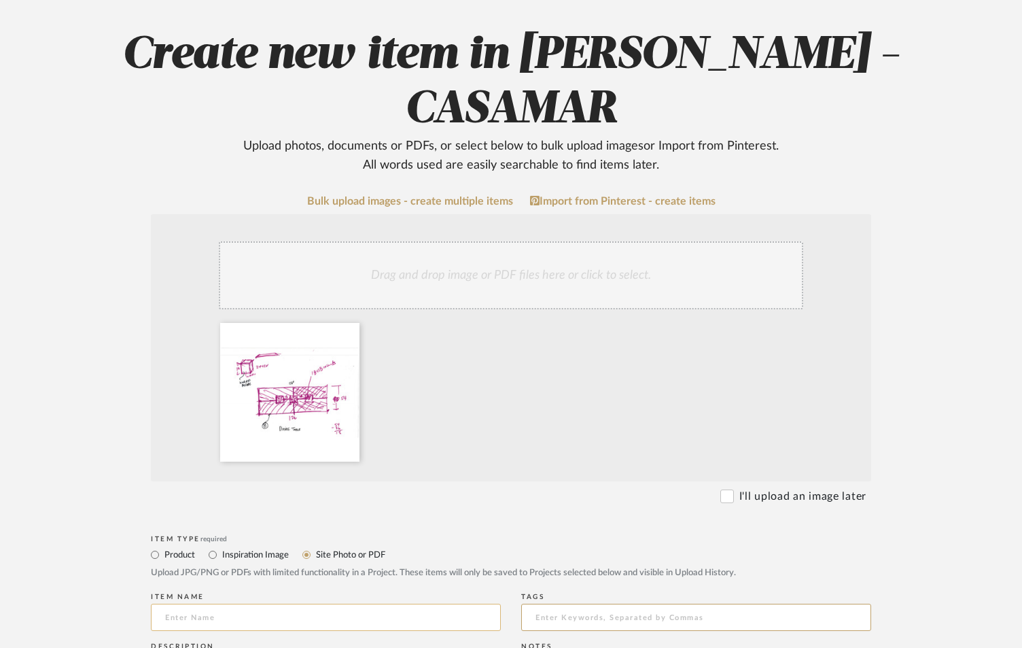
click at [271, 604] on input at bounding box center [326, 617] width 350 height 27
type input "SKETCHES"
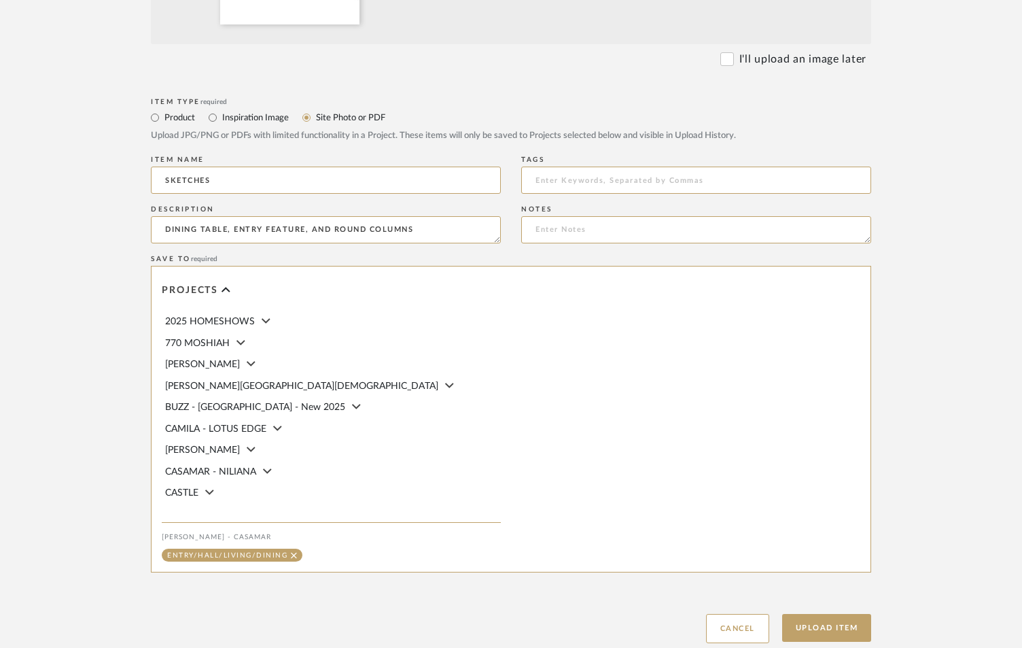
scroll to position [589, 0]
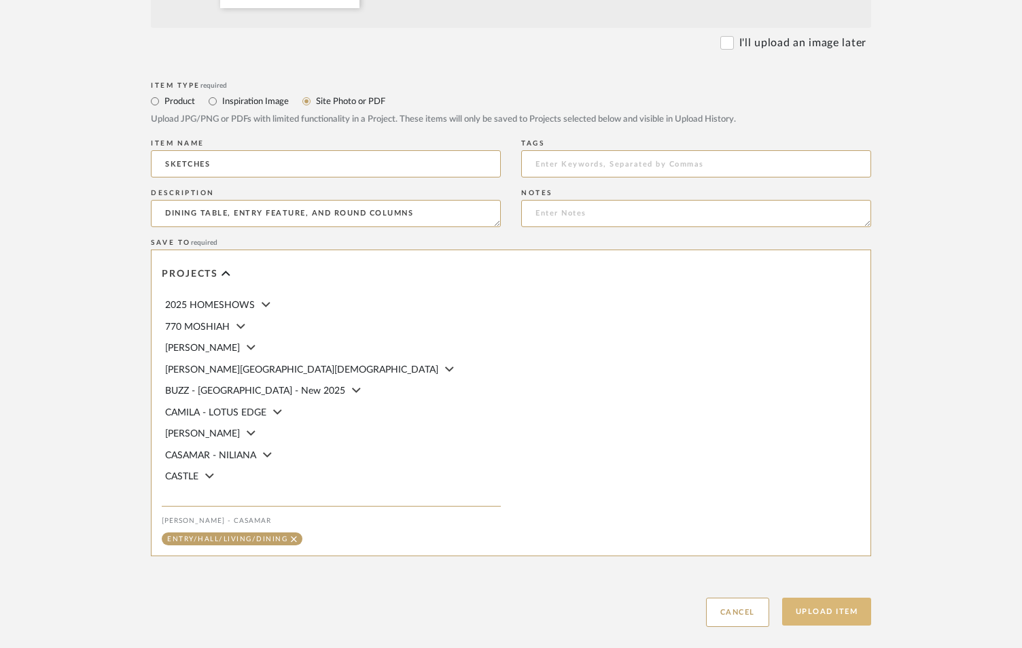
type textarea "DINING TABLE, ENTRY FEATURE, AND ROUND COLUMNS"
click at [810, 597] on button "Upload Item" at bounding box center [827, 611] width 90 height 28
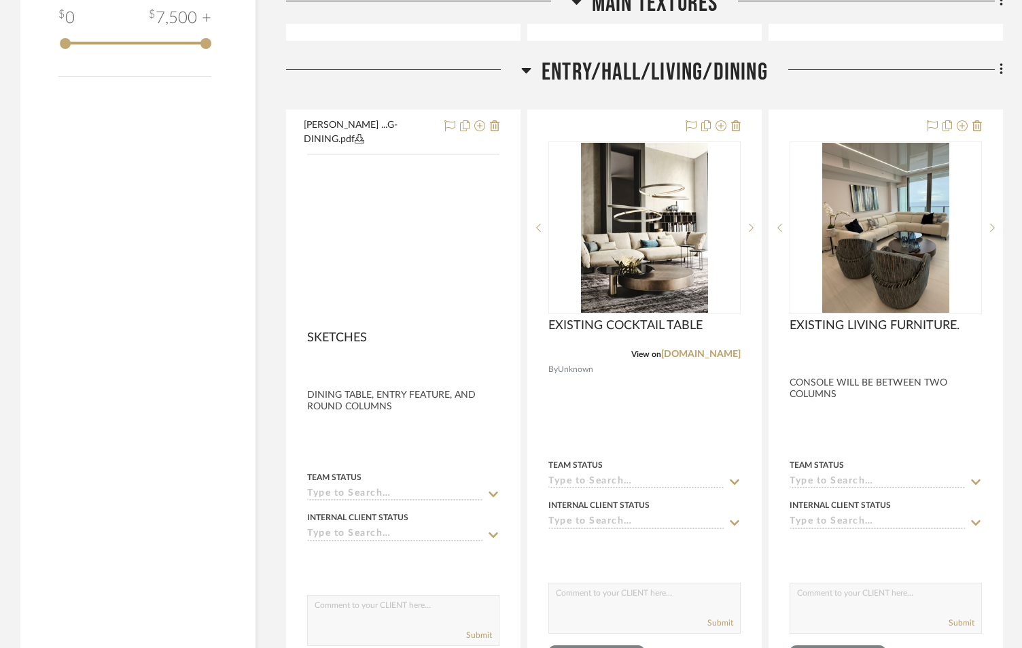
scroll to position [1587, 0]
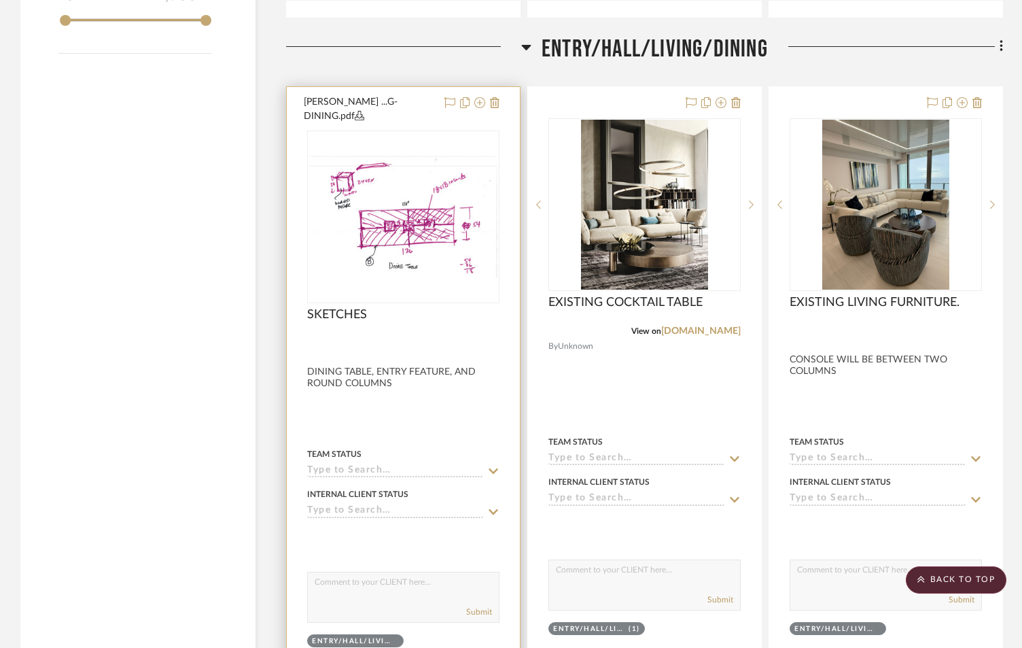
click at [383, 351] on div at bounding box center [403, 390] width 233 height 607
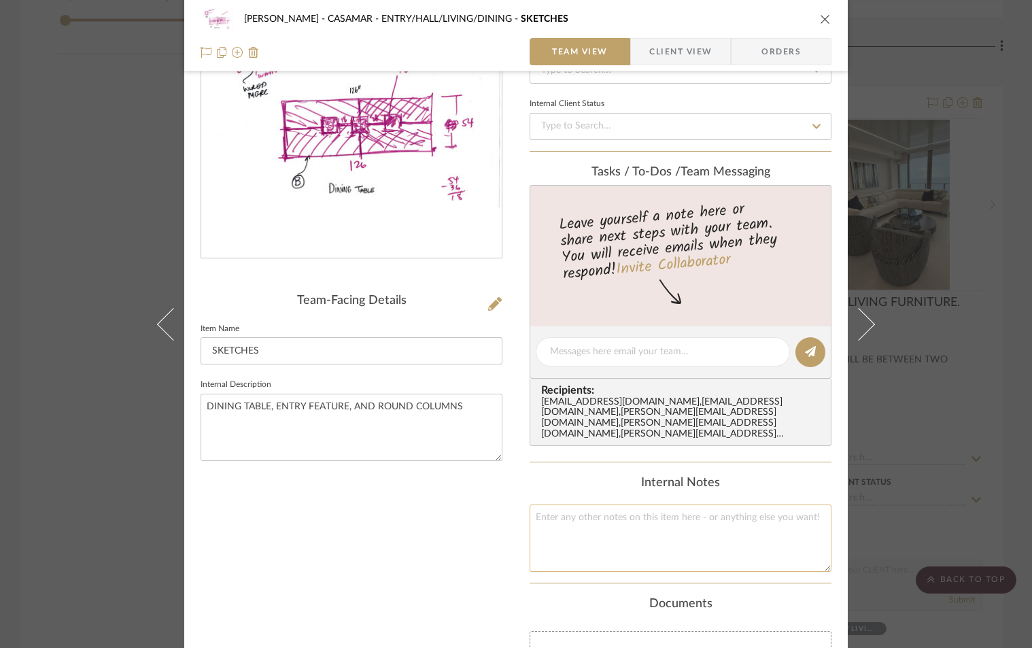
scroll to position [136, 0]
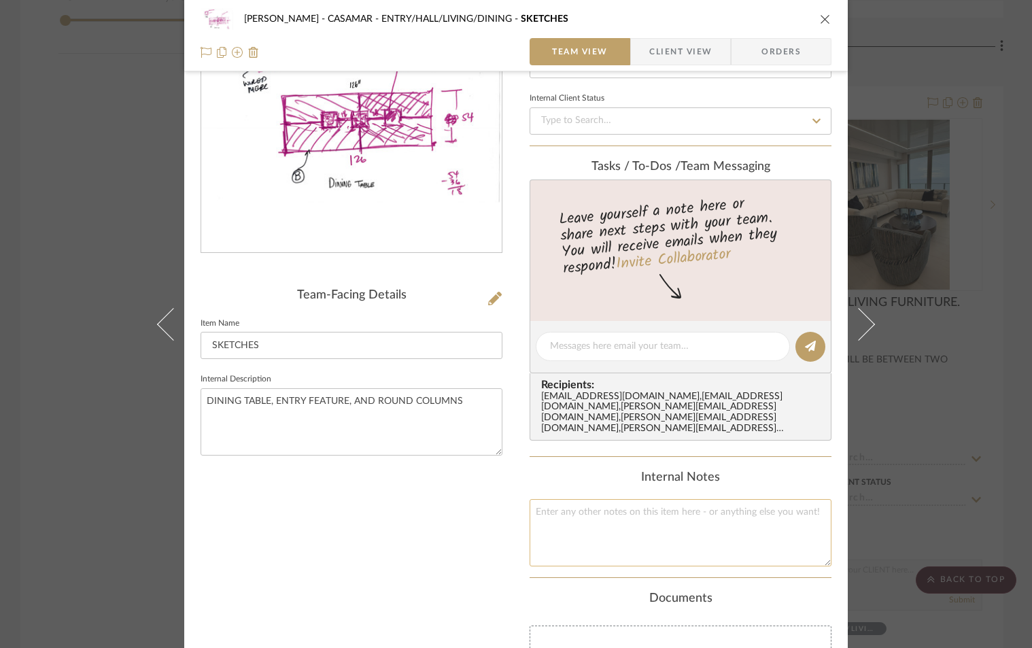
click at [603, 517] on textarea at bounding box center [680, 532] width 302 height 67
paste textarea "PLEASE SEE THE ATTACHED DINING TABLE, ENRY FEEATURE, AND ROUND COLUMN DESIGN. A…"
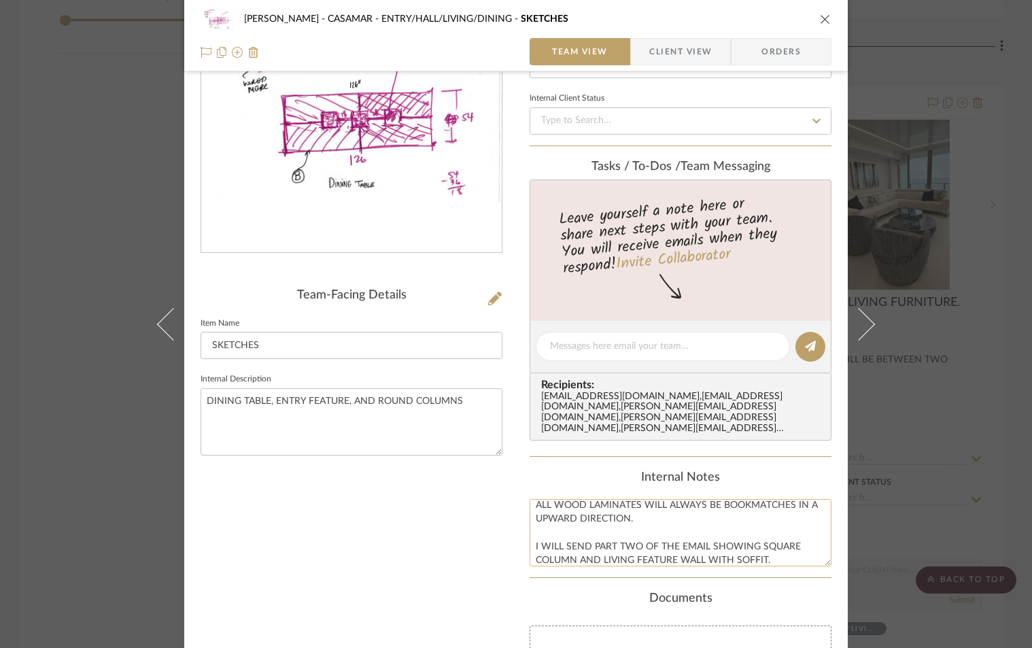
scroll to position [0, 0]
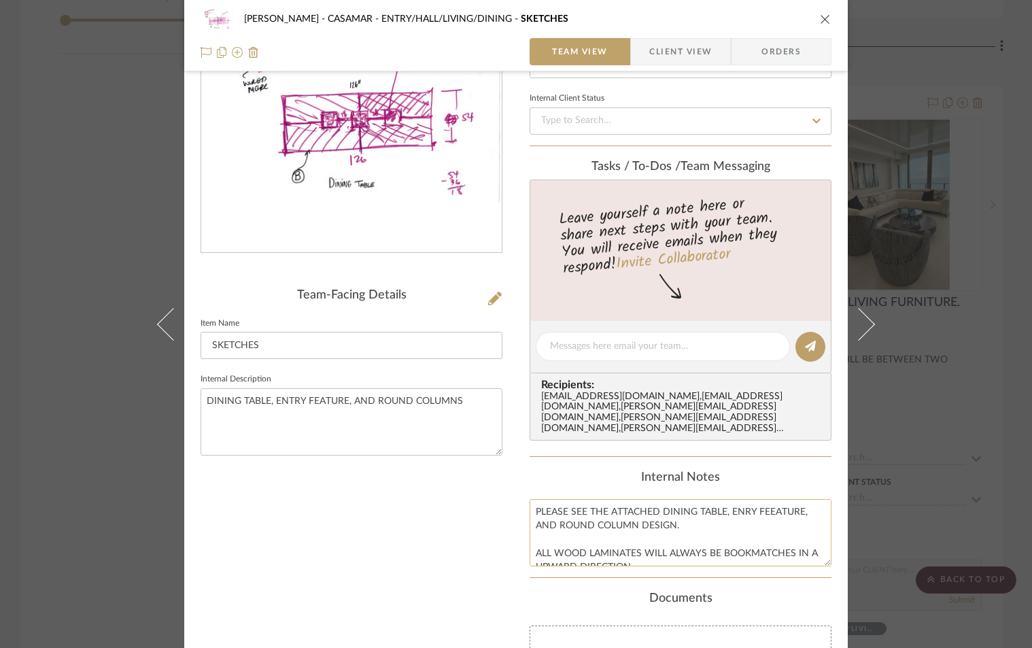
click at [529, 499] on textarea "PLEASE SEE THE ATTACHED DINING TABLE, ENRY FEEATURE, AND ROUND COLUMN DESIGN. A…" at bounding box center [680, 532] width 302 height 67
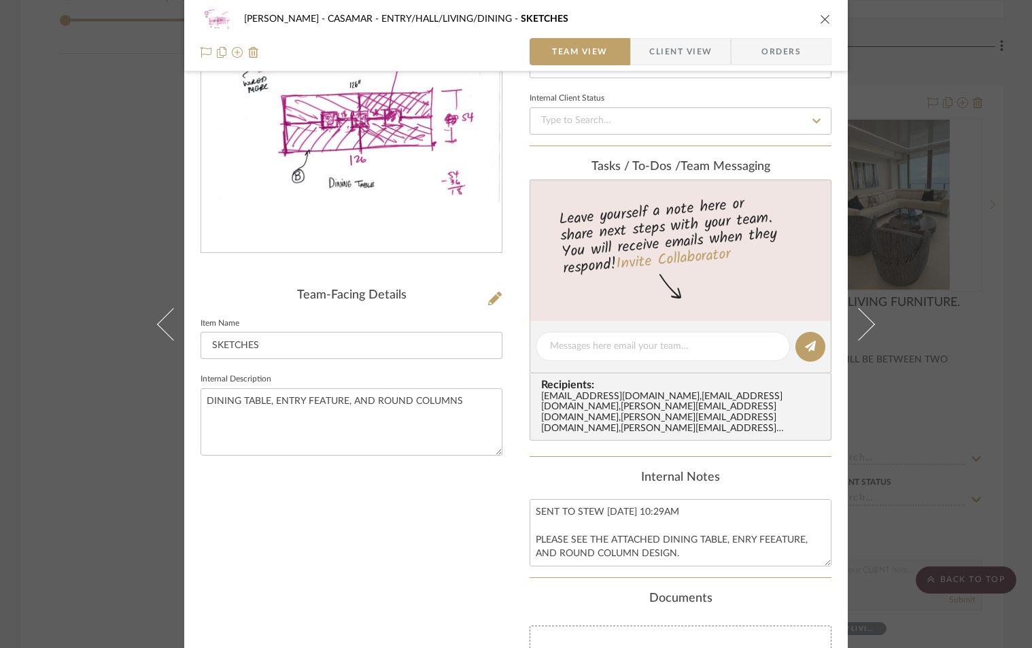
type textarea "SENT TO STEW 9-16-25 10:29AM PLEASE SEE THE ATTACHED DINING TABLE, ENRY FEEATUR…"
click at [595, 591] on div "Documents" at bounding box center [680, 598] width 302 height 15
click at [739, 22] on div "POPKINS - CASAMAR ENTRY/HALL/LIVING/DINING SKETCHES" at bounding box center [526, 19] width 564 height 10
click at [820, 17] on icon "close" at bounding box center [825, 19] width 11 height 11
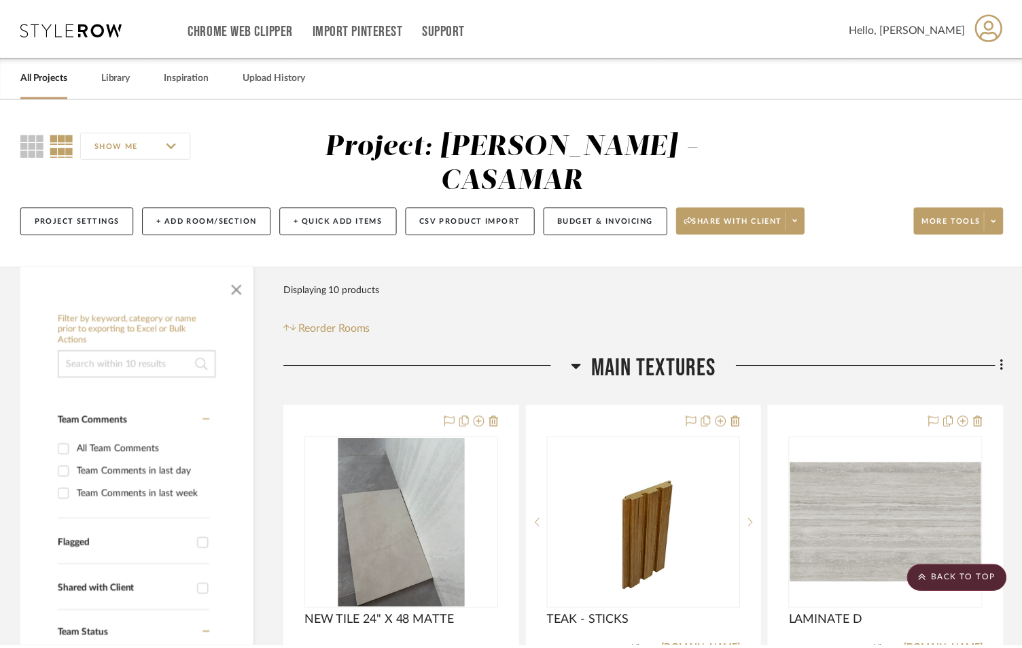
scroll to position [1587, 0]
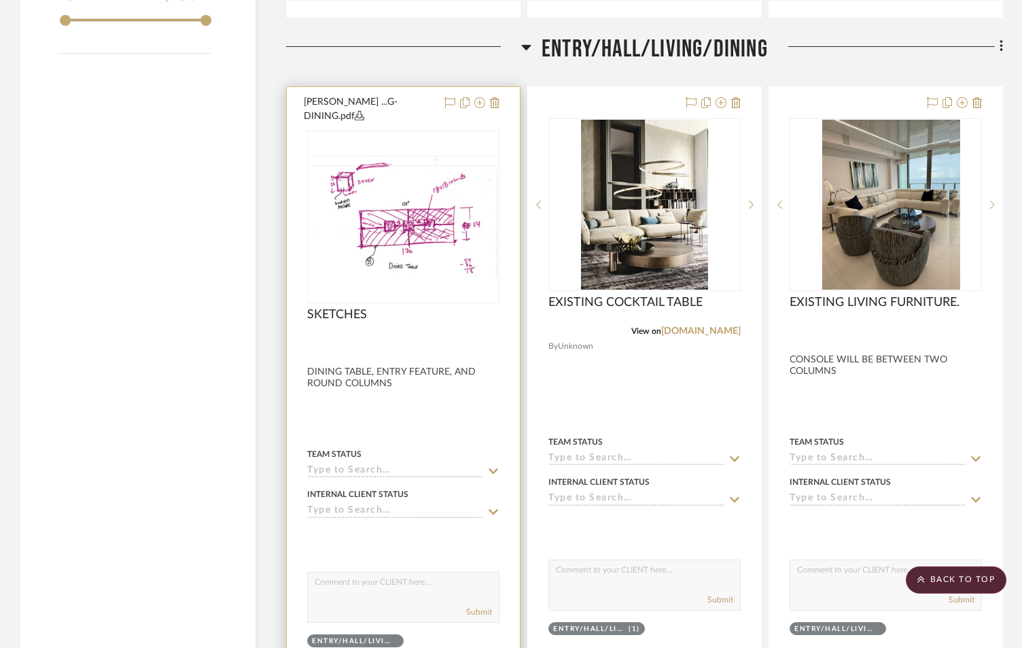
click at [358, 396] on div at bounding box center [403, 390] width 233 height 607
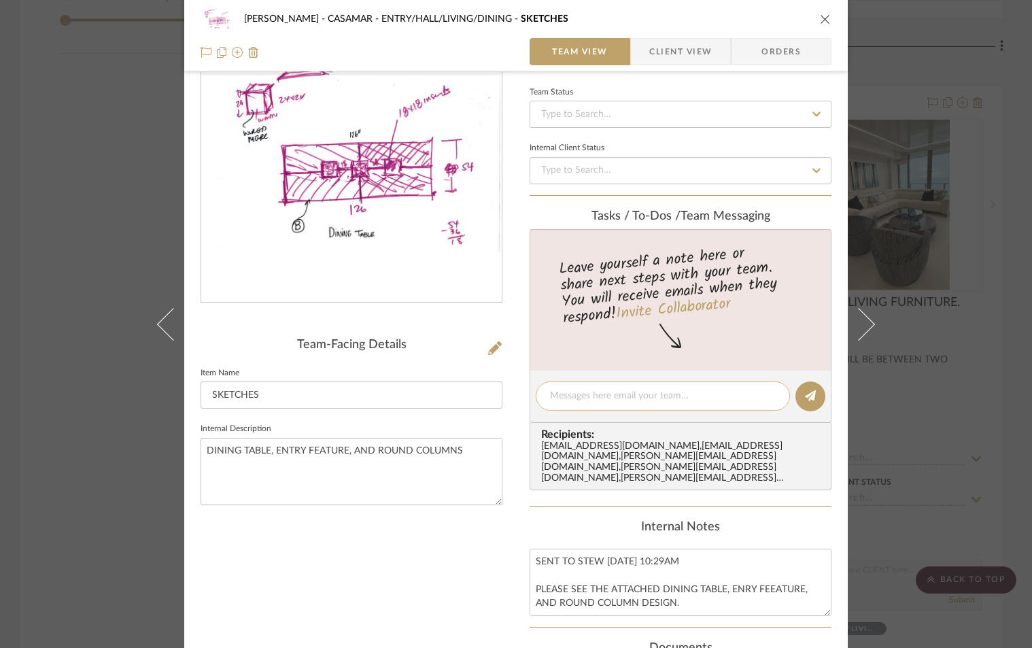
scroll to position [0, 0]
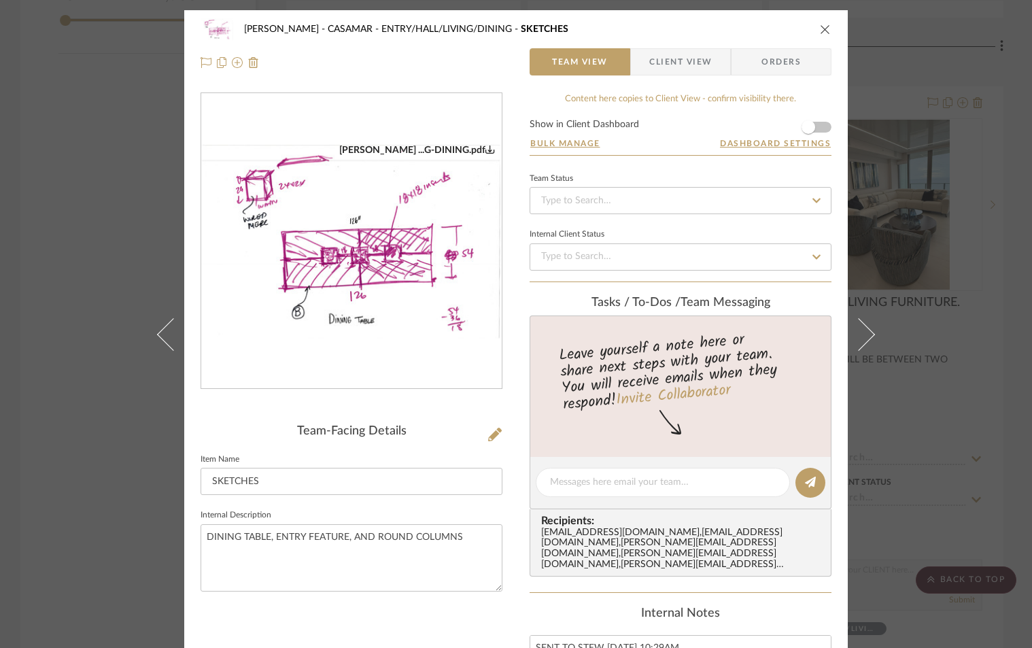
click at [828, 31] on div "POPKINS - CASAMAR ENTRY/HALL/LIVING/DINING SKETCHES Team View Client View Orders" at bounding box center [515, 45] width 663 height 71
click at [822, 31] on icon "close" at bounding box center [825, 29] width 11 height 11
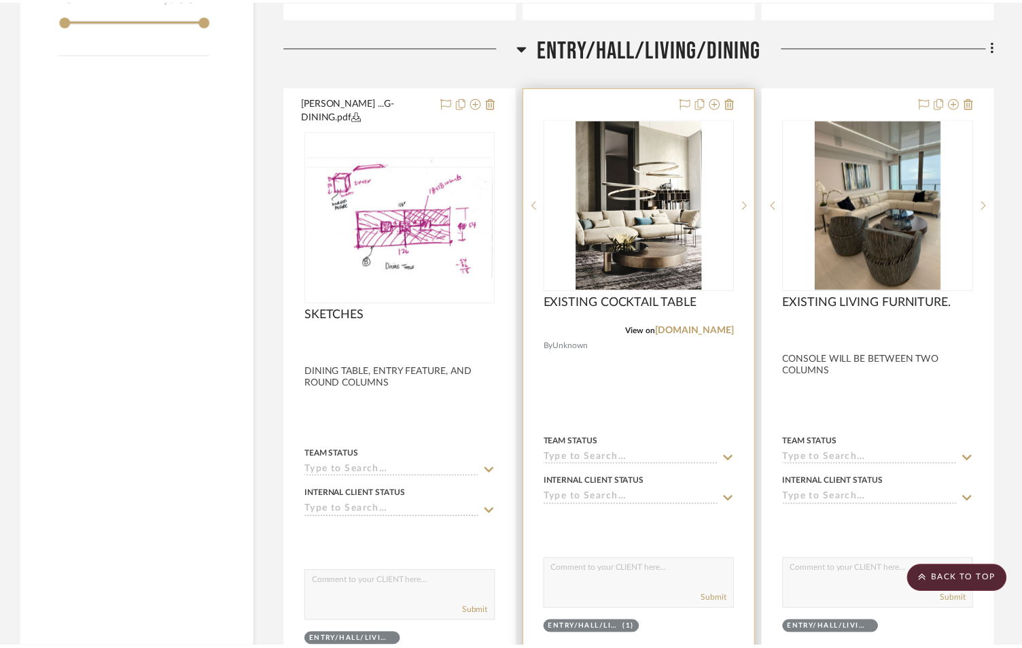
scroll to position [1587, 0]
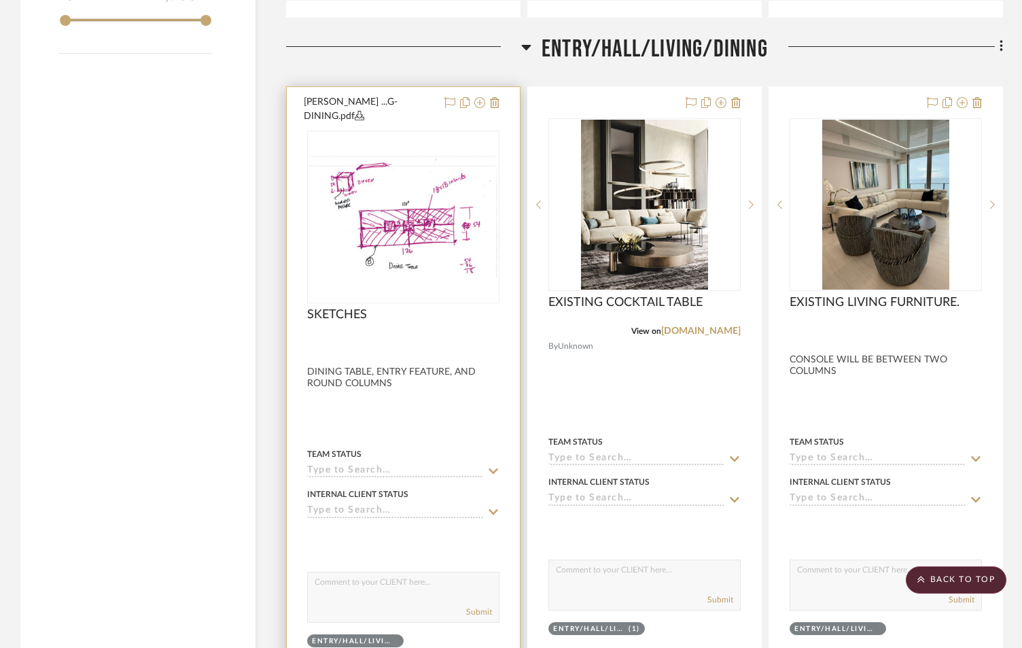
click at [355, 465] on input at bounding box center [395, 471] width 176 height 13
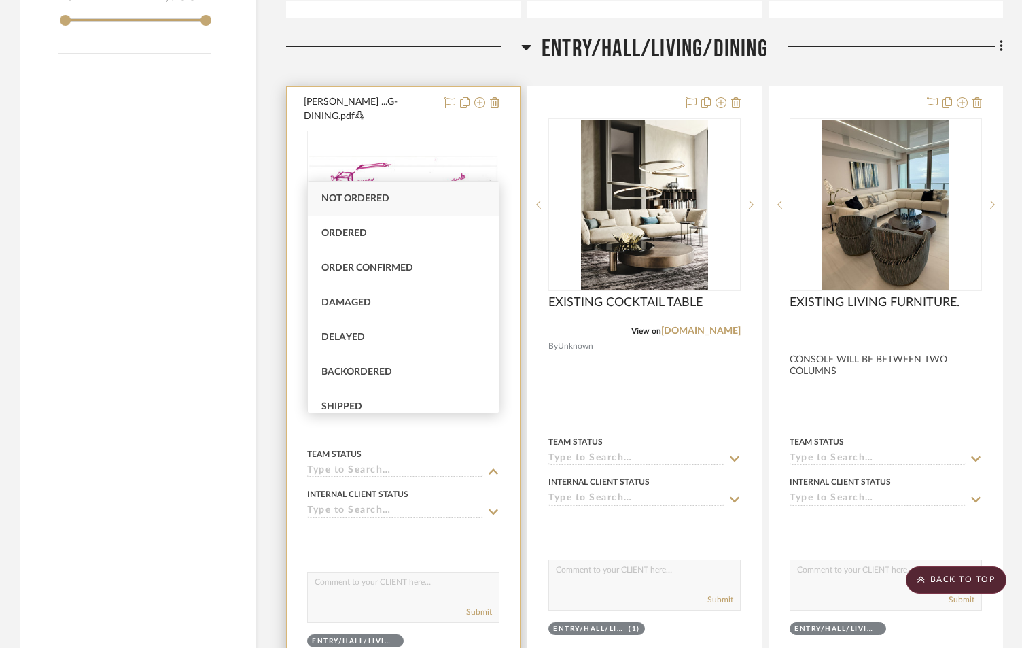
type input "S"
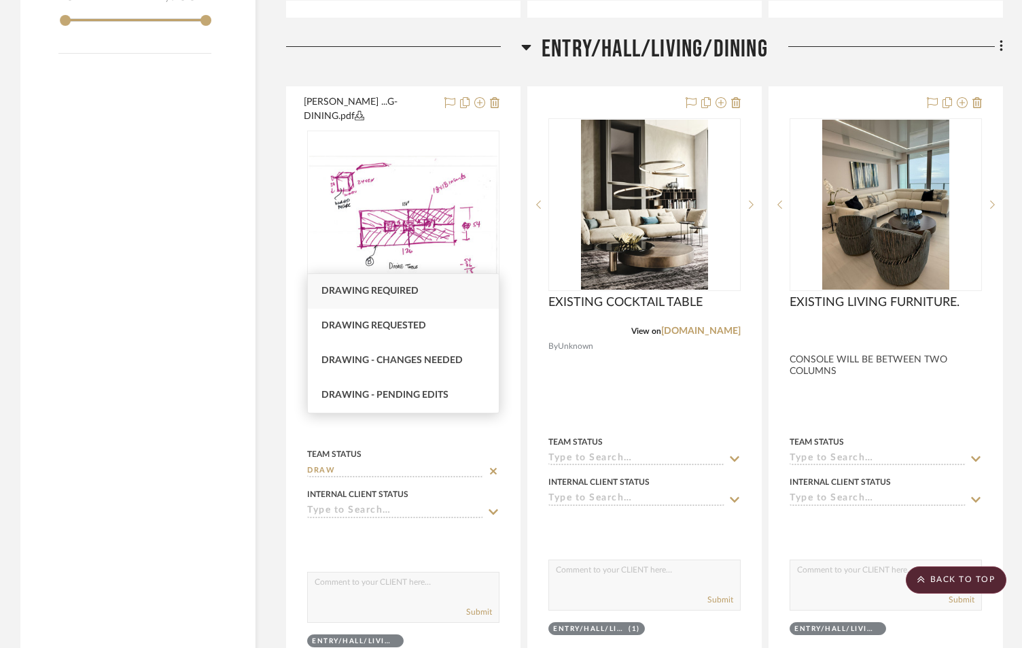
type input "DRAW"
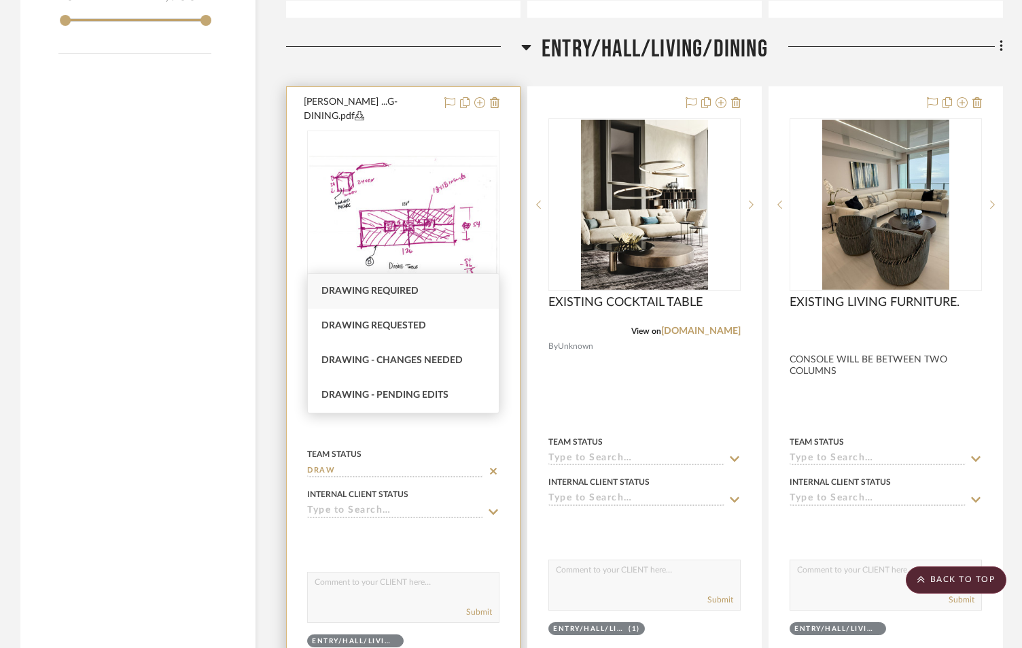
click at [368, 288] on span "Drawing required" at bounding box center [370, 291] width 97 height 10
type input "9/16/2025"
type input "Drawing required"
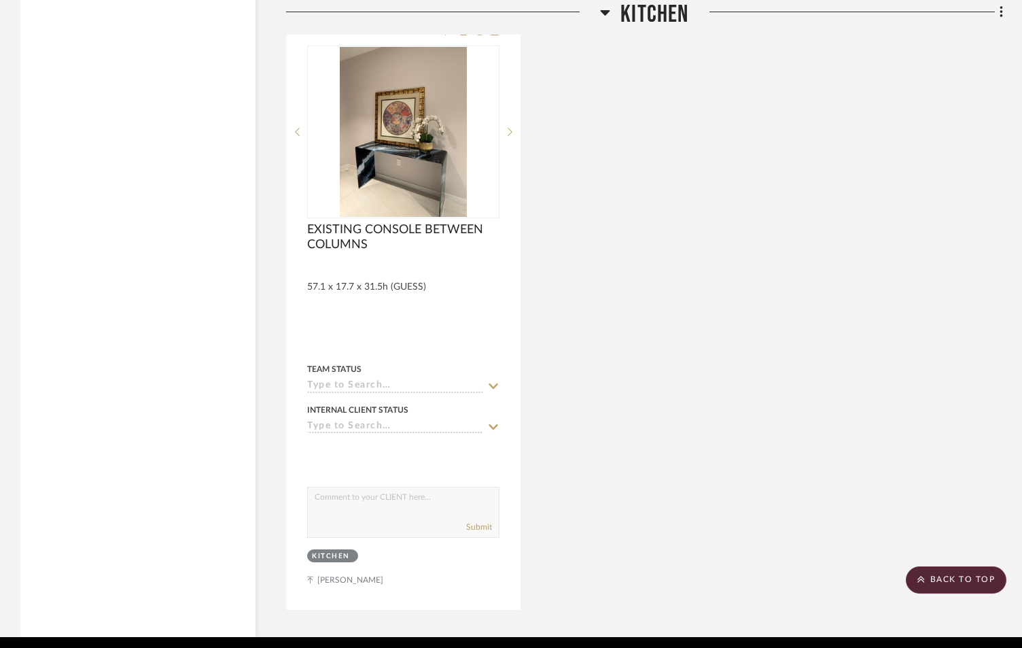
scroll to position [2342, 0]
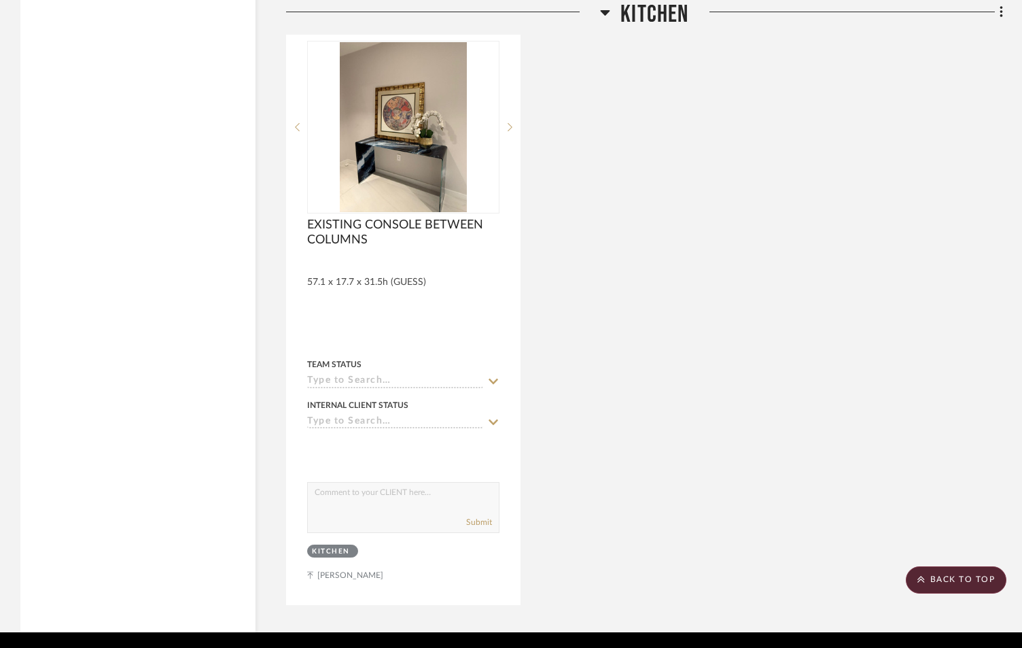
click at [819, 218] on div "EXISTING CONSOLE BETWEEN COLUMNS By Unknown 57.1 x 17.7 x 31.5h (GUESS) Team St…" at bounding box center [644, 307] width 717 height 596
click at [778, 330] on div "EXISTING CONSOLE BETWEEN COLUMNS By Unknown 57.1 x 17.7 x 31.5h (GUESS) Team St…" at bounding box center [644, 307] width 717 height 596
drag, startPoint x: 780, startPoint y: 3, endPoint x: 765, endPoint y: -7, distance: 17.5
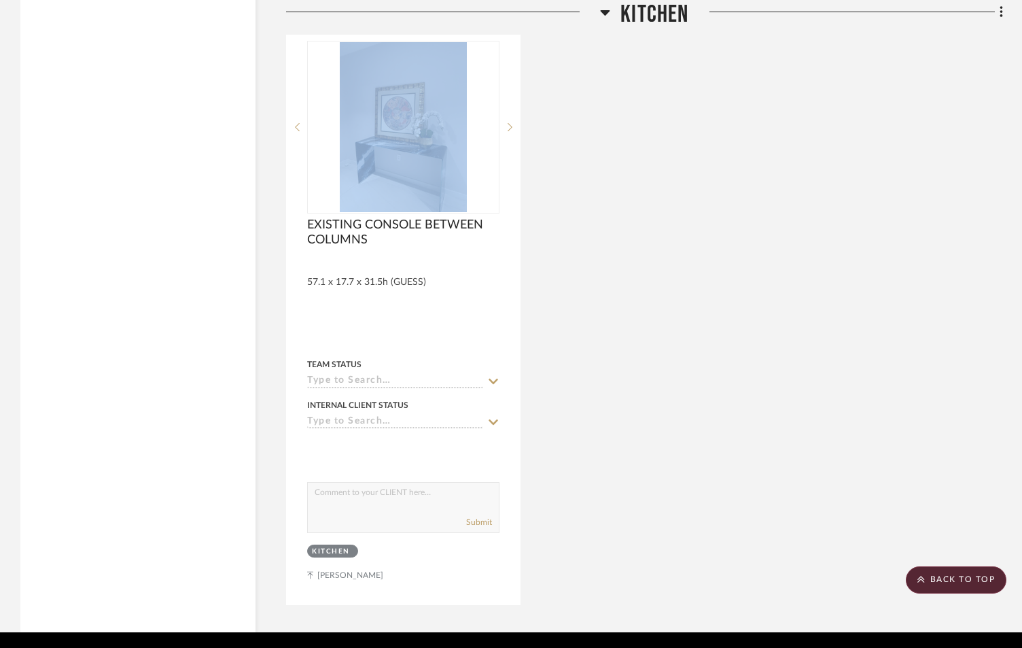
click at [976, 115] on div "EXISTING CONSOLE BETWEEN COLUMNS By Unknown 57.1 x 17.7 x 31.5h (GUESS) Team St…" at bounding box center [644, 307] width 717 height 596
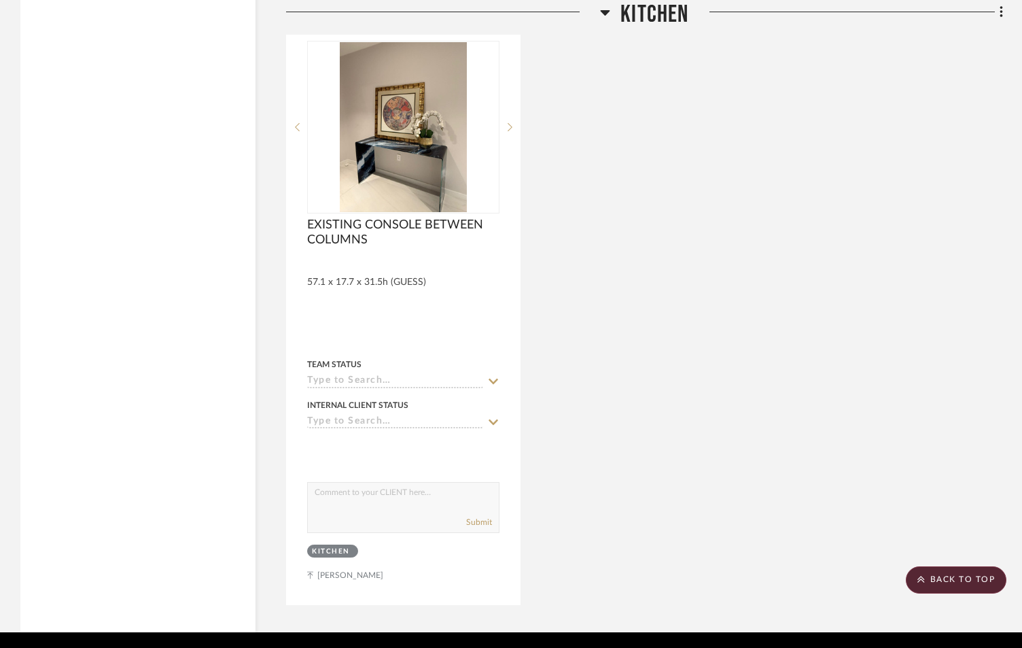
drag, startPoint x: 750, startPoint y: 228, endPoint x: 763, endPoint y: 245, distance: 21.5
click at [763, 246] on div "EXISTING CONSOLE BETWEEN COLUMNS By Unknown 57.1 x 17.7 x 31.5h (GUESS) Team St…" at bounding box center [644, 307] width 717 height 596
click at [951, 574] on scroll-to-top-button "BACK TO TOP" at bounding box center [956, 579] width 101 height 27
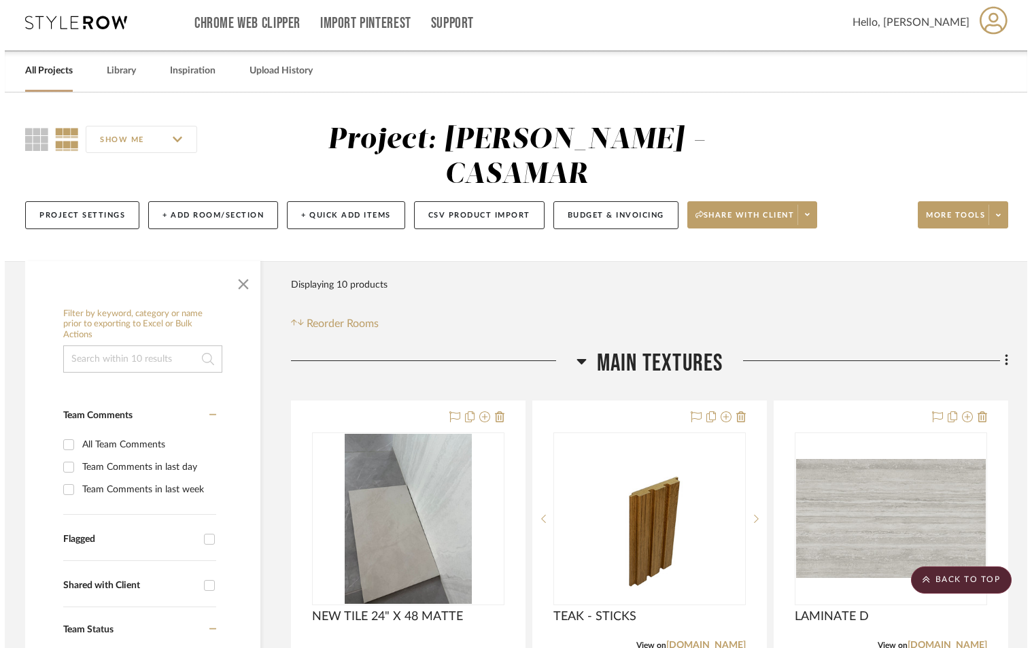
scroll to position [0, 0]
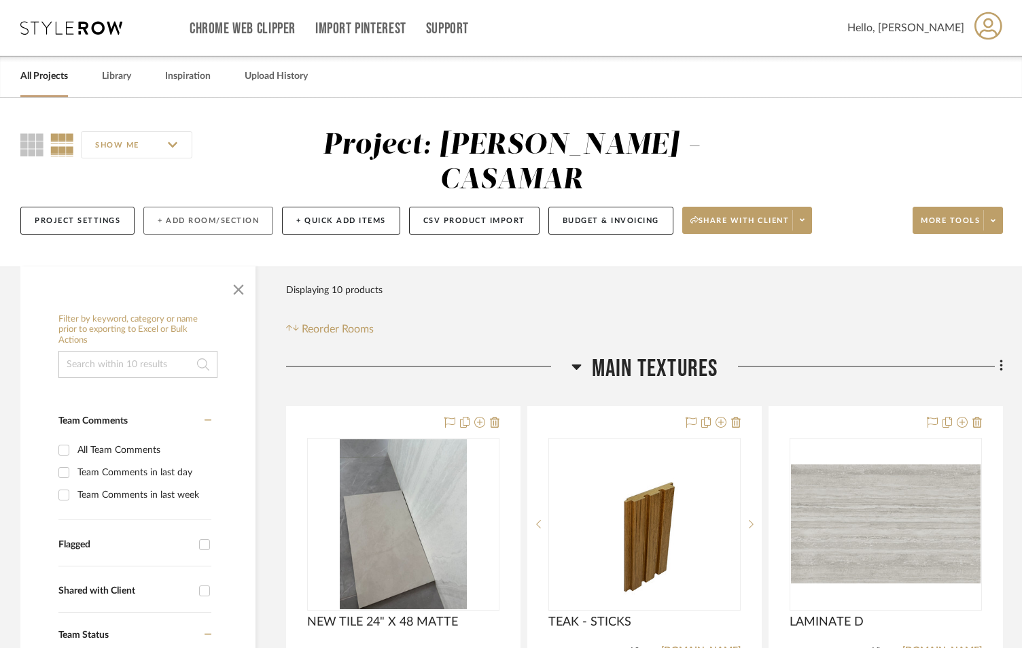
click at [239, 207] on button "+ Add Room/Section" at bounding box center [208, 221] width 130 height 28
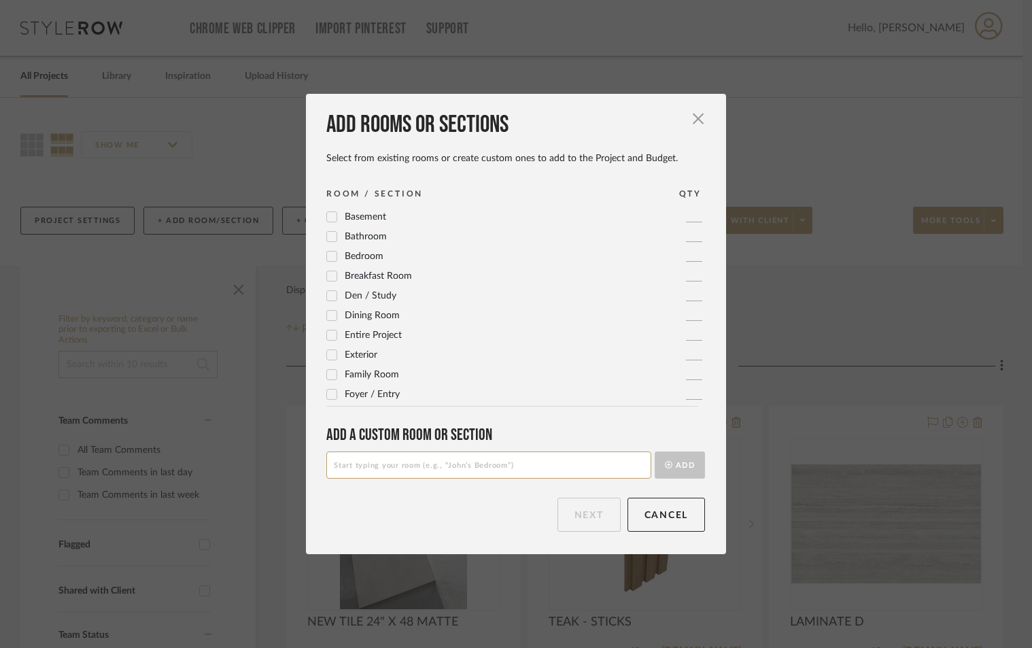
click at [488, 466] on input at bounding box center [488, 464] width 325 height 27
type input "o"
type input "OFFICE"
click at [655, 451] on button "Add" at bounding box center [680, 464] width 50 height 27
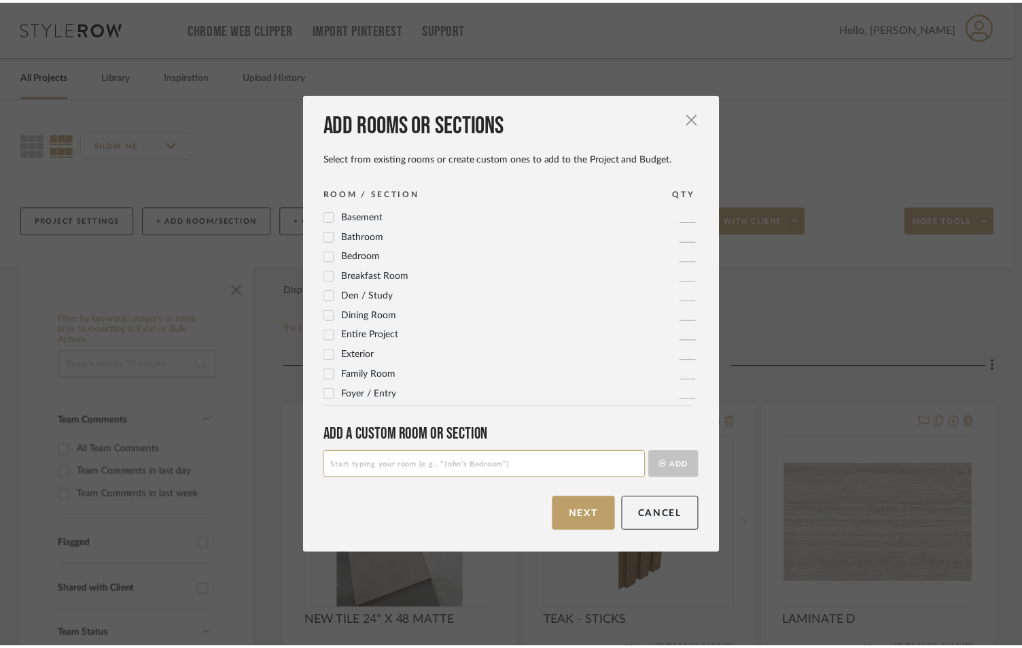
scroll to position [453, 0]
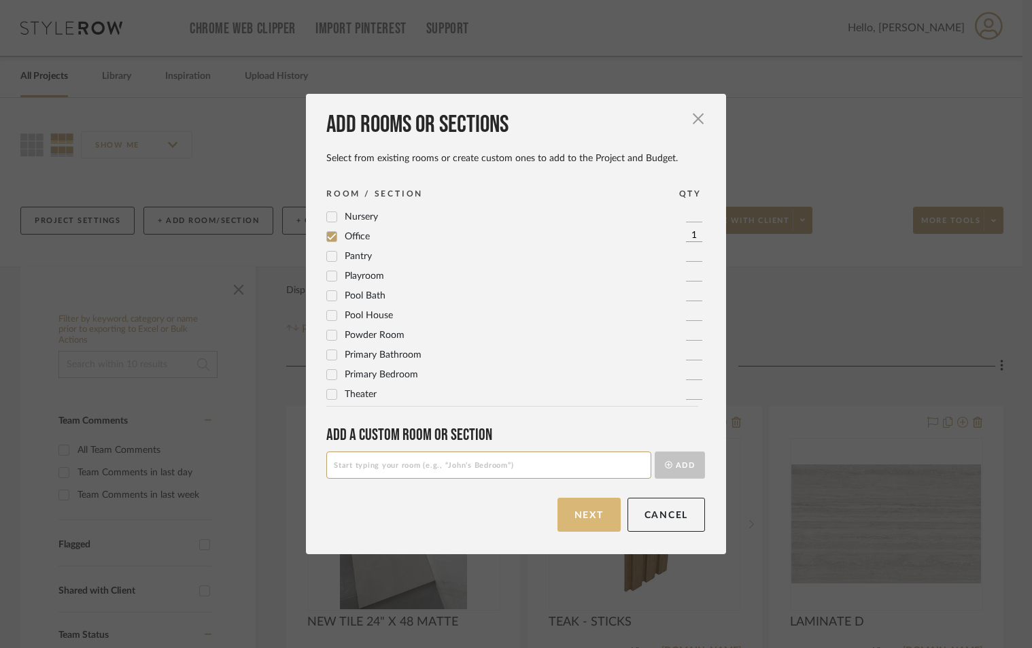
click at [578, 521] on button "Next" at bounding box center [588, 515] width 63 height 34
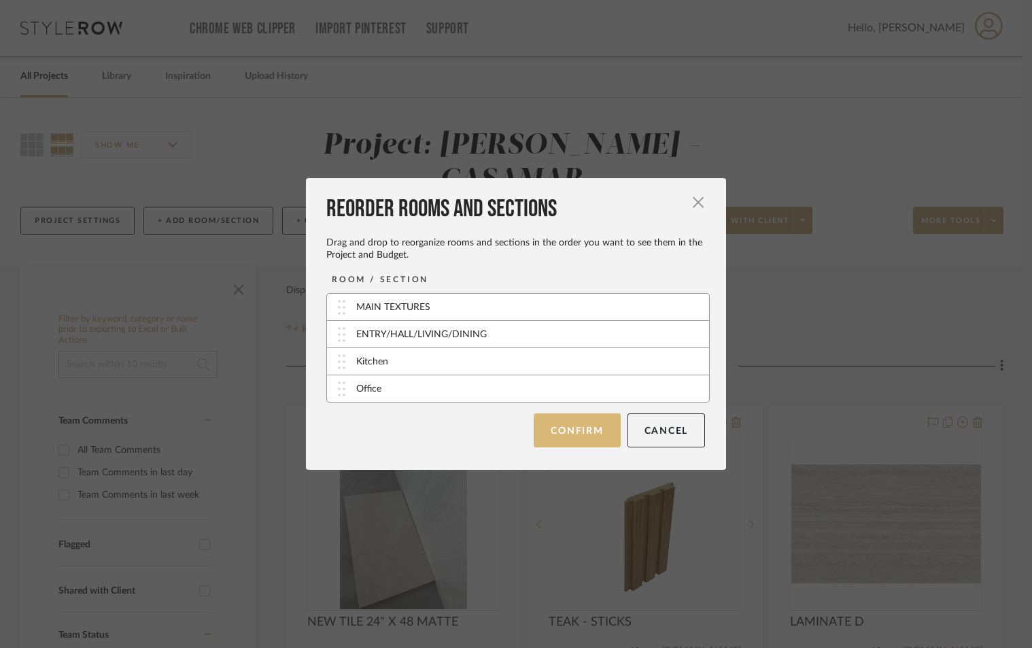
click at [587, 423] on button "Confirm" at bounding box center [577, 430] width 86 height 34
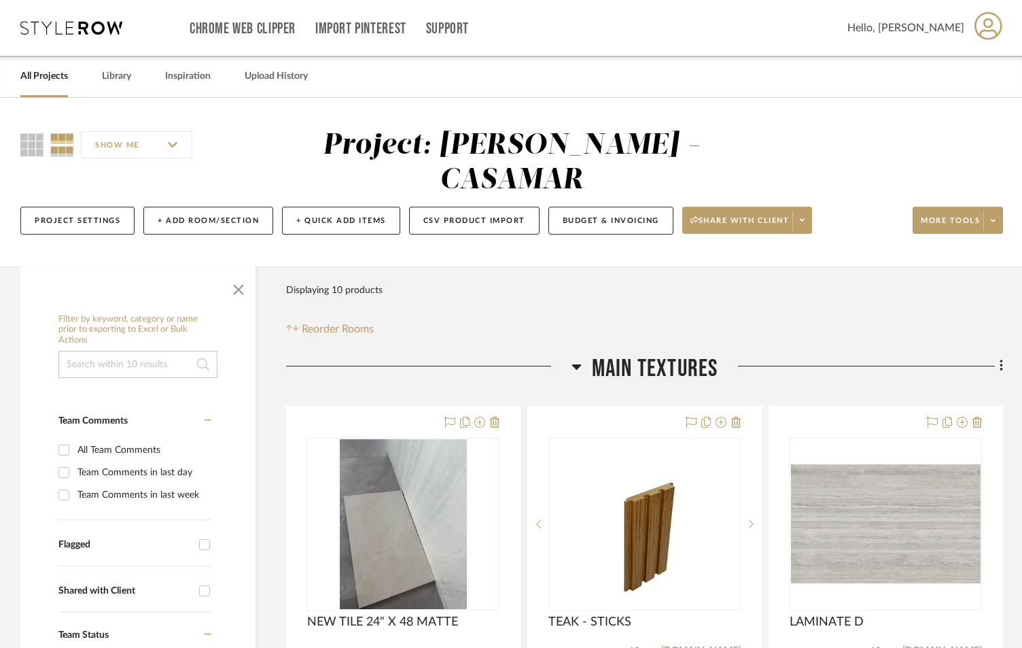
click at [575, 358] on icon at bounding box center [577, 366] width 10 height 16
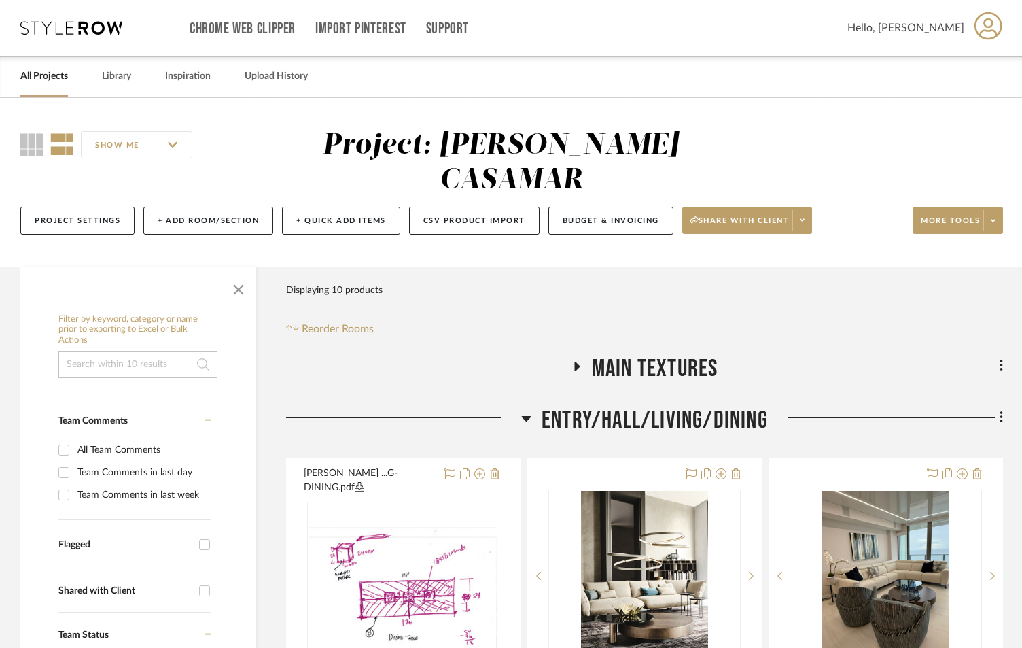
click at [526, 416] on icon at bounding box center [527, 418] width 10 height 5
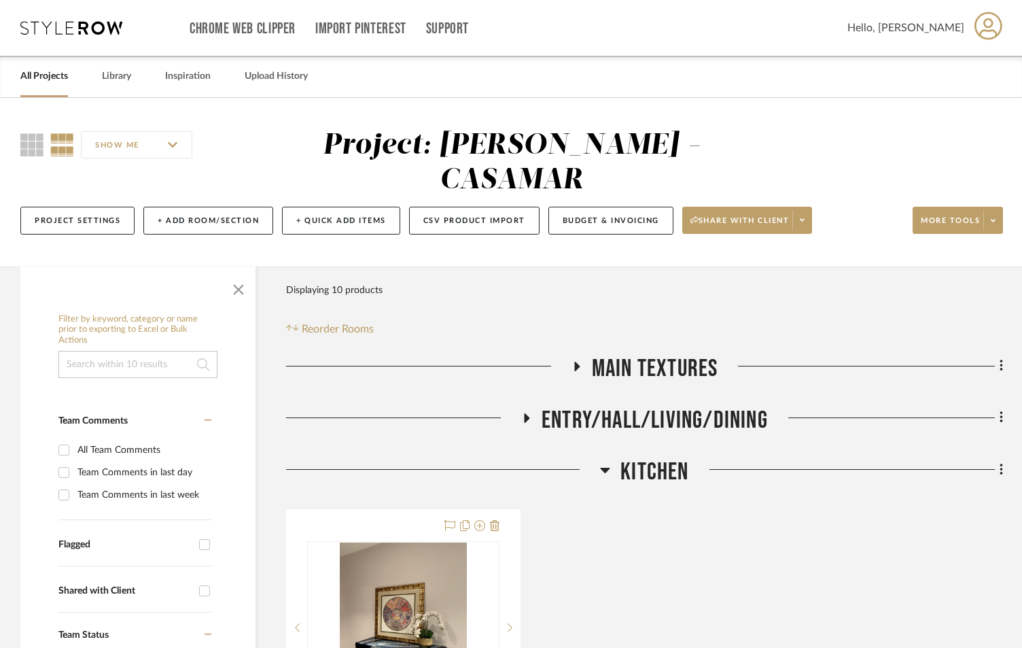
click at [605, 468] on icon at bounding box center [606, 470] width 10 height 5
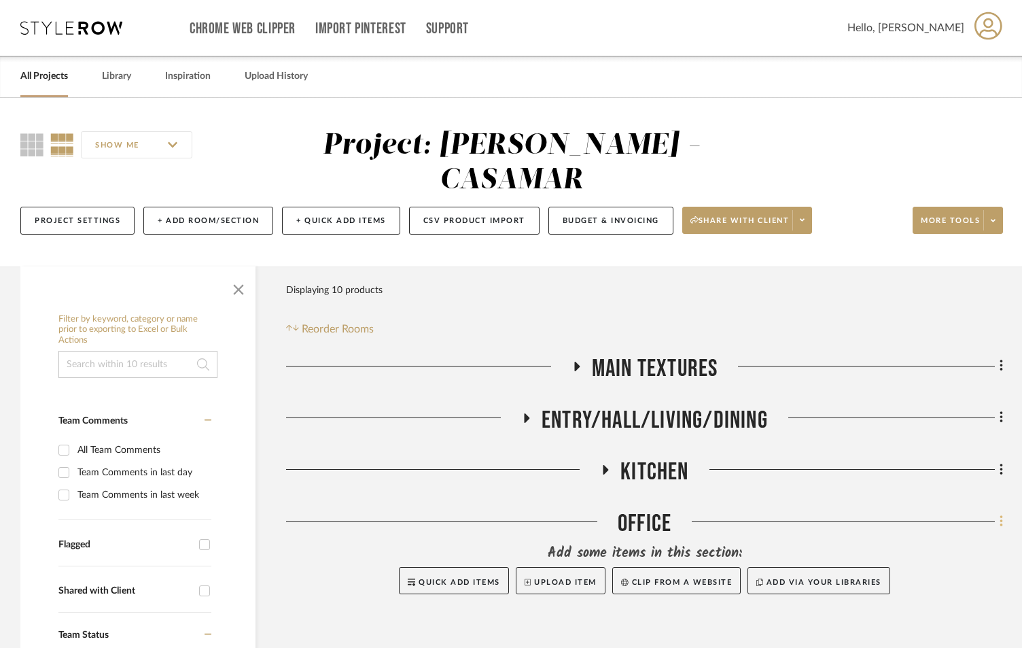
click at [1002, 514] on icon at bounding box center [1002, 521] width 4 height 15
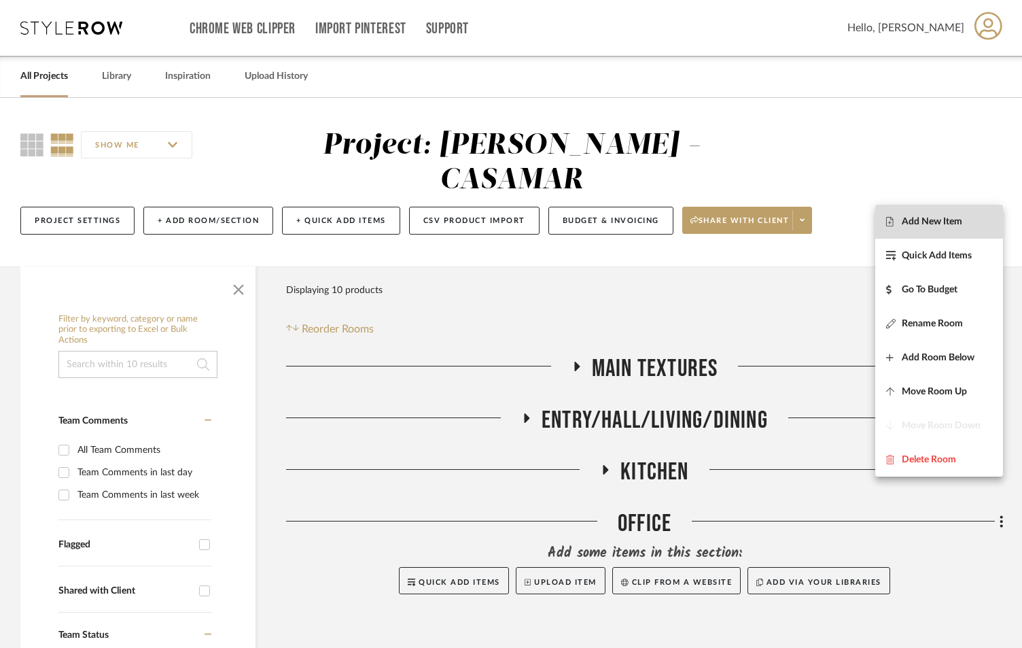
click at [964, 224] on span "Add New Item" at bounding box center [939, 222] width 106 height 12
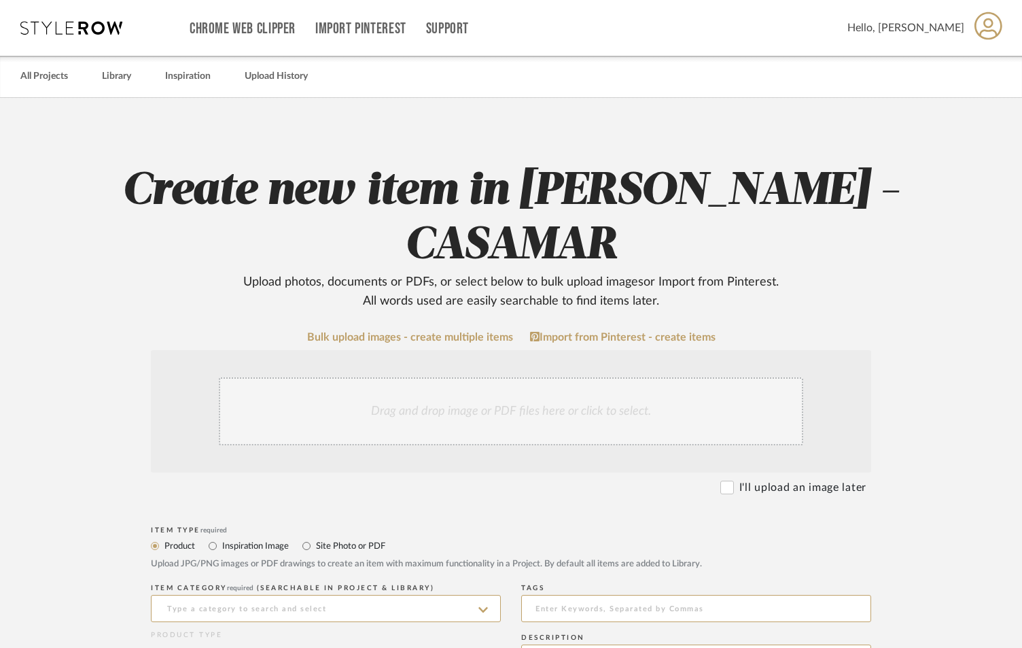
click at [439, 377] on div "Drag and drop image or PDF files here or click to select." at bounding box center [511, 411] width 585 height 68
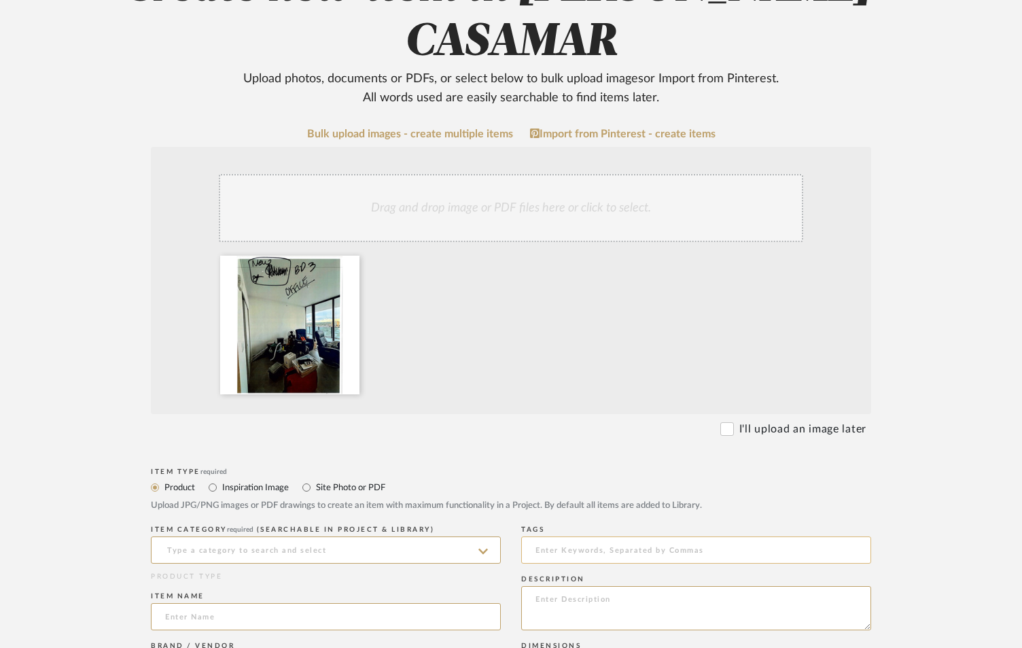
scroll to position [317, 0]
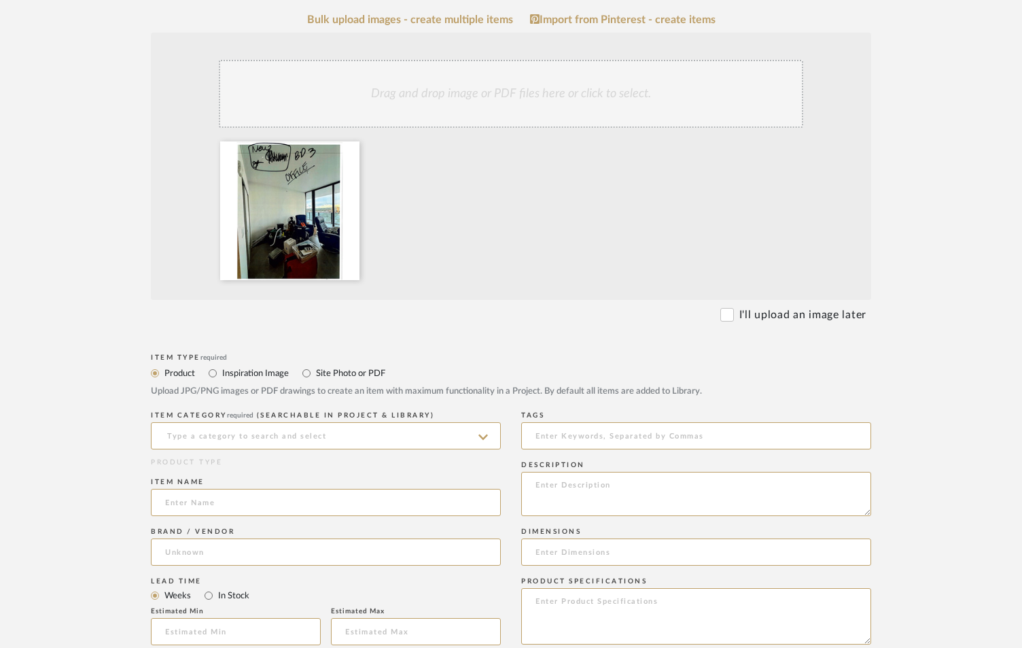
click at [326, 366] on label "Site Photo or PDF" at bounding box center [350, 373] width 71 height 15
click at [315, 365] on input "Site Photo or PDF" at bounding box center [306, 373] width 16 height 16
radio input "true"
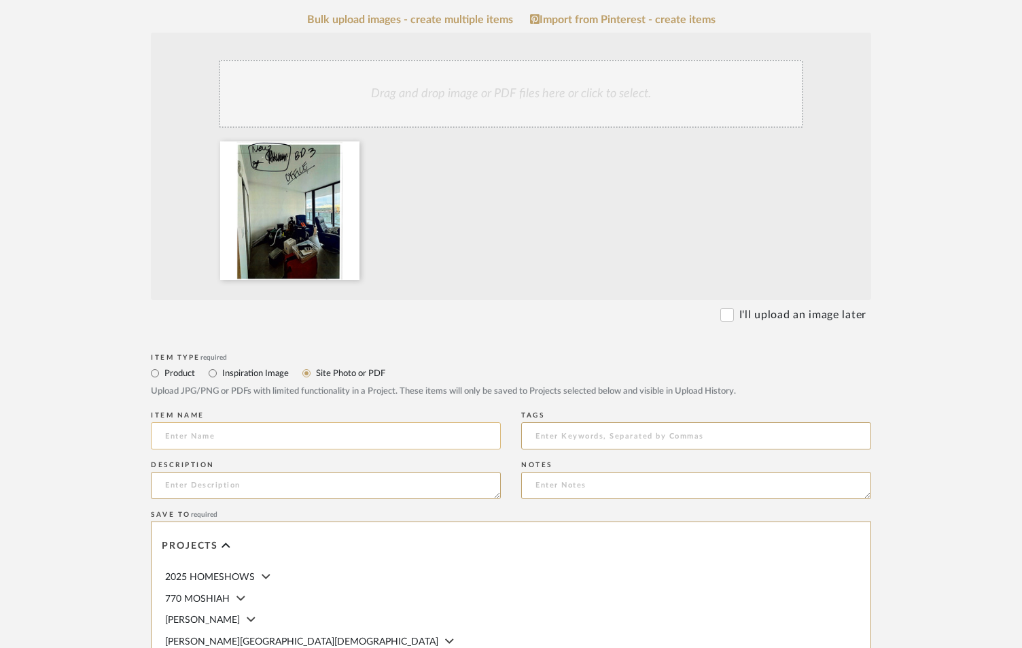
click at [320, 422] on input at bounding box center [326, 435] width 350 height 27
type input "OFFICE SKETCHES"
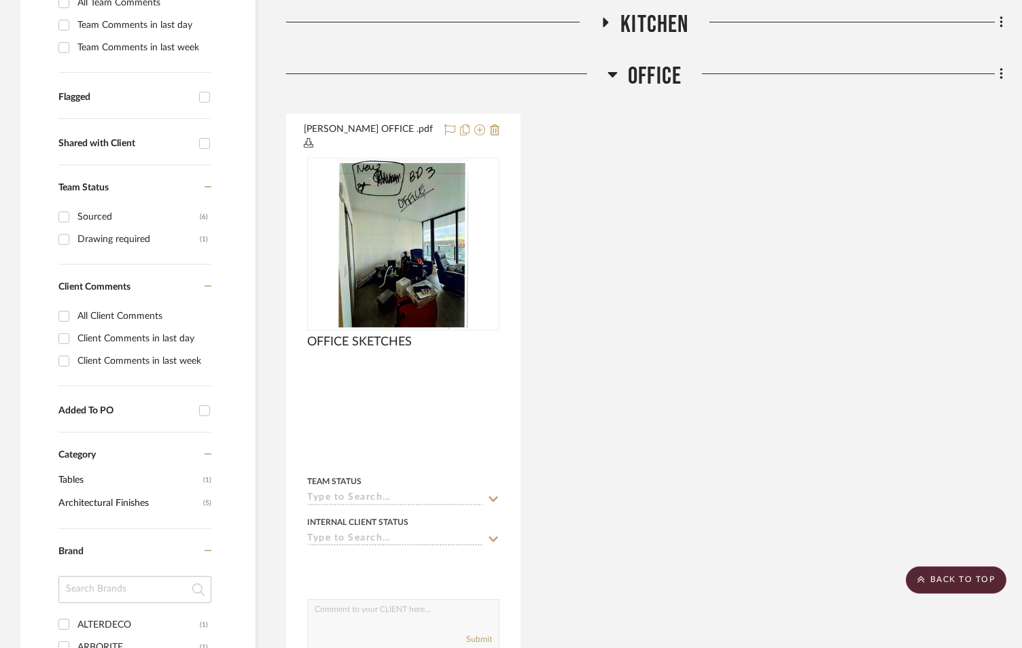
scroll to position [474, 0]
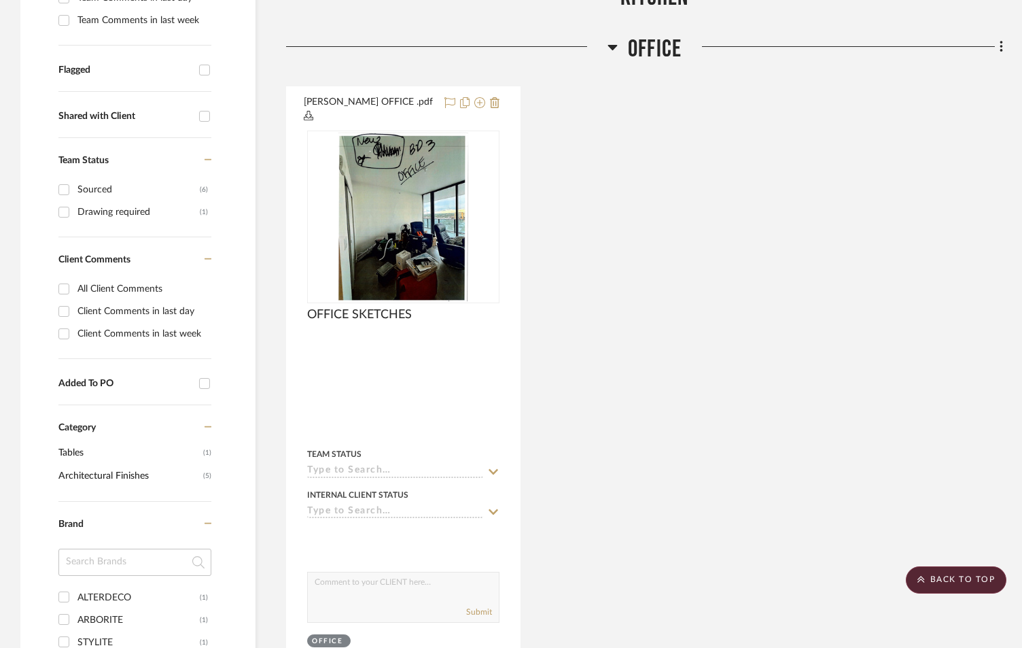
click at [614, 45] on icon at bounding box center [613, 47] width 10 height 5
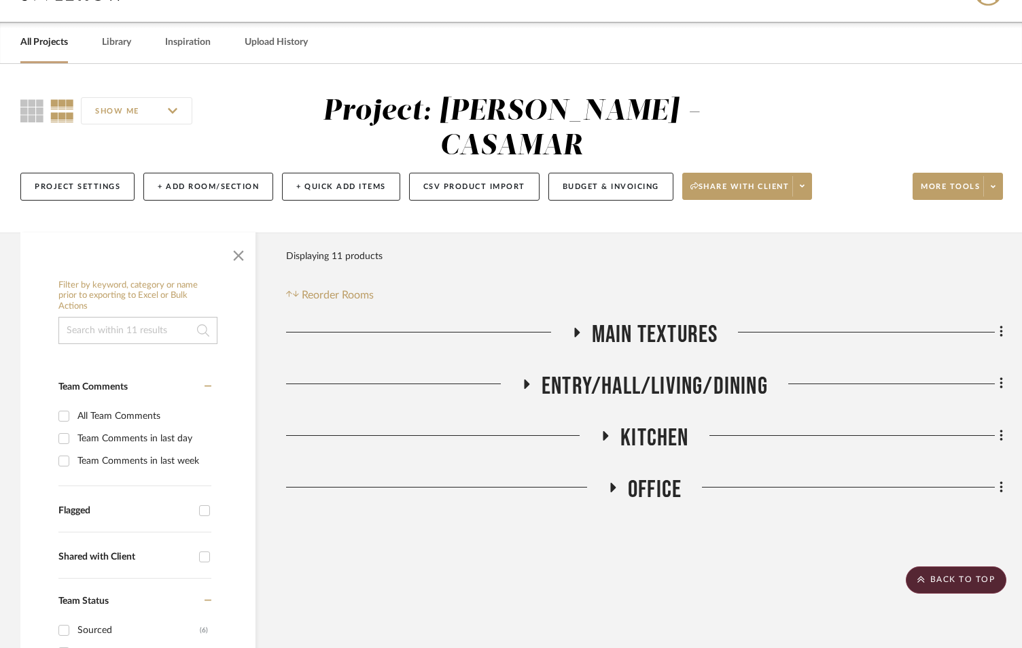
scroll to position [0, 0]
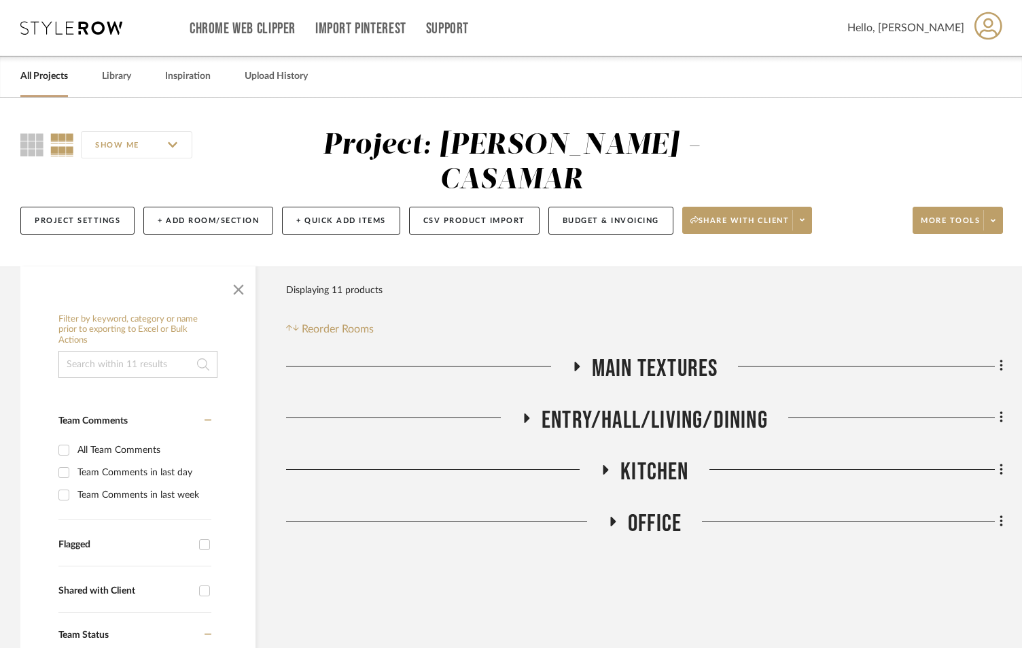
click at [574, 362] on icon at bounding box center [576, 367] width 5 height 10
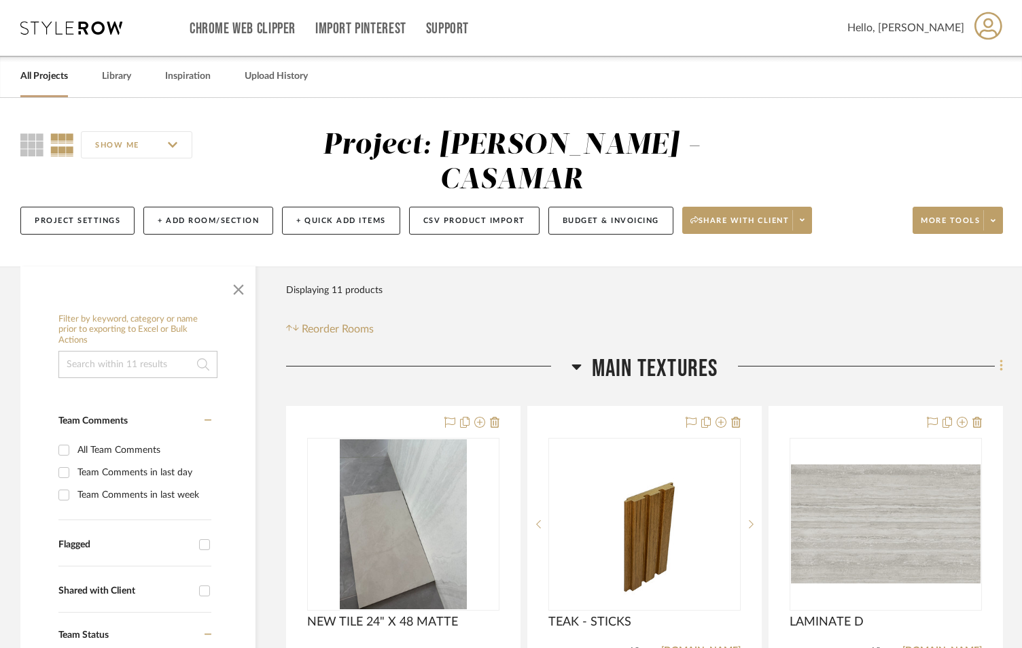
click at [1002, 360] on icon at bounding box center [1001, 366] width 3 height 12
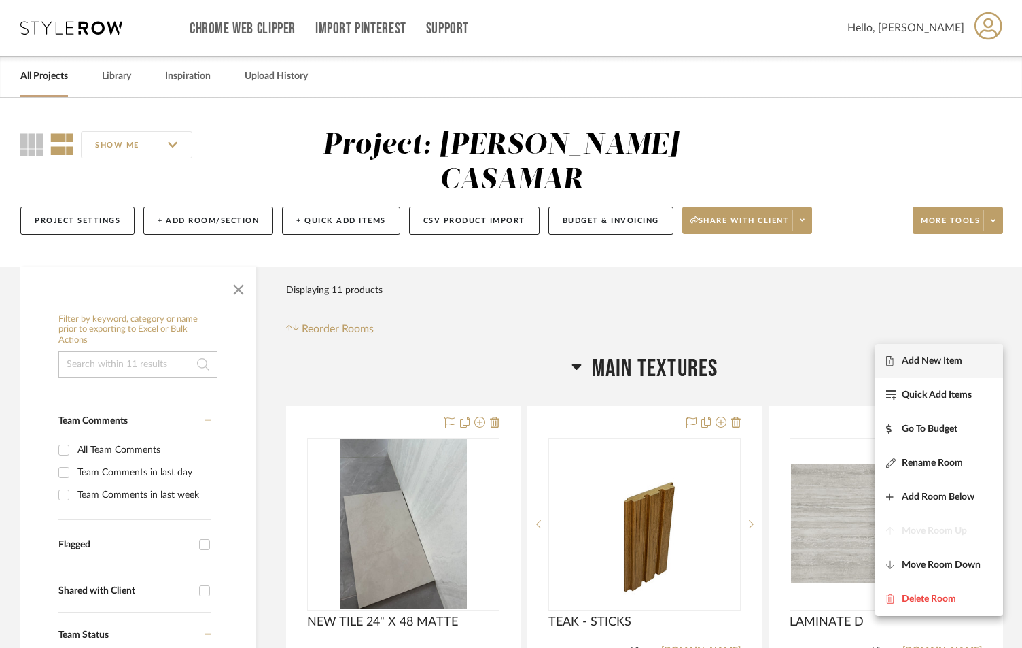
click at [973, 361] on span "Add New Item" at bounding box center [939, 361] width 106 height 12
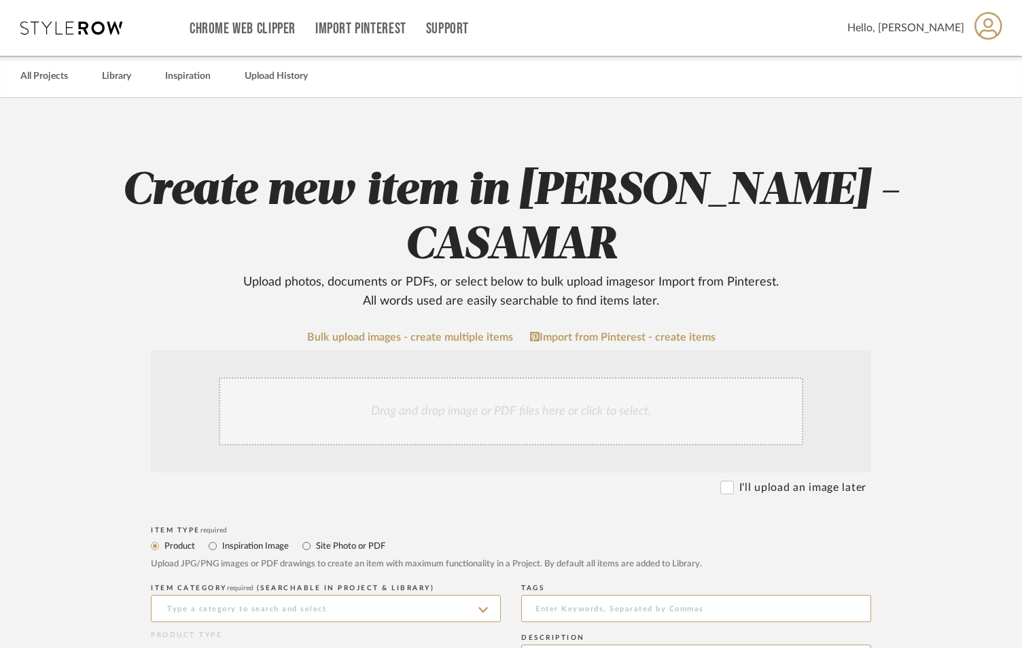
click at [392, 377] on div "Drag and drop image or PDF files here or click to select." at bounding box center [511, 411] width 585 height 68
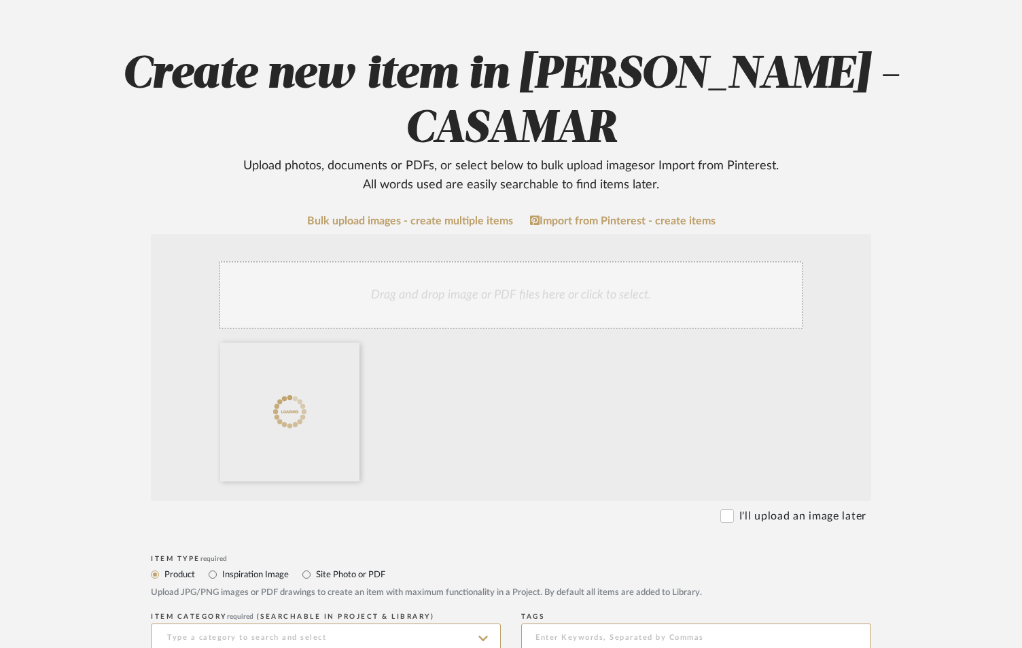
scroll to position [272, 0]
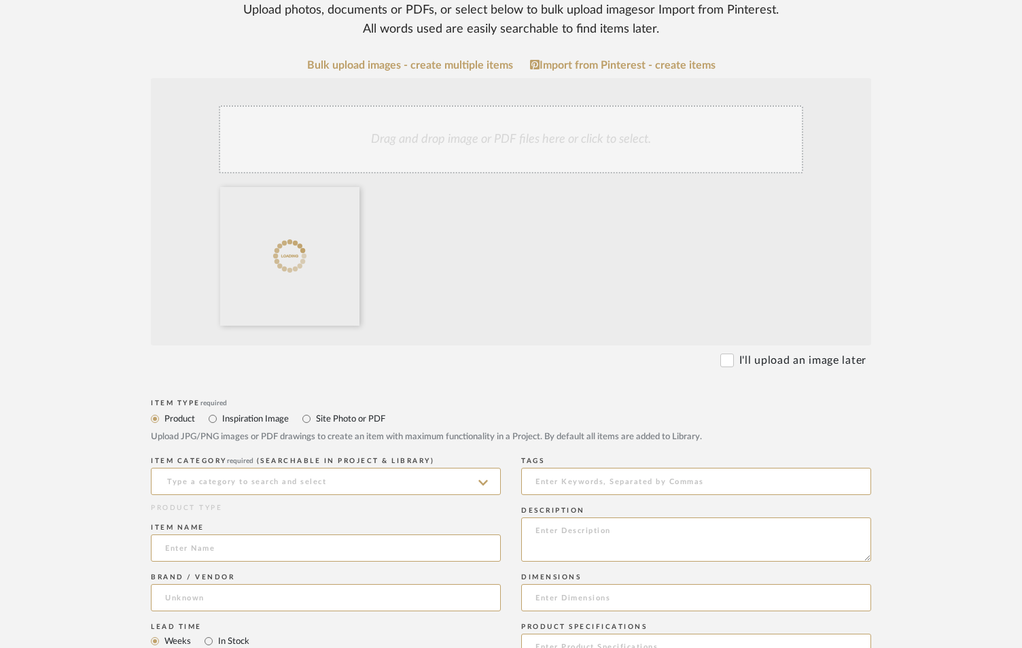
click at [324, 411] on label "Site Photo or PDF" at bounding box center [350, 418] width 71 height 15
click at [315, 411] on input "Site Photo or PDF" at bounding box center [306, 419] width 16 height 16
radio input "true"
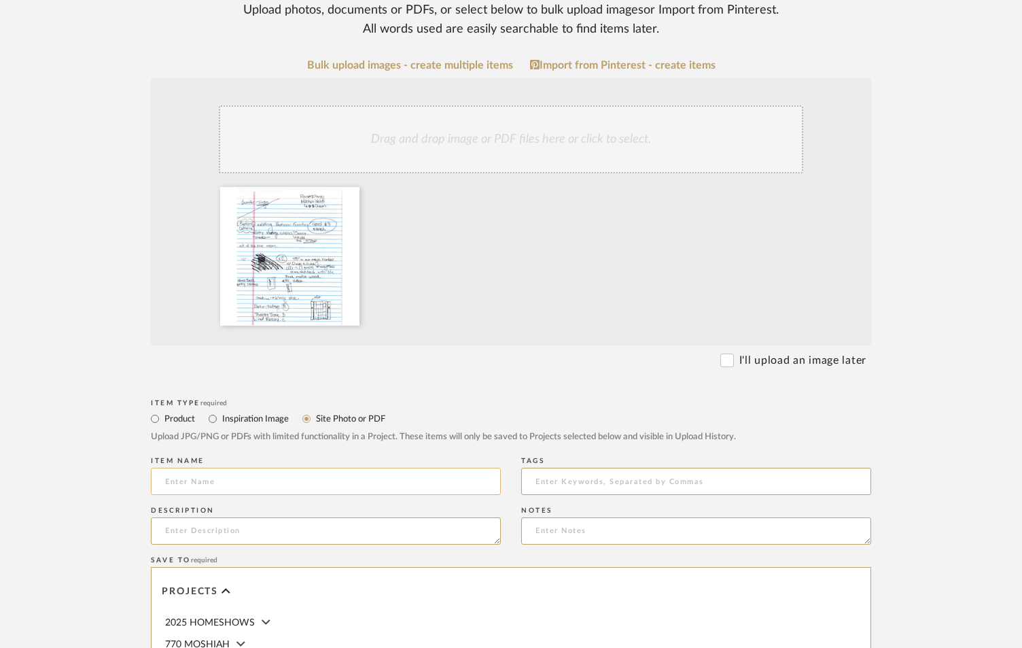
click at [358, 468] on input at bounding box center [326, 481] width 350 height 27
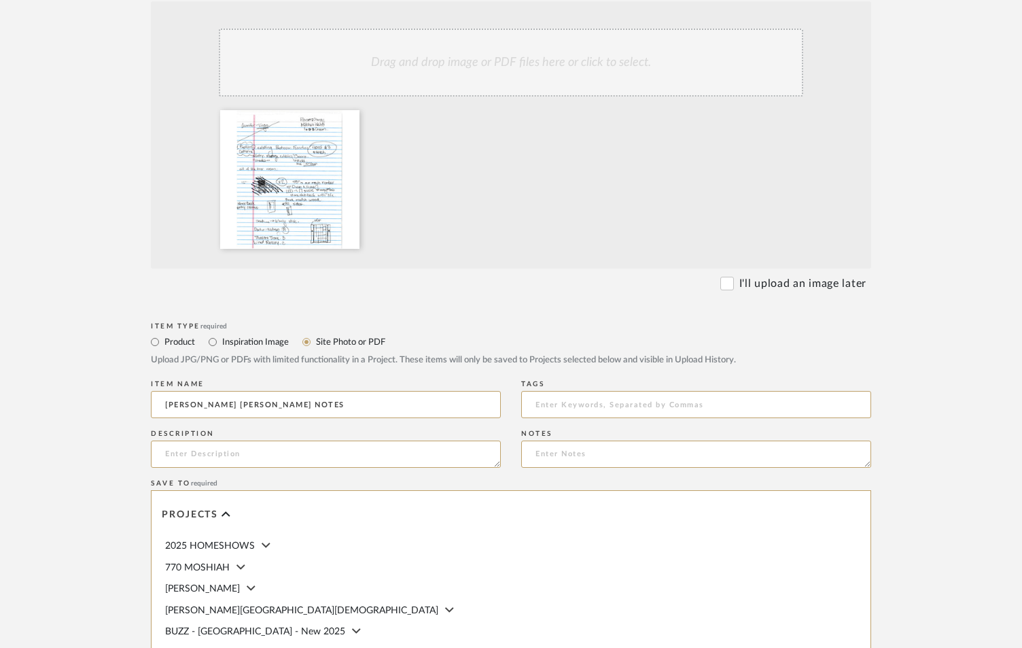
scroll to position [589, 0]
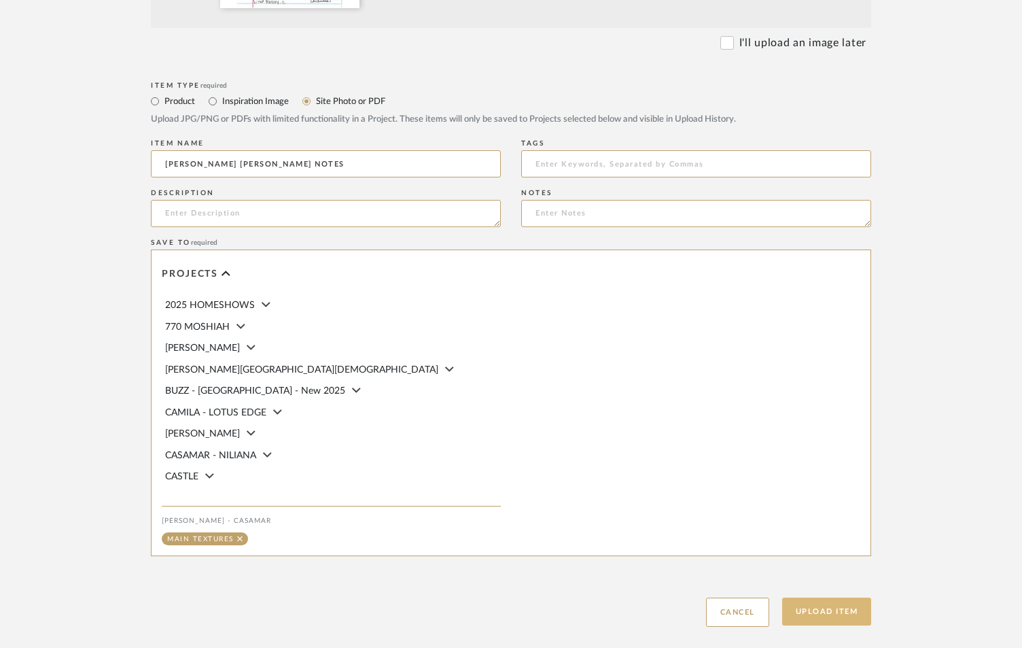
type input "JEN JEN NOTES"
click at [841, 597] on button "Upload Item" at bounding box center [827, 611] width 90 height 28
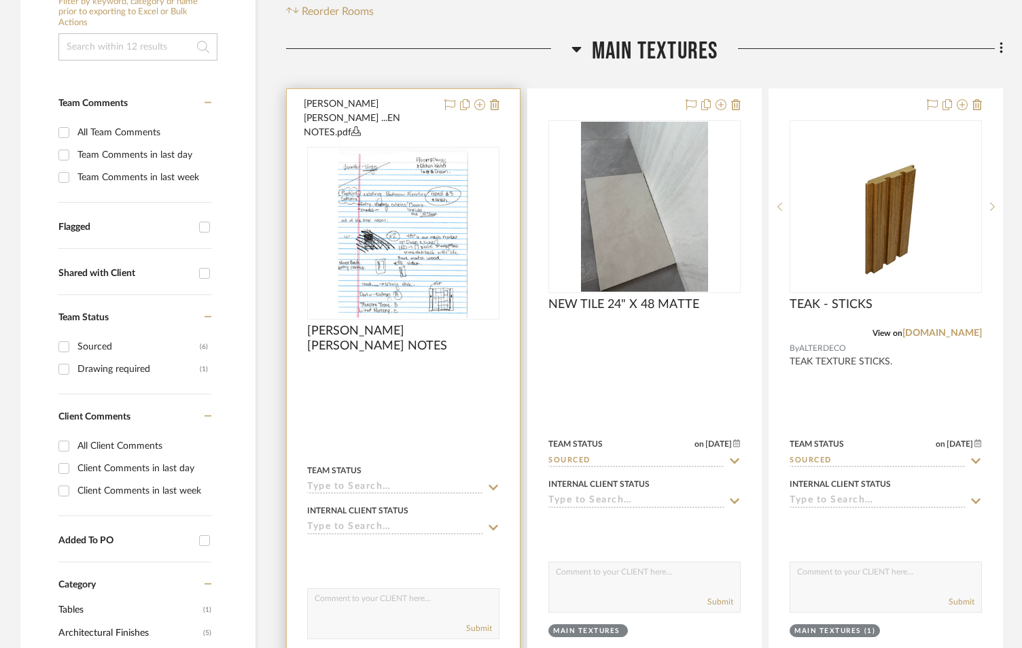
scroll to position [319, 0]
